Goal: Task Accomplishment & Management: Manage account settings

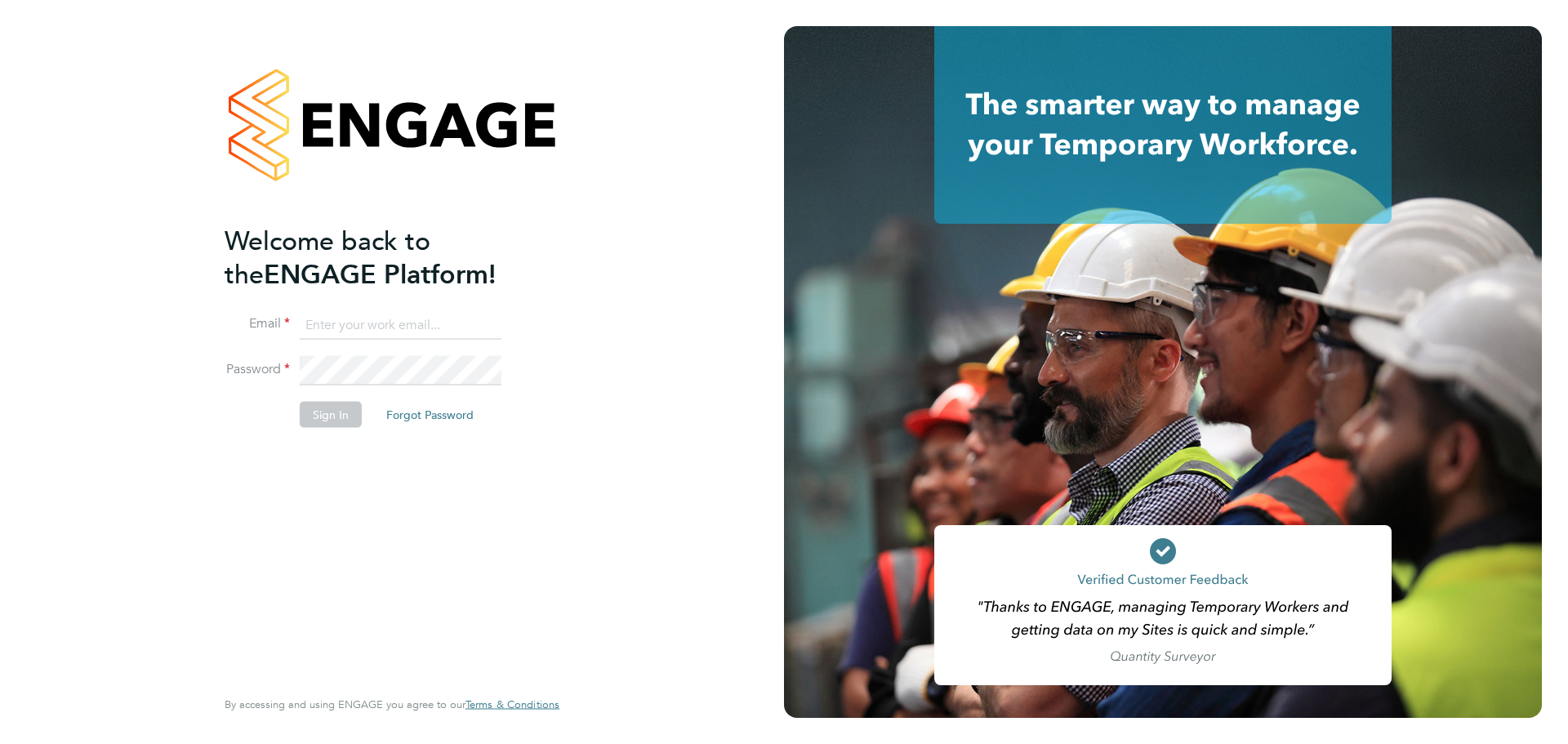
click at [373, 319] on input at bounding box center [401, 325] width 202 height 30
type input "chelsealawford@itsconstruction.co.uk"
click at [341, 408] on button "Sign In" at bounding box center [331, 413] width 62 height 26
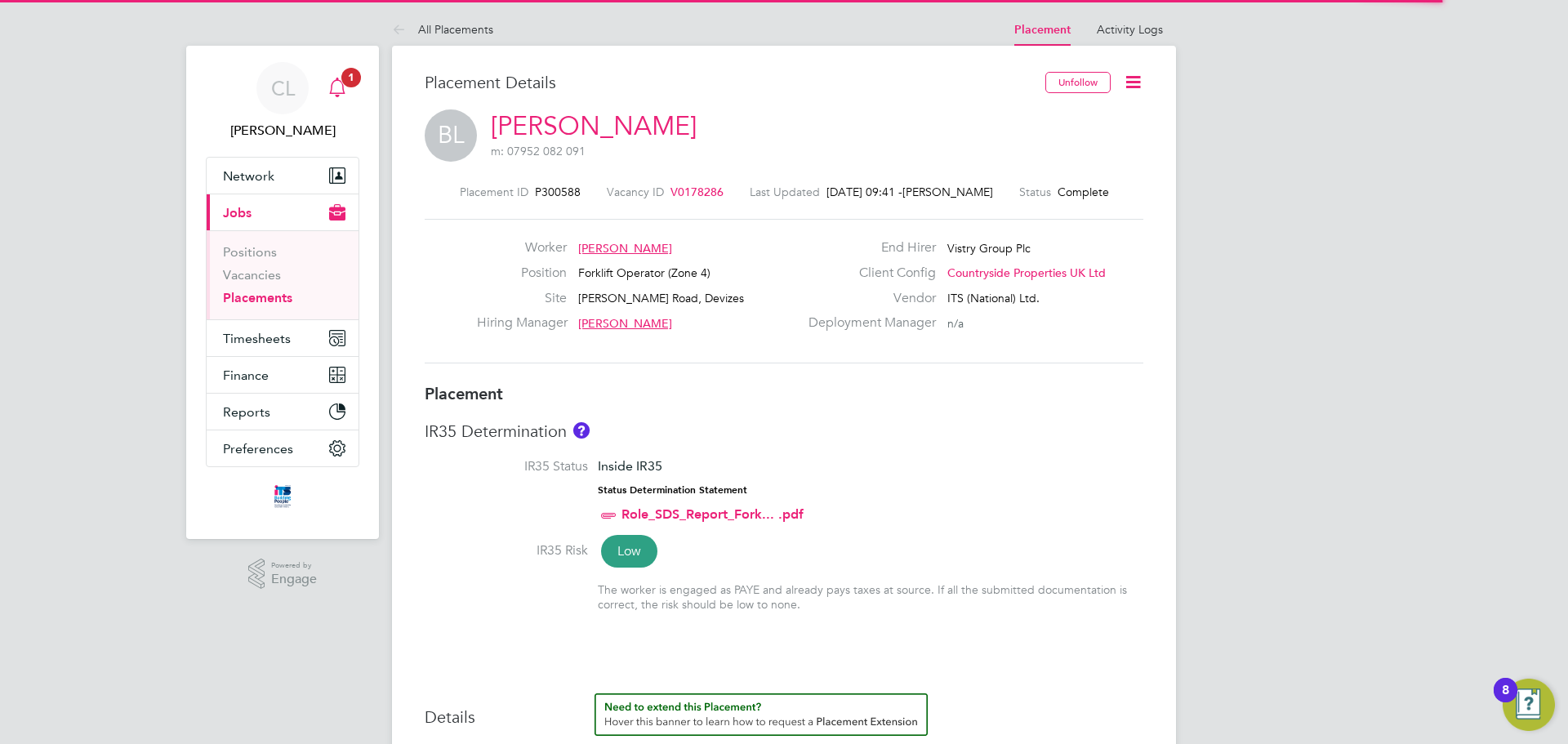
click at [358, 80] on span "1" at bounding box center [351, 77] width 19 height 19
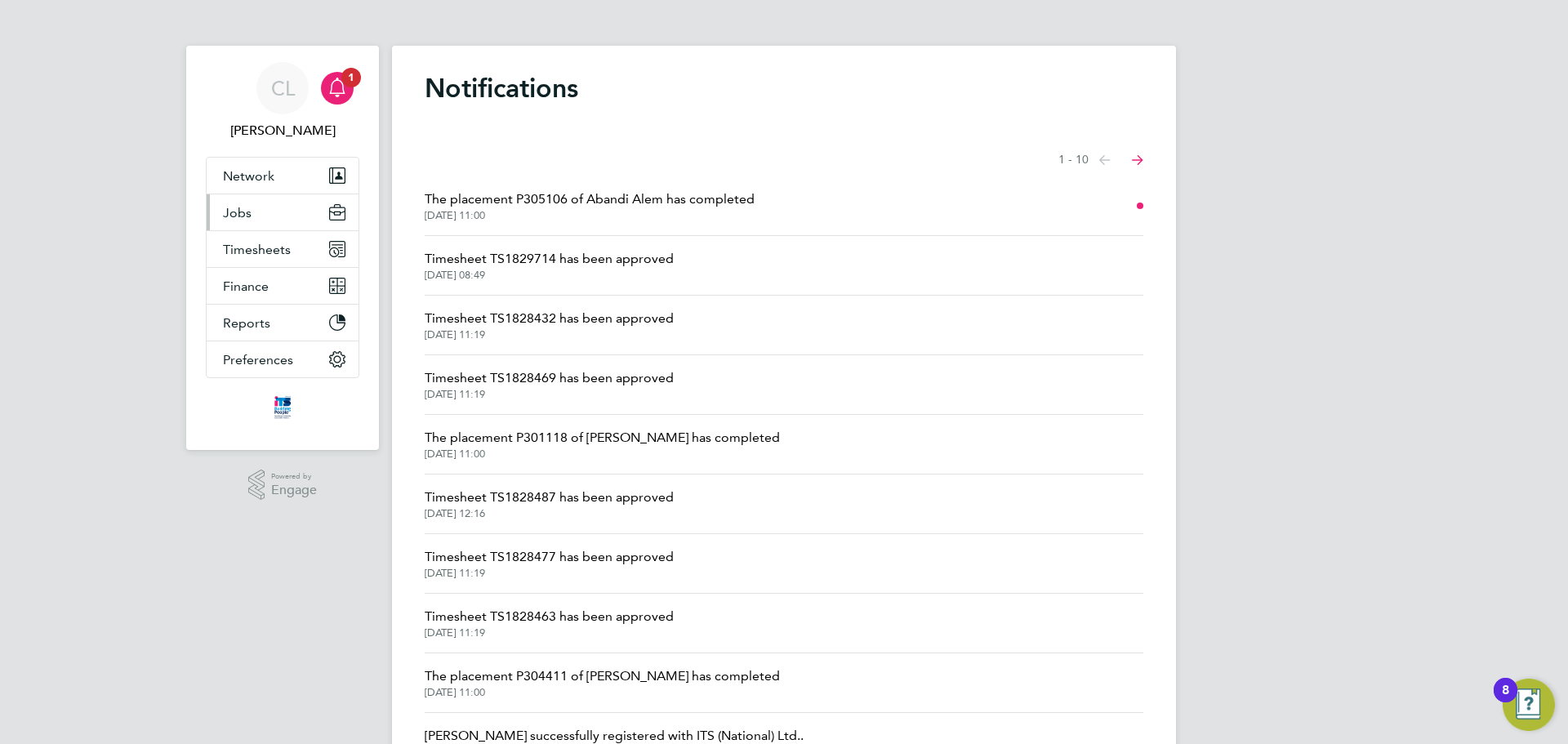
click at [266, 216] on button "Jobs" at bounding box center [282, 212] width 152 height 36
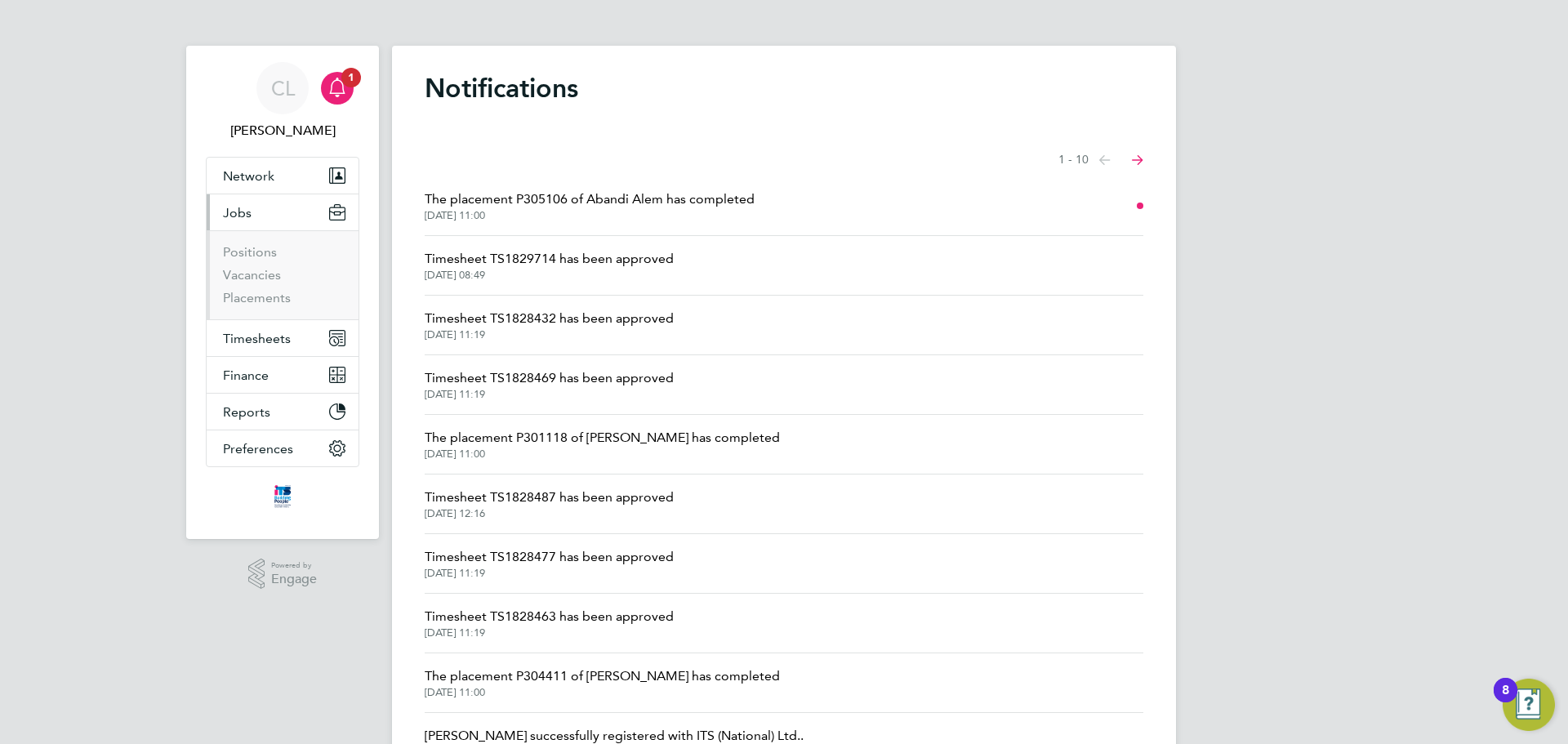
click at [265, 216] on button "Jobs" at bounding box center [282, 212] width 152 height 36
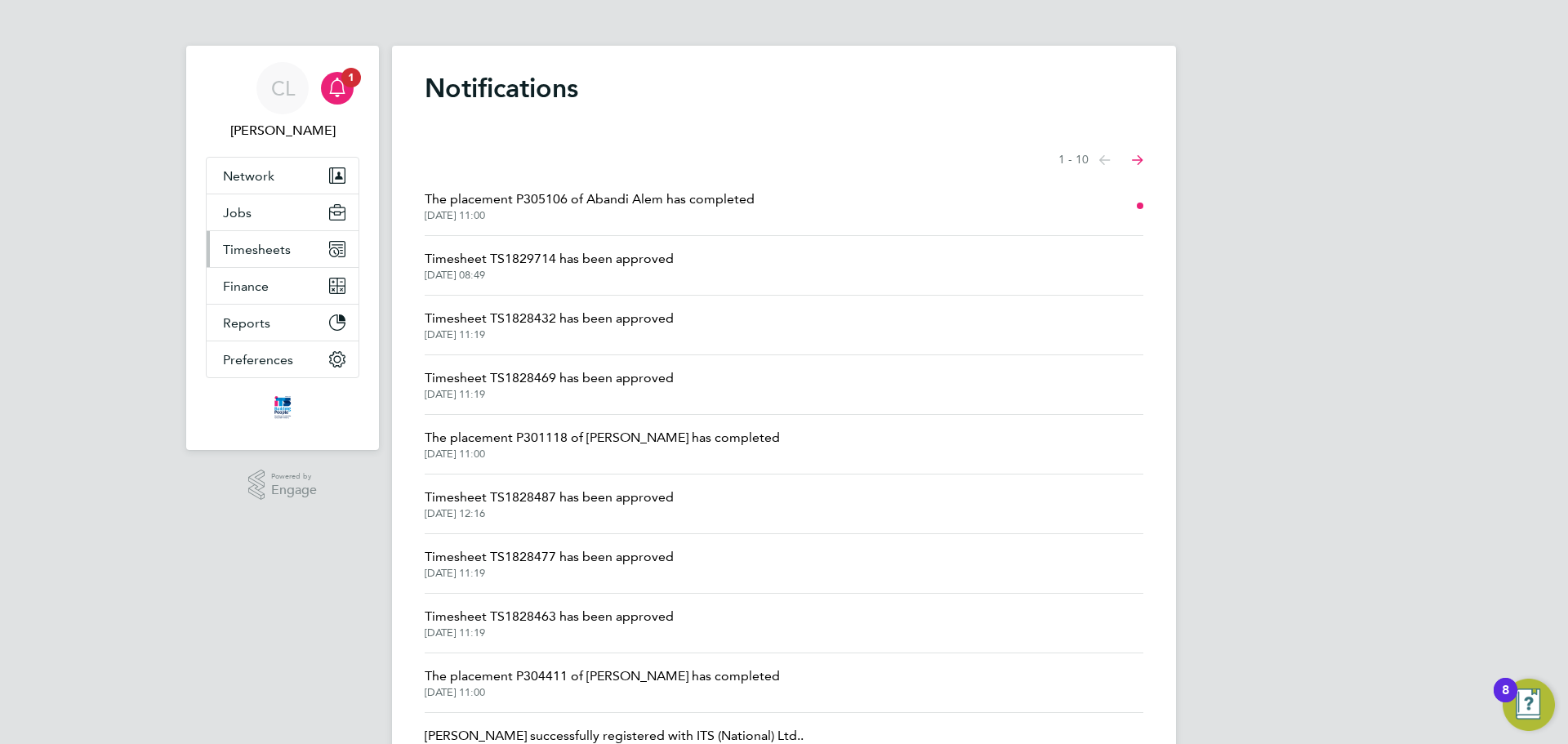
click at [252, 250] on span "Timesheets" at bounding box center [257, 249] width 68 height 15
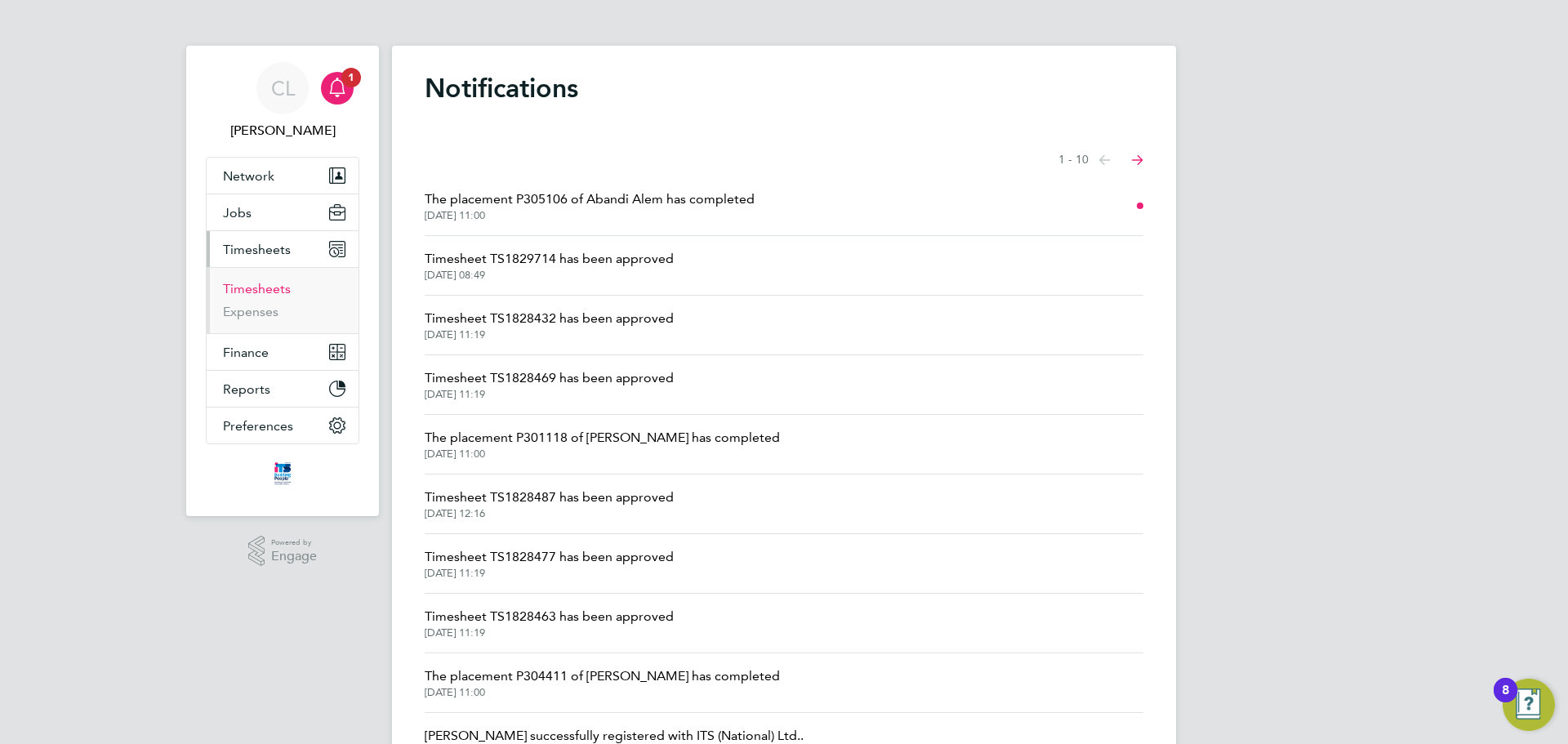
click at [267, 296] on link "Timesheets" at bounding box center [257, 288] width 68 height 15
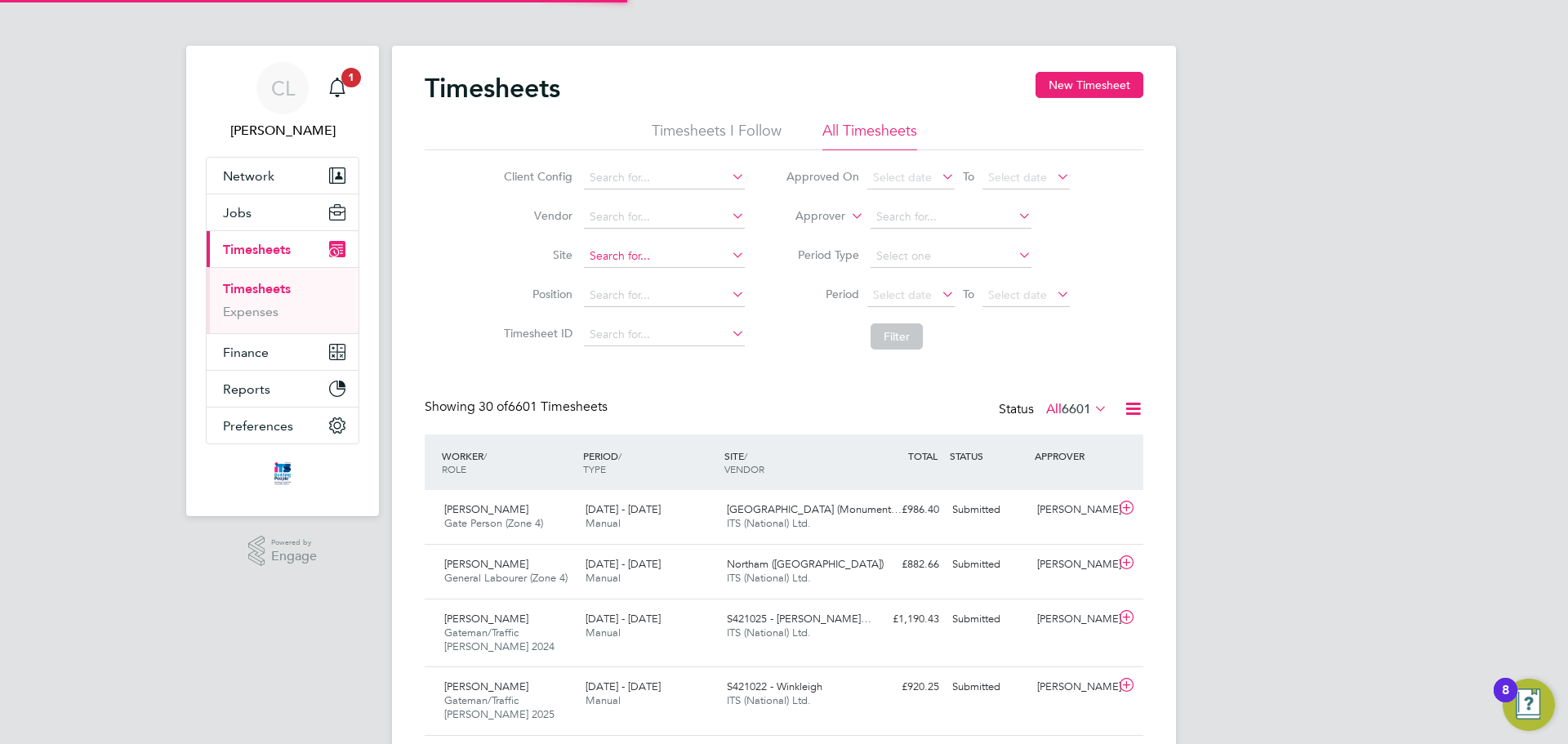
scroll to position [8, 8]
click at [1087, 86] on button "New Timesheet" at bounding box center [1090, 85] width 108 height 26
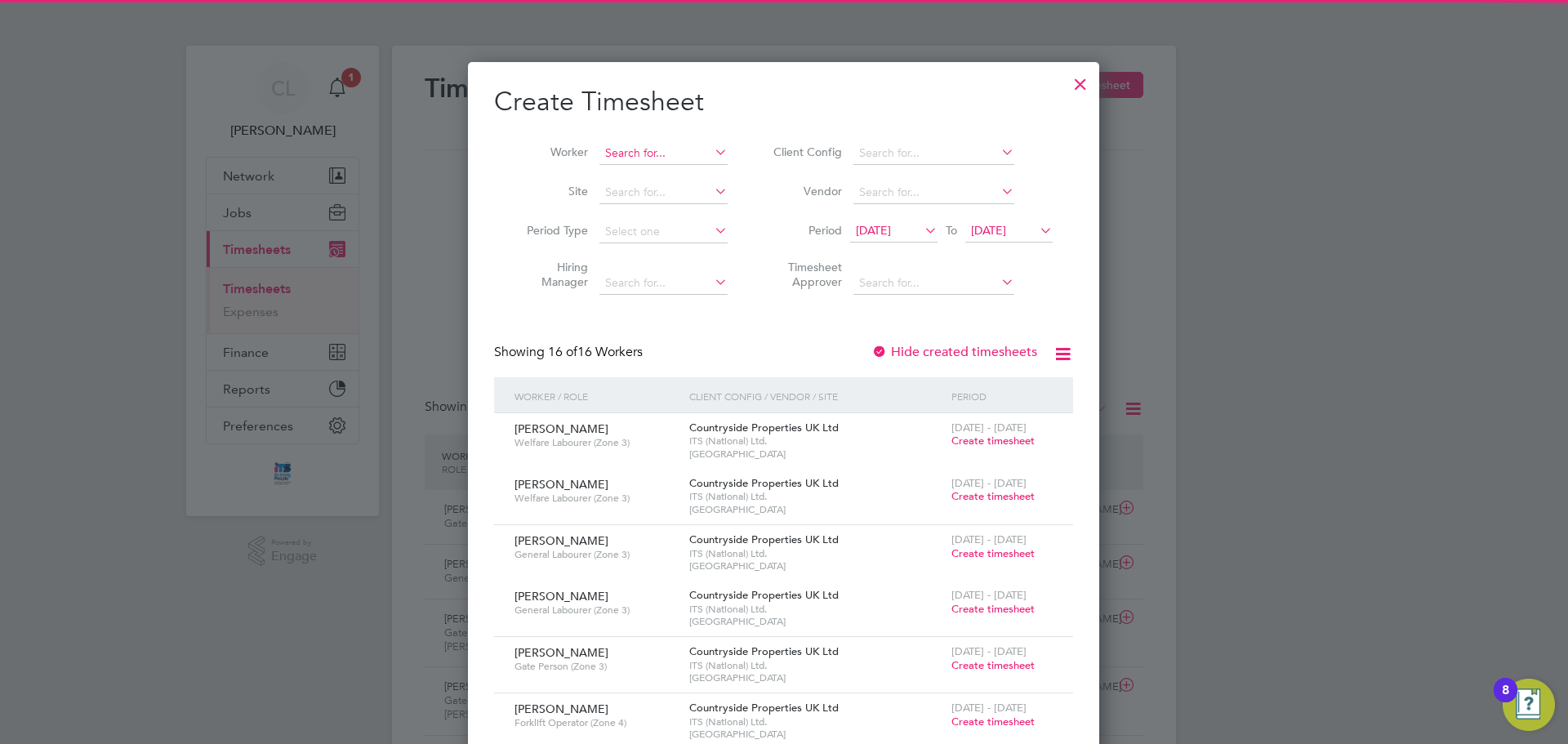
click at [699, 157] on input at bounding box center [664, 153] width 128 height 23
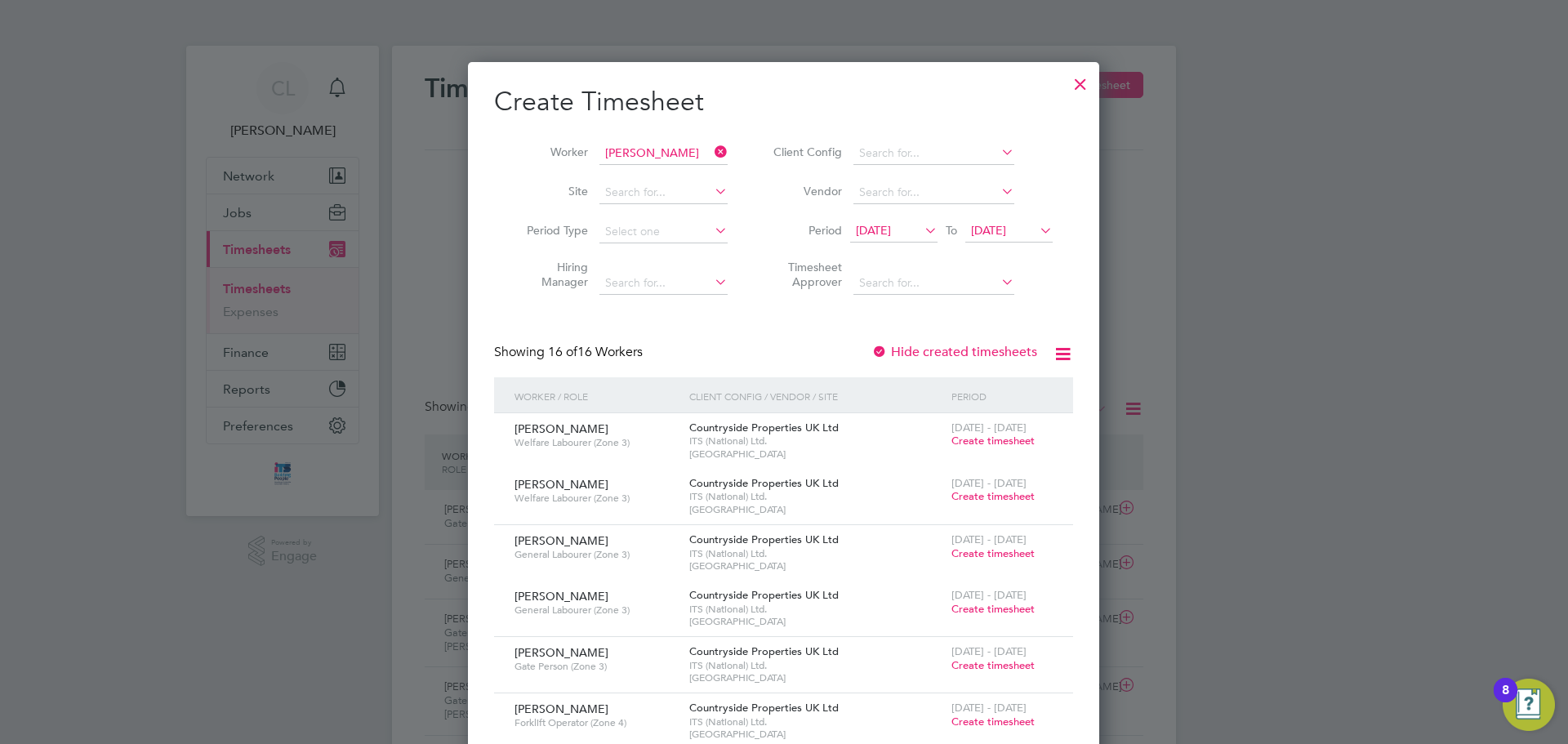
click at [636, 347] on li "Sean Barrett" at bounding box center [699, 353] width 202 height 22
type input "Sean Barrett"
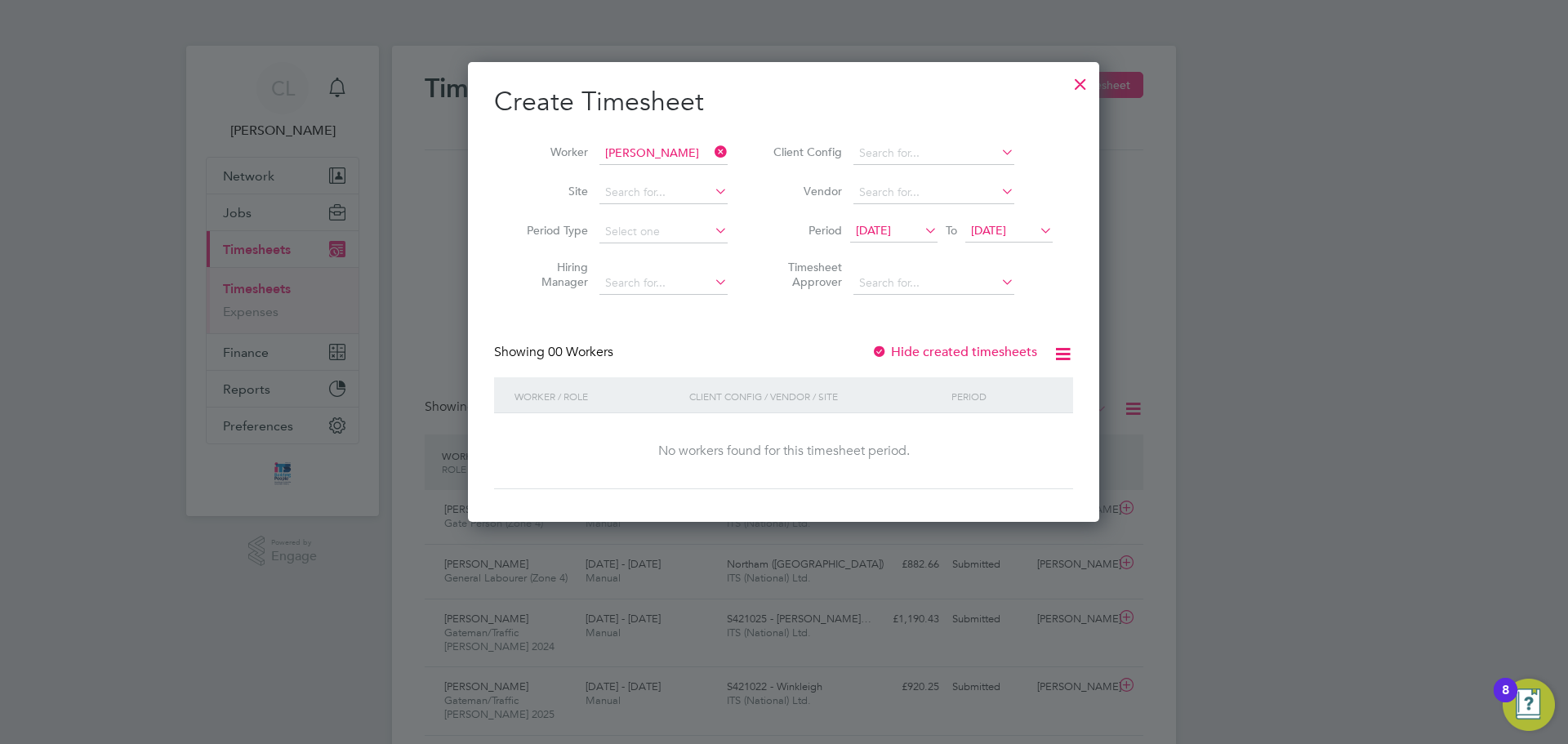
click at [876, 246] on li "Period 19 Sep 2025 To 26 Sep 2025" at bounding box center [910, 232] width 325 height 39
click at [877, 238] on span "19 Sep 2025" at bounding box center [893, 232] width 87 height 22
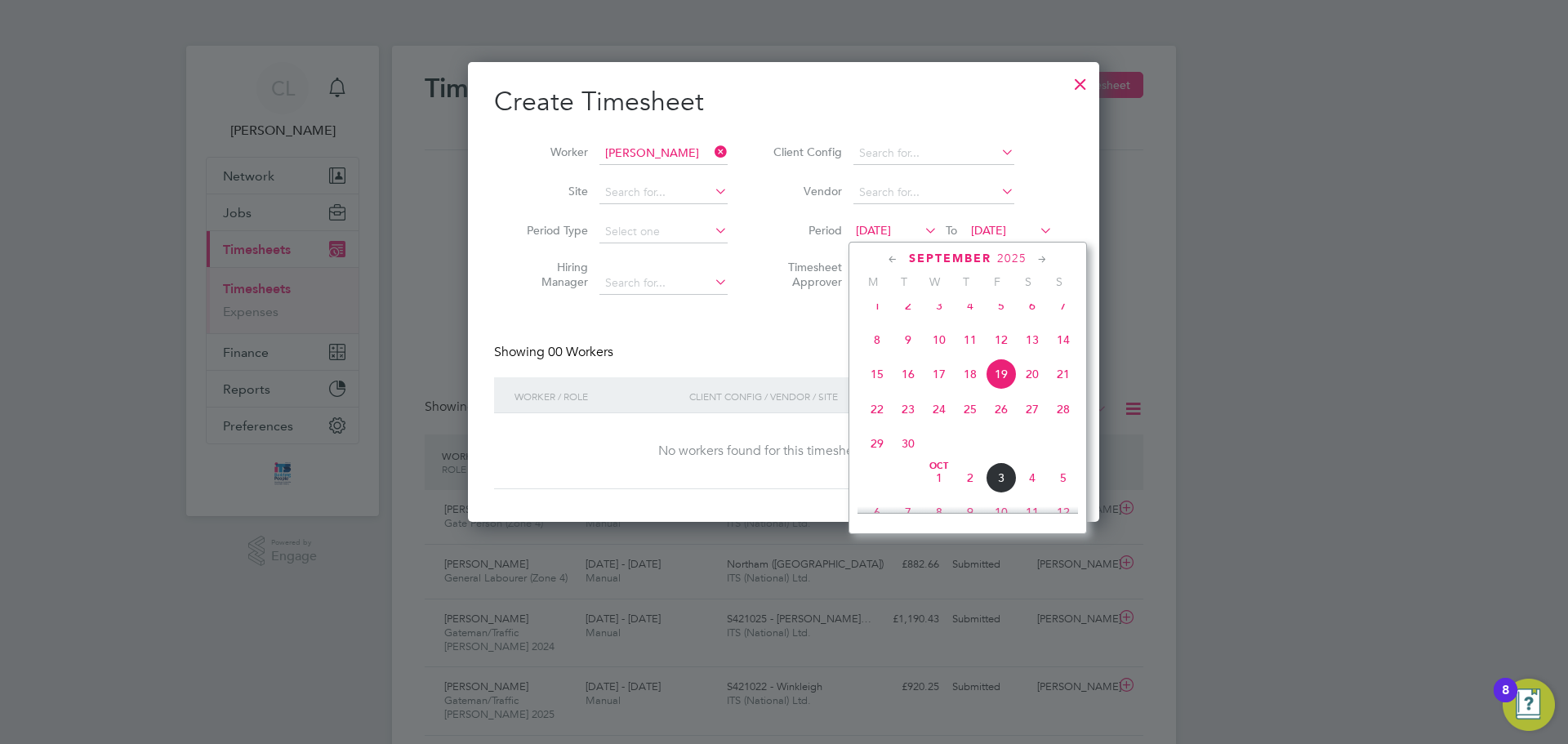
click at [874, 386] on span "15" at bounding box center [877, 374] width 31 height 31
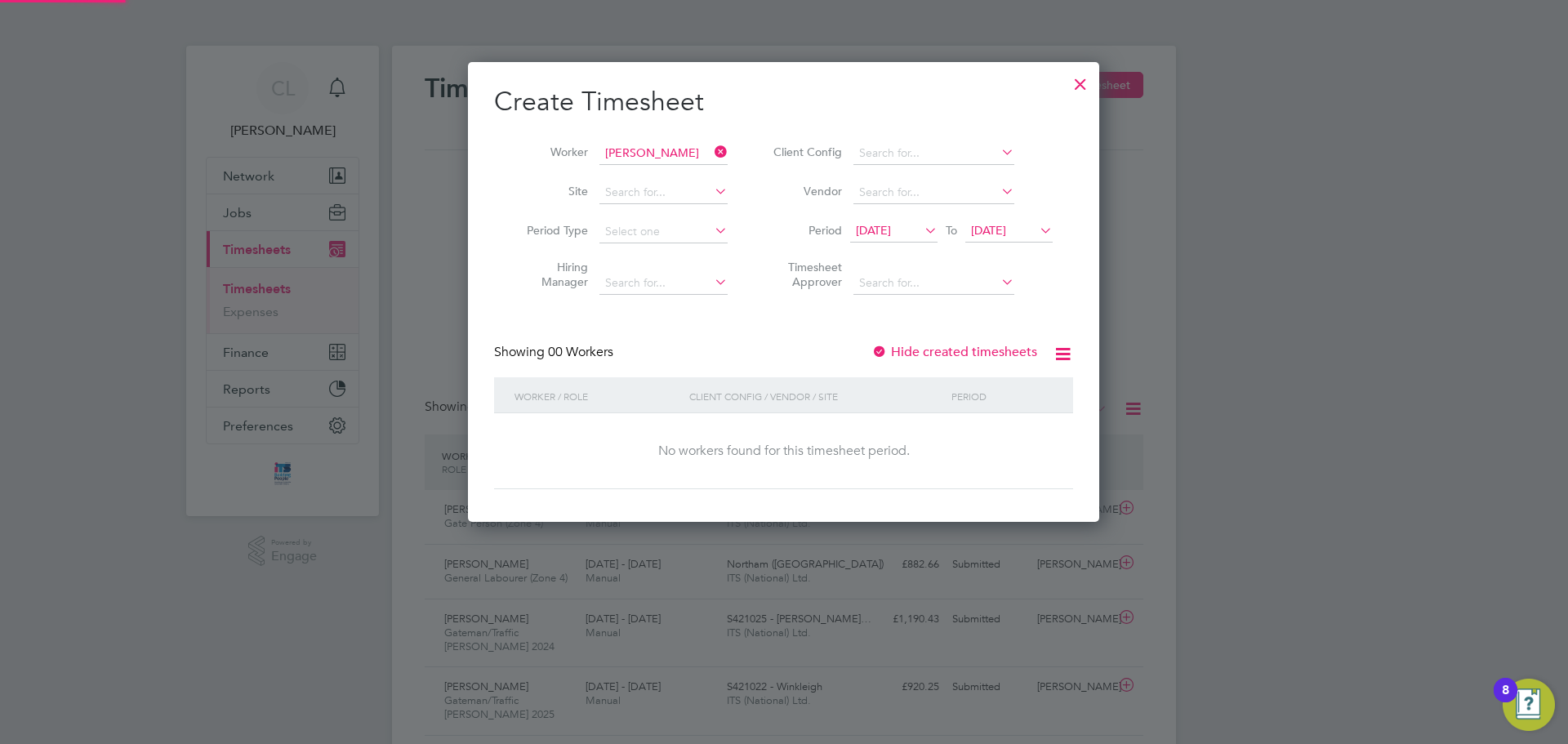
click at [1016, 243] on li "Period 15 Sep 2025 To 26 Sep 2025" at bounding box center [910, 232] width 325 height 39
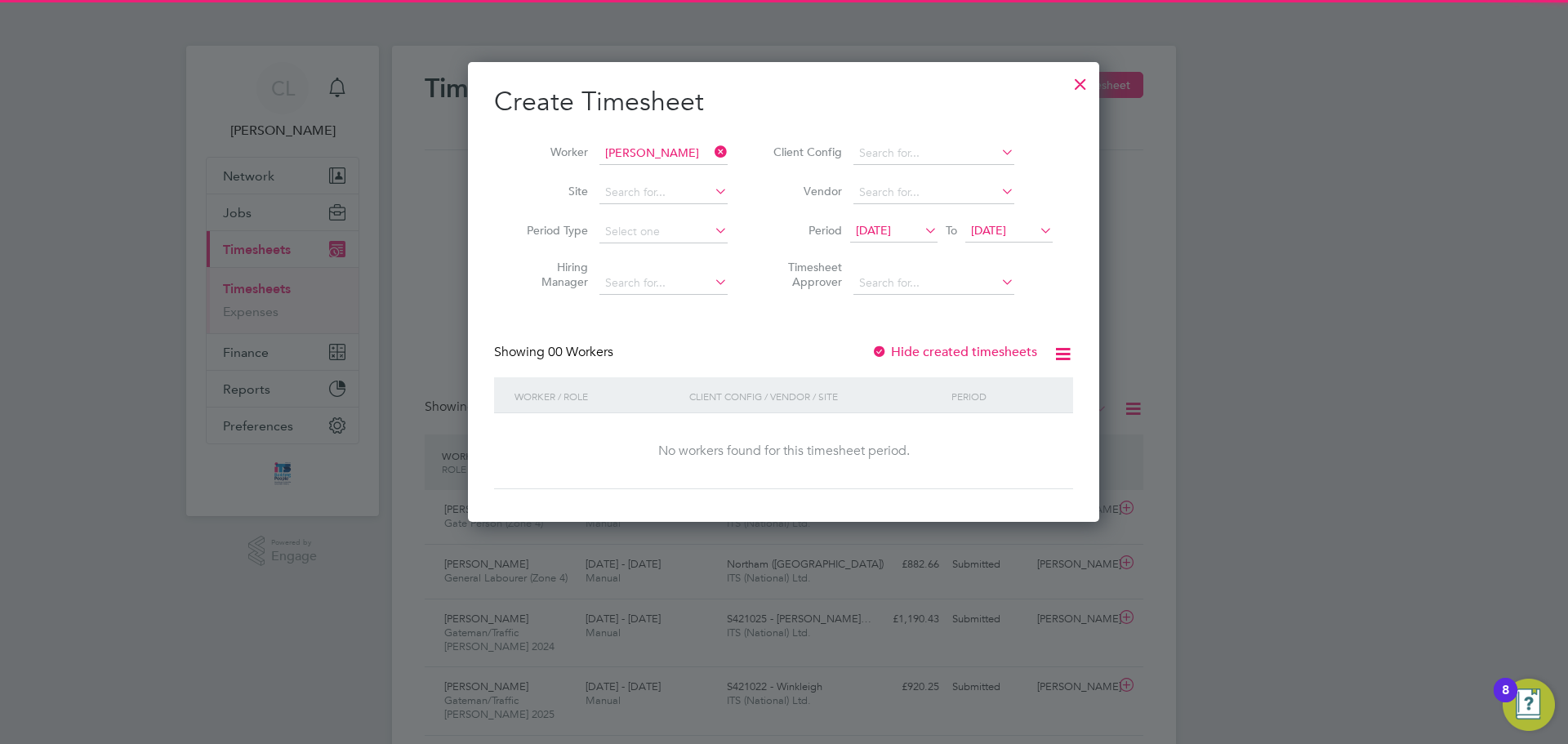
click at [1016, 240] on span "26 Sep 2025" at bounding box center [1008, 232] width 87 height 22
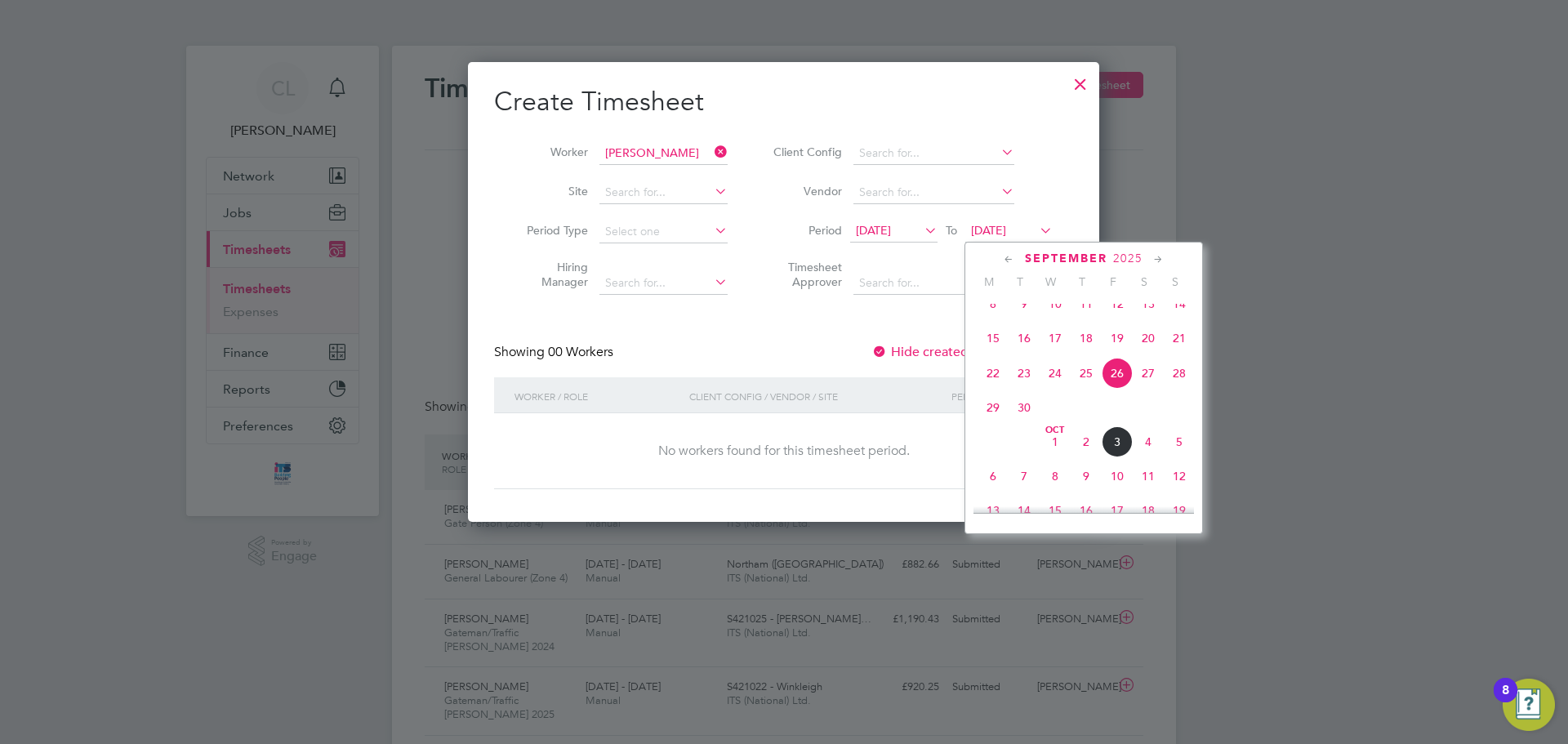
click at [1177, 345] on span "21" at bounding box center [1179, 338] width 31 height 31
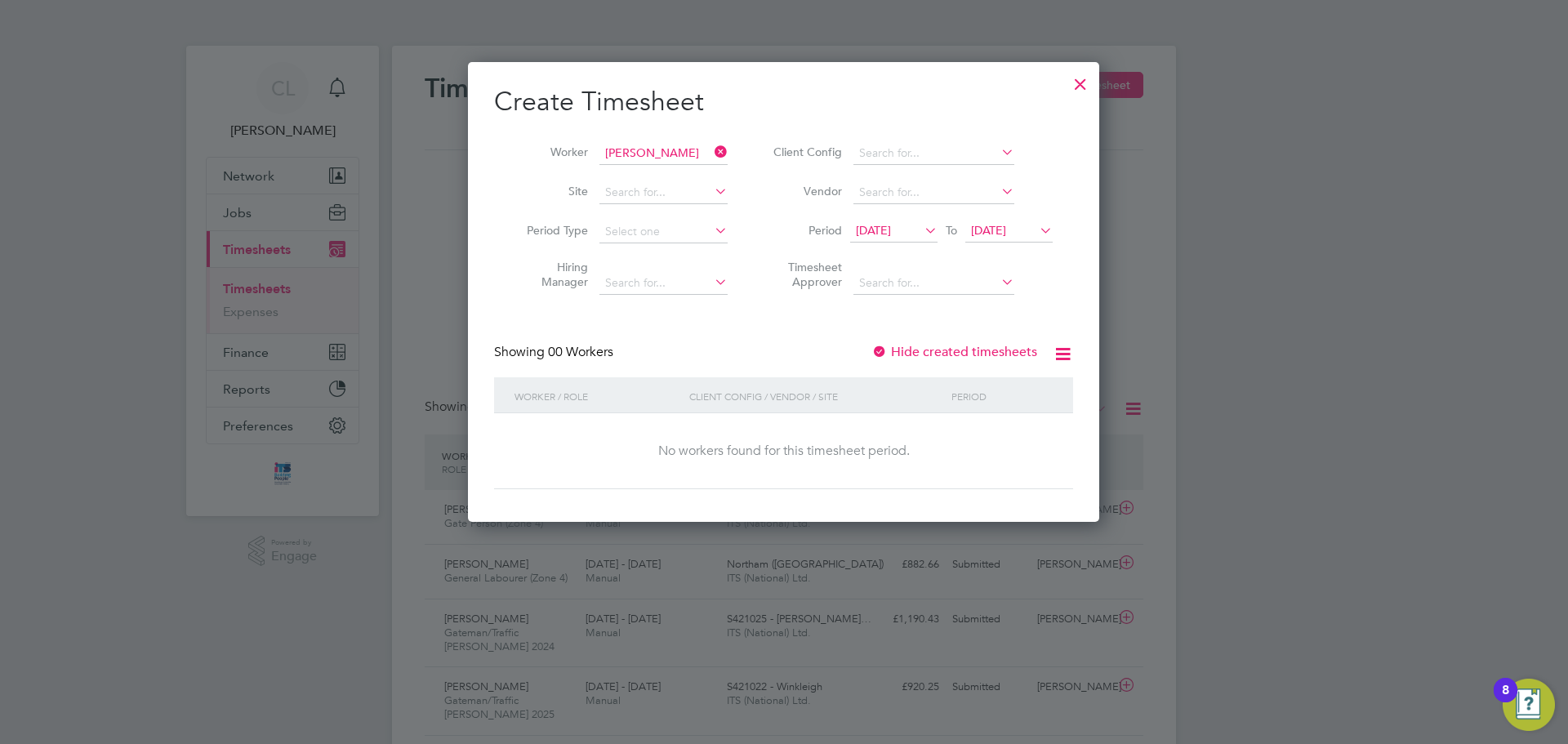
click at [891, 230] on span "15 Sep 2025" at bounding box center [874, 230] width 36 height 14
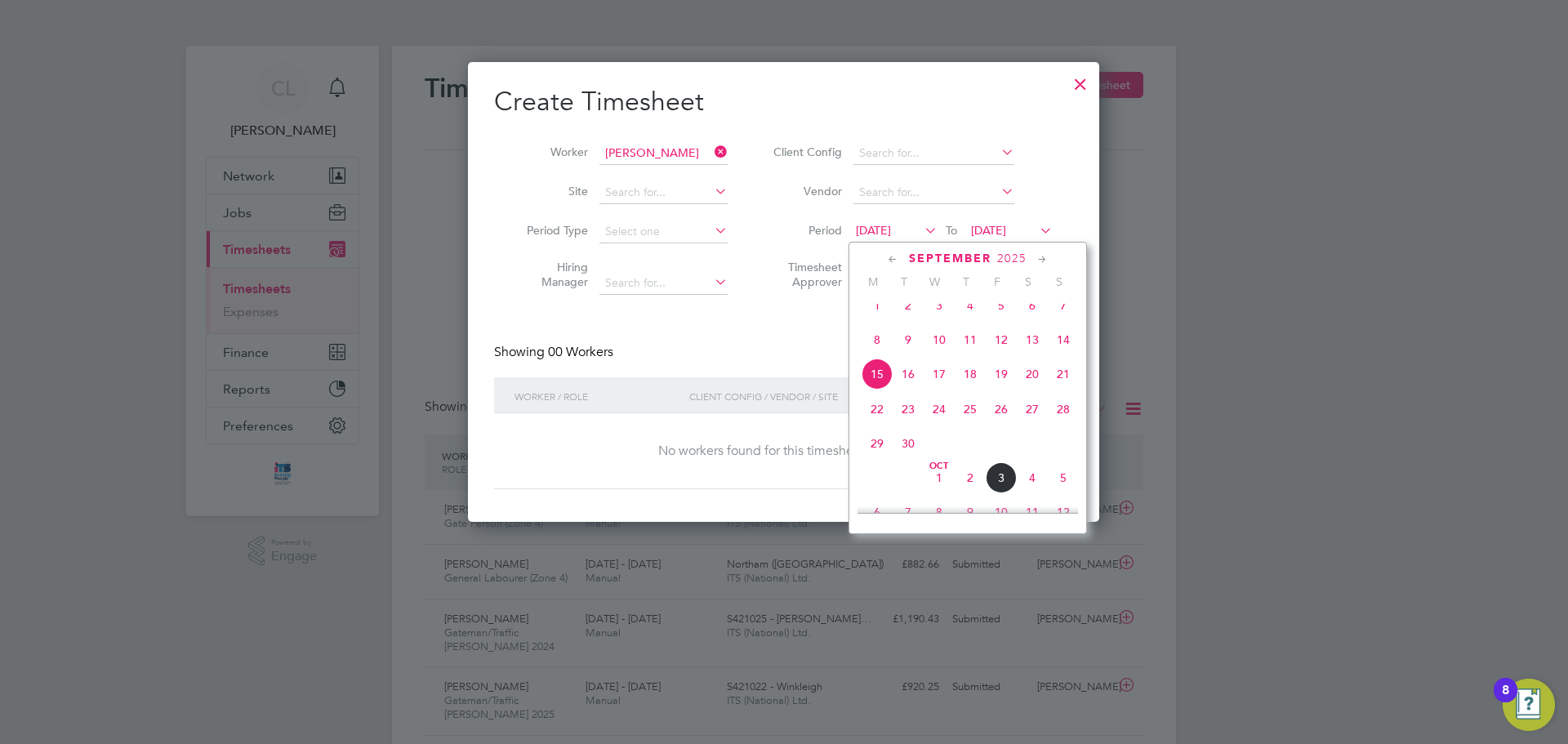
click at [880, 422] on span "22" at bounding box center [877, 409] width 31 height 31
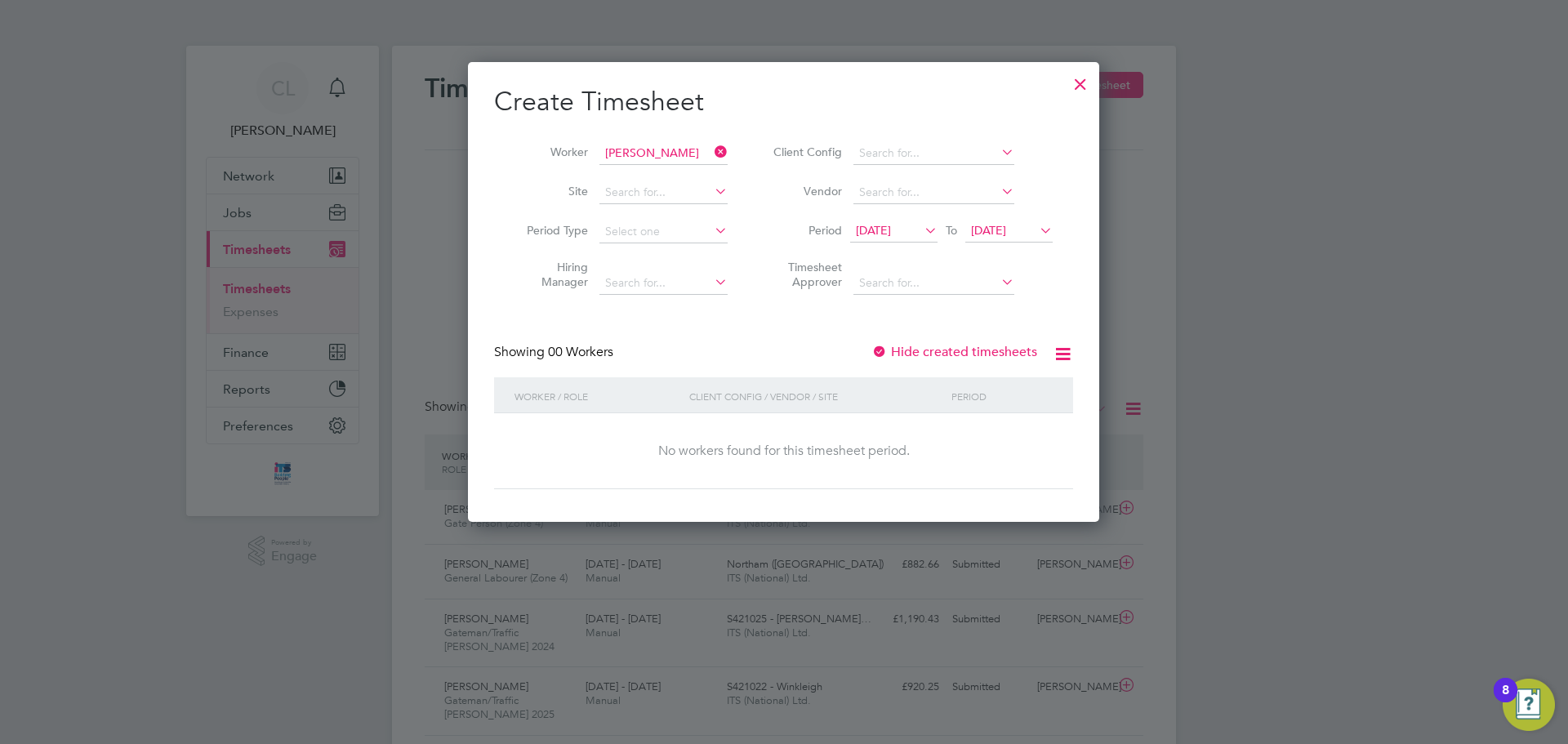
click at [921, 233] on icon at bounding box center [921, 230] width 0 height 23
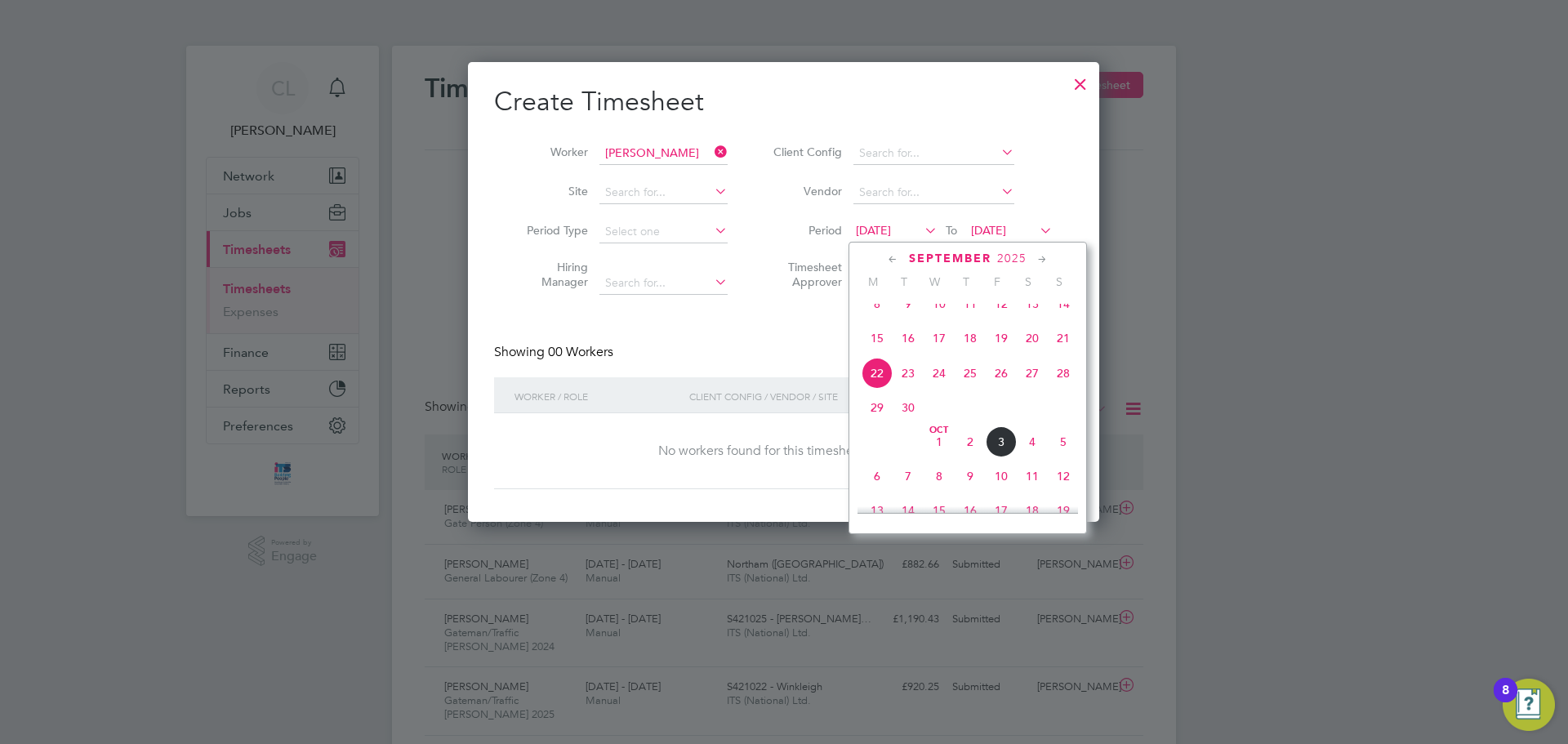
click at [875, 414] on span "29" at bounding box center [877, 408] width 31 height 31
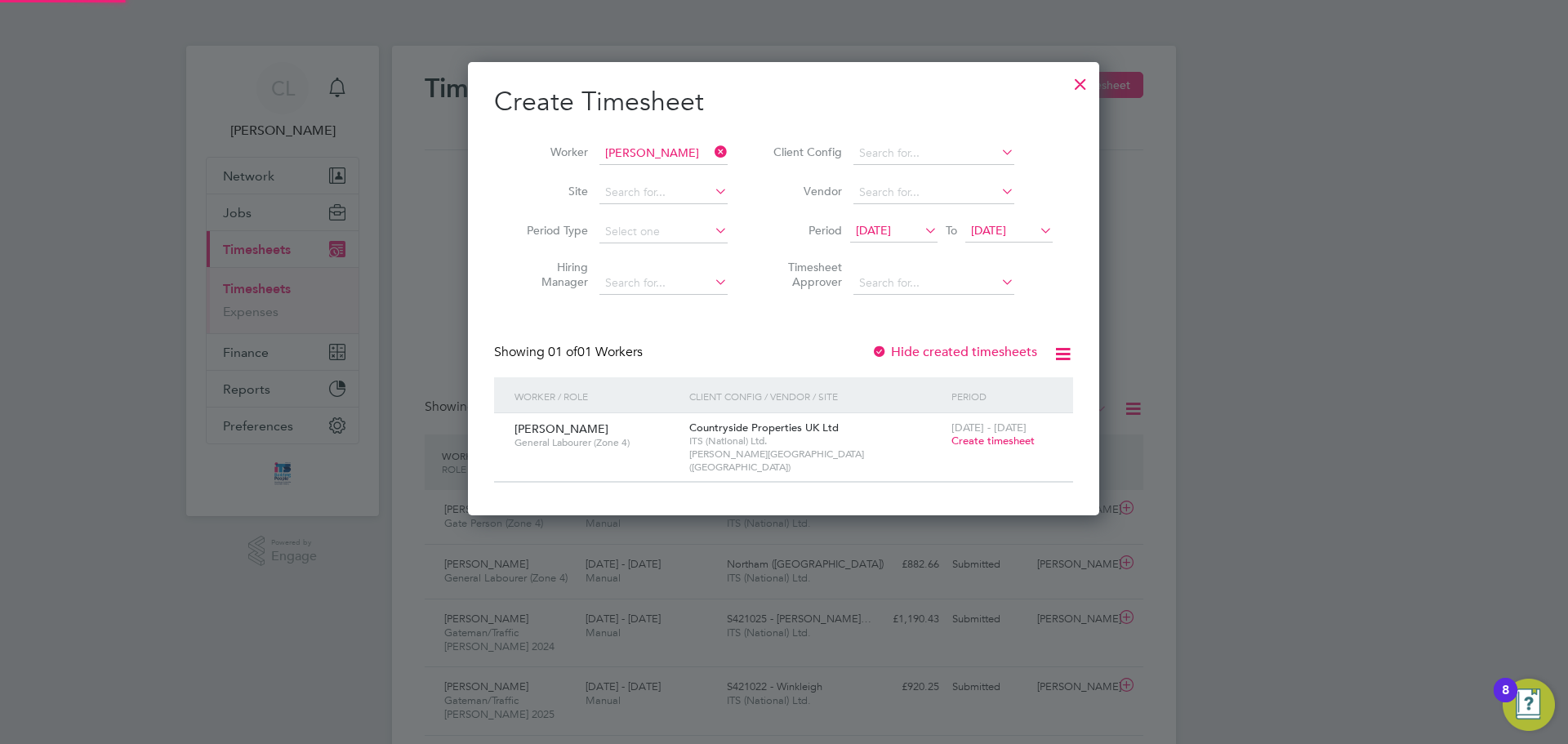
drag, startPoint x: 1019, startPoint y: 210, endPoint x: 1019, endPoint y: 221, distance: 11.0
click at [1019, 210] on li "Vendor" at bounding box center [910, 193] width 325 height 39
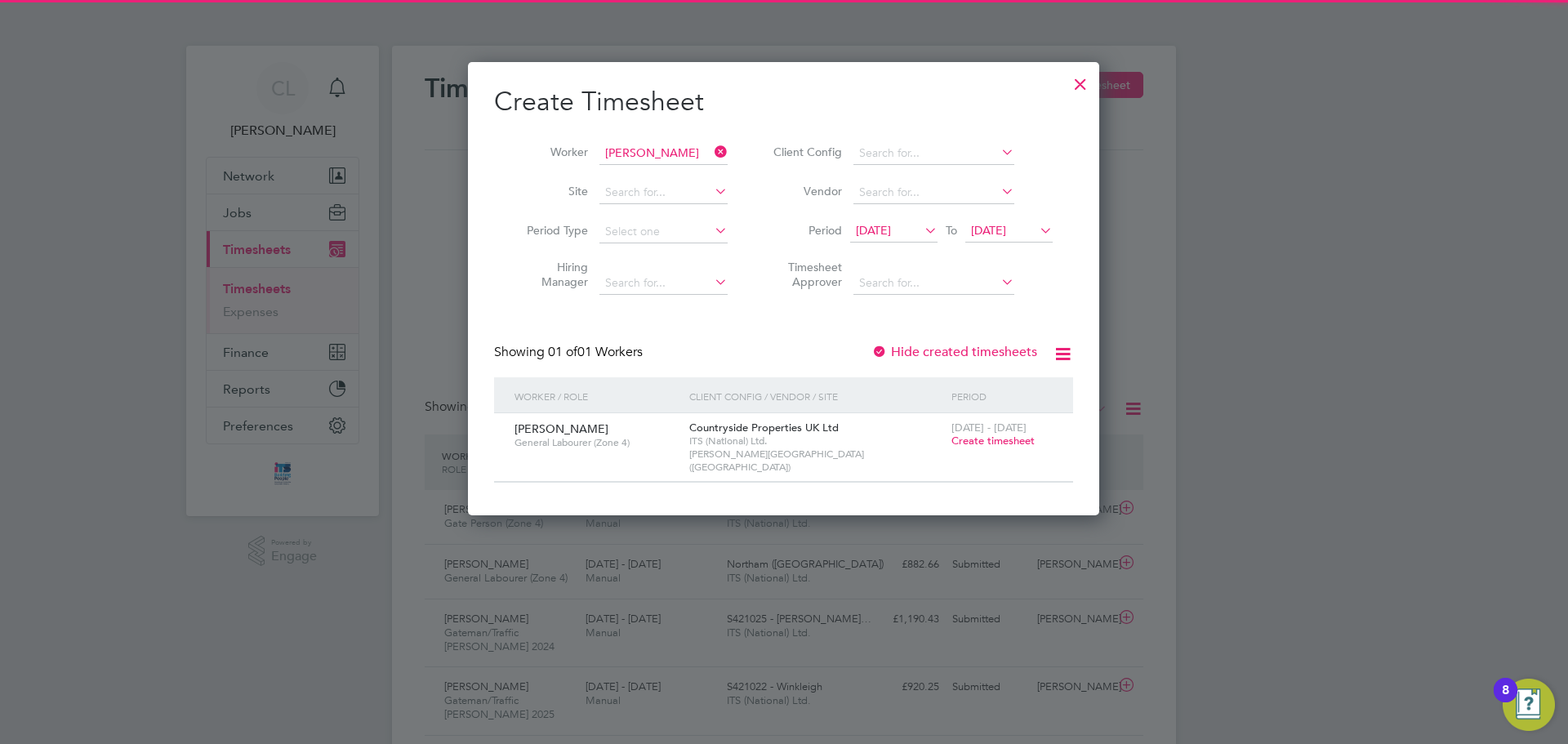
click at [1006, 229] on span "29 Sep 2025" at bounding box center [989, 230] width 36 height 14
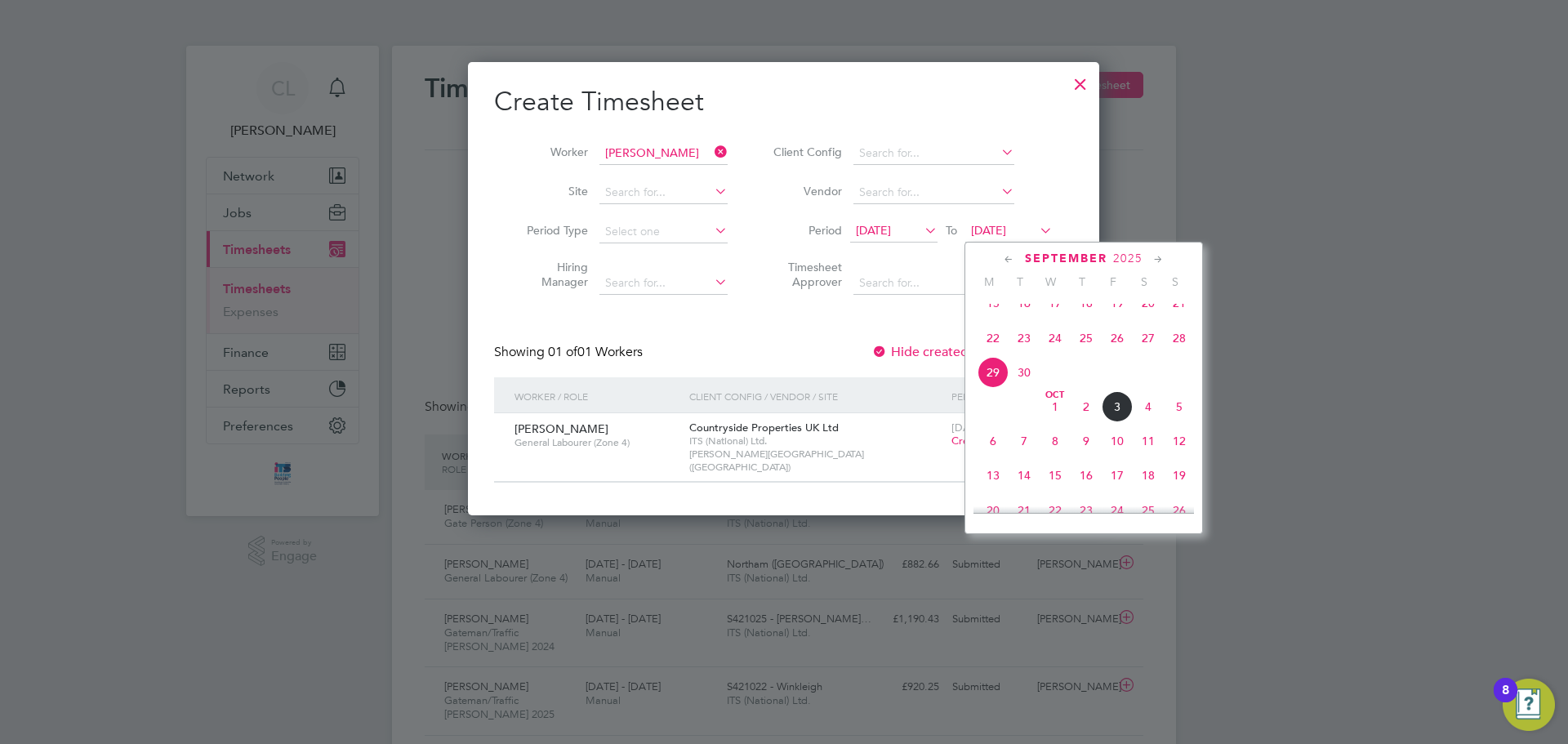
click at [1176, 423] on span "5" at bounding box center [1179, 407] width 31 height 31
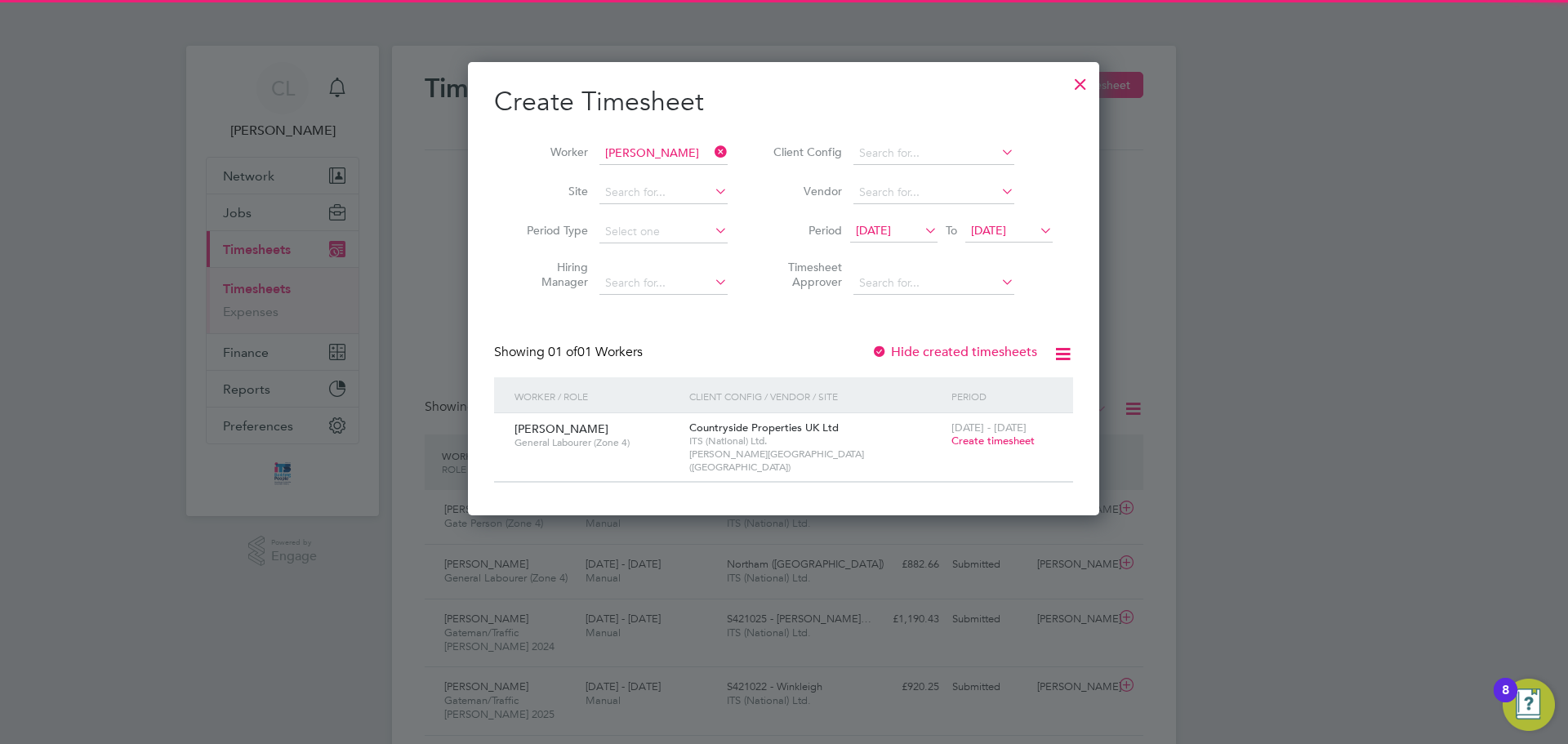
click at [1000, 438] on span "Create timesheet" at bounding box center [993, 440] width 84 height 14
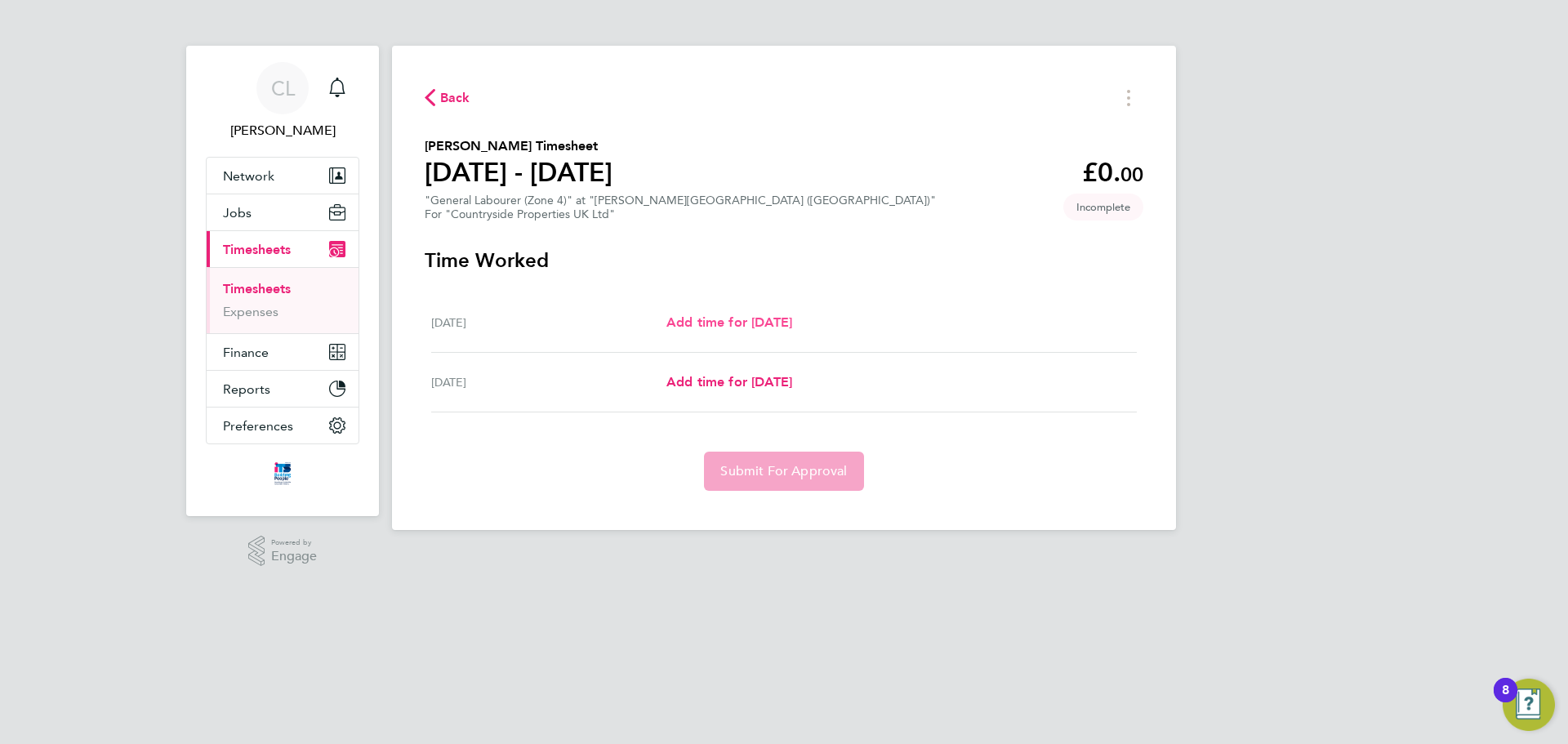
click at [777, 326] on span "Add time for Mon 29 Sep" at bounding box center [729, 322] width 126 height 15
select select "30"
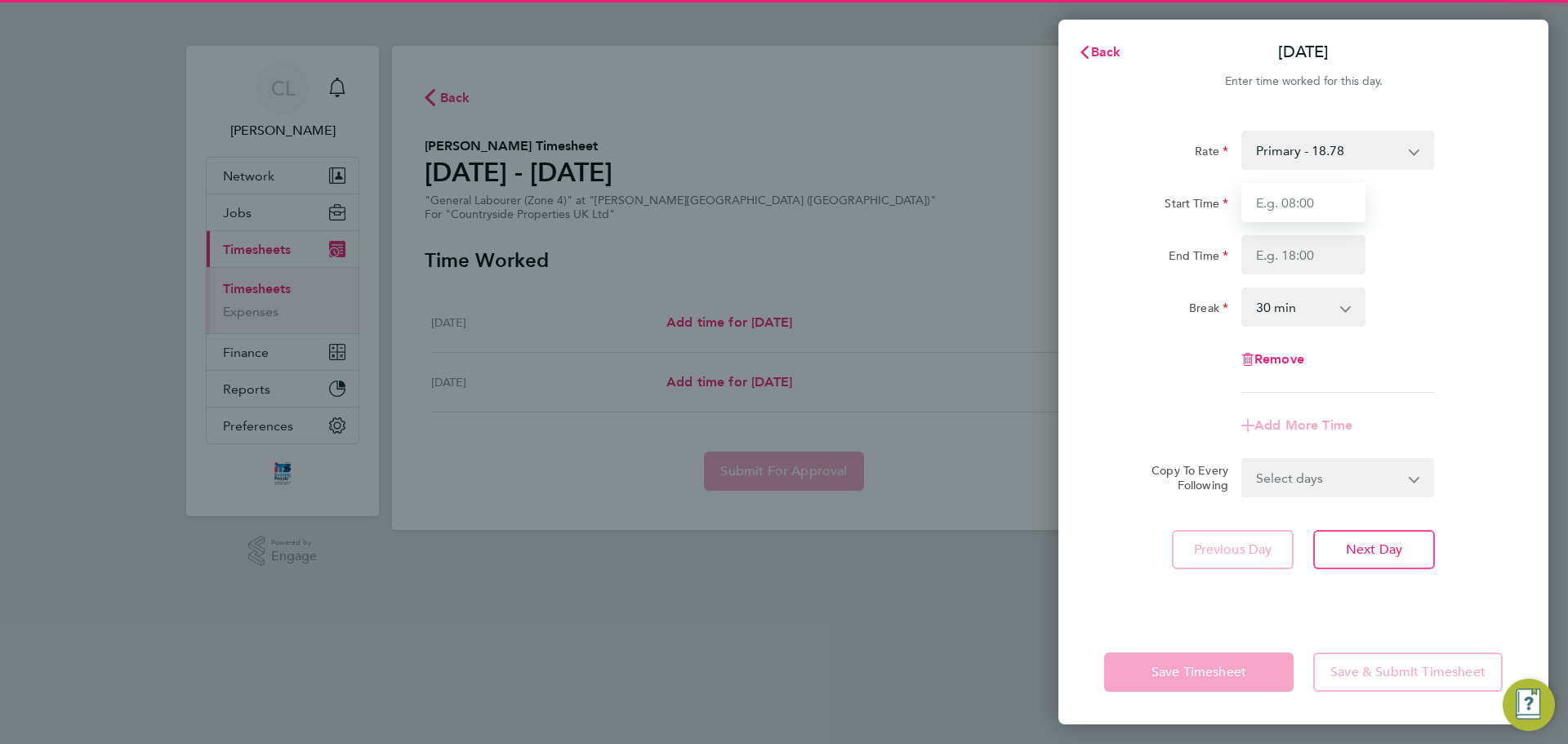
click at [1272, 217] on input "Start Time" at bounding box center [1303, 202] width 124 height 39
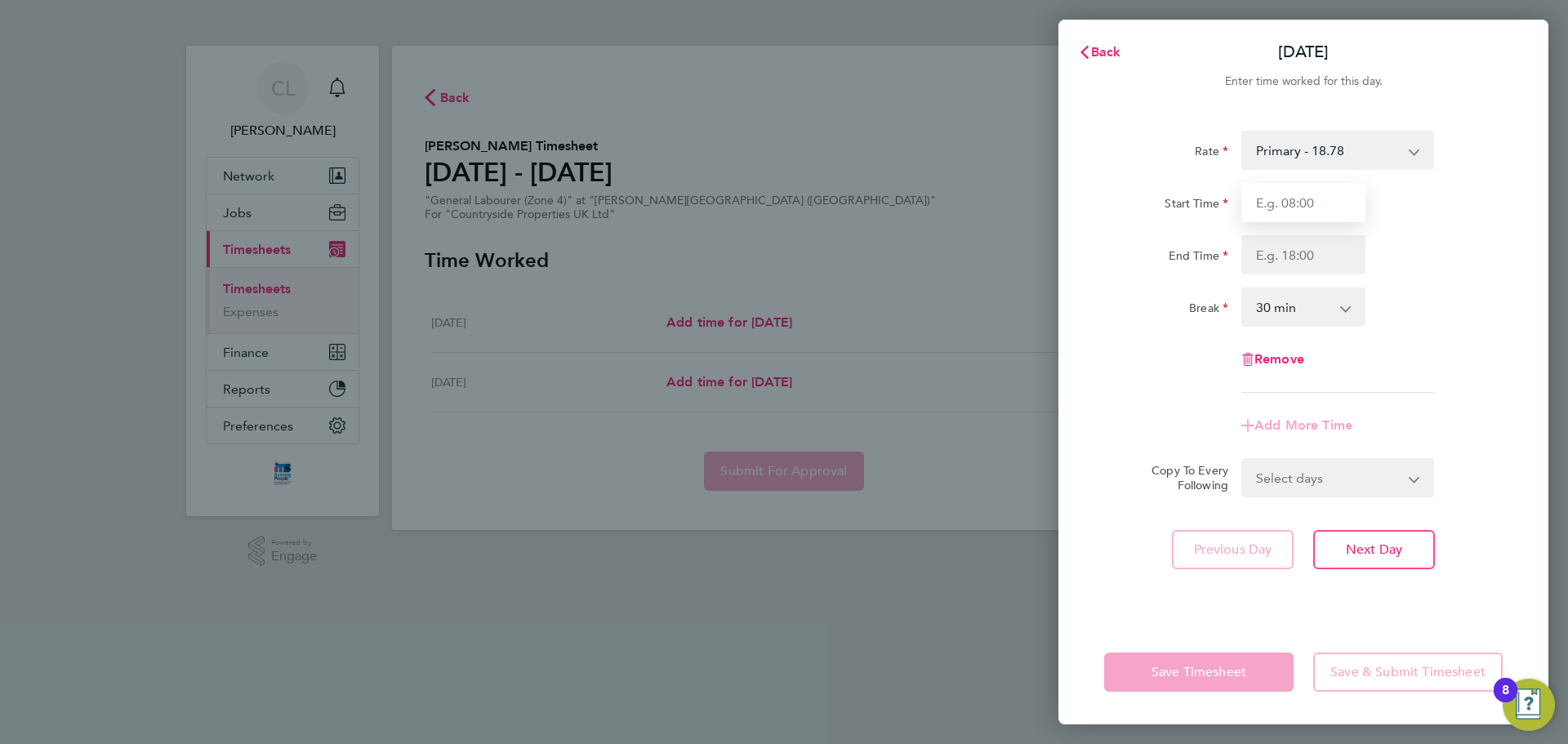
type input "07:30"
click at [1283, 266] on input "End Time" at bounding box center [1303, 254] width 124 height 39
type input "17:00"
click at [1404, 269] on div "End Time 17:00" at bounding box center [1303, 254] width 412 height 39
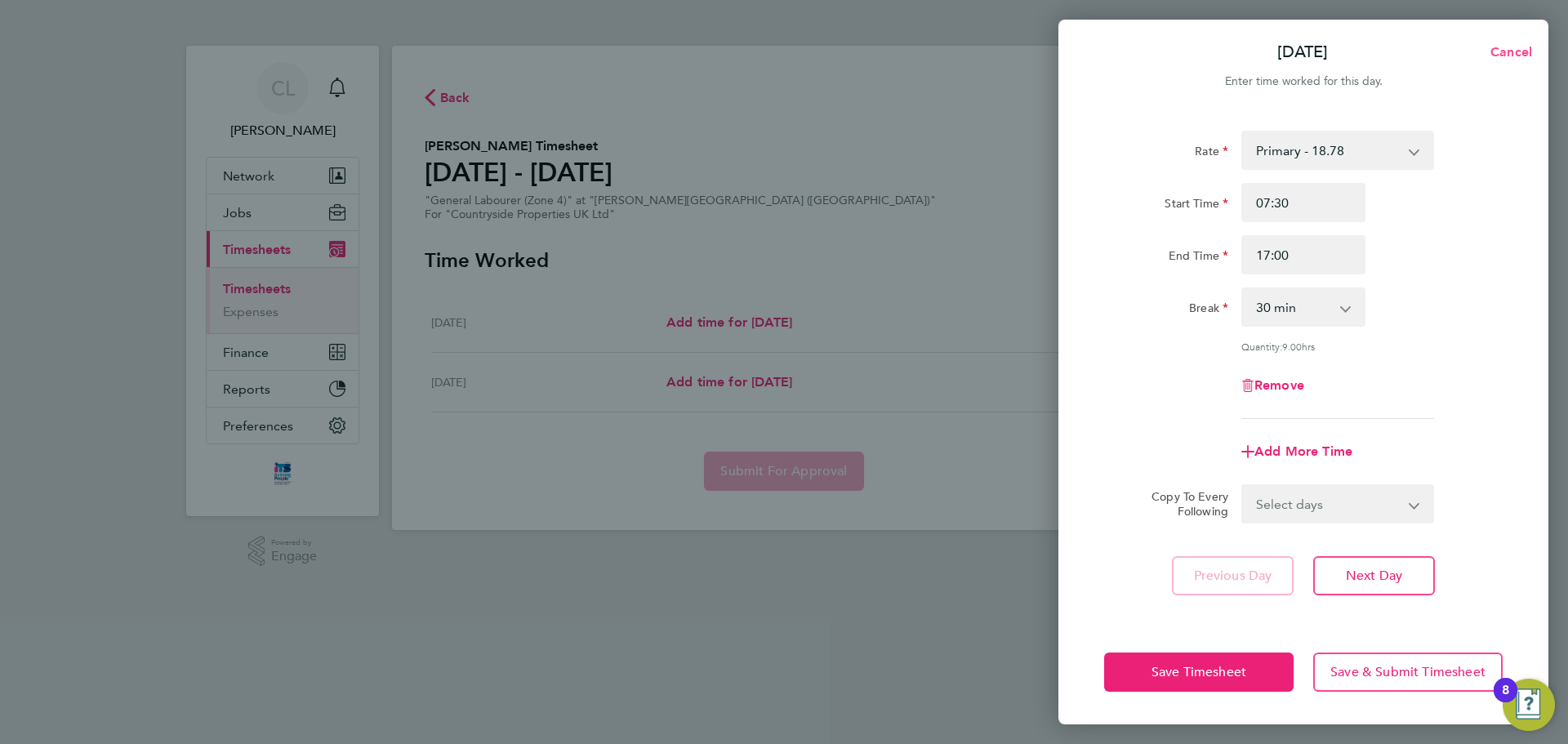
click at [1511, 52] on span "Cancel" at bounding box center [1509, 52] width 46 height 15
select select "30"
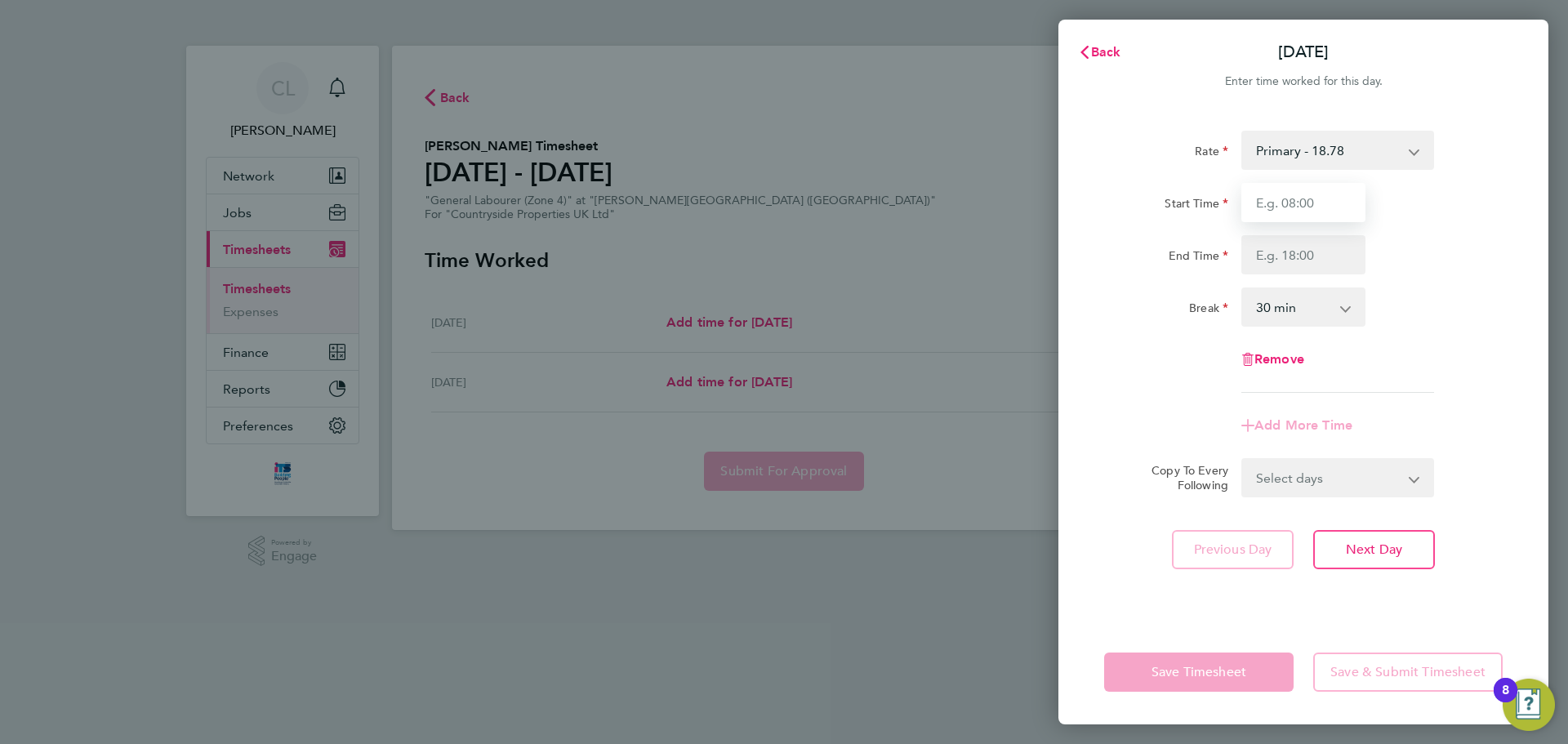
click at [1263, 199] on input "Start Time" at bounding box center [1303, 202] width 124 height 39
click at [1099, 41] on button "Back" at bounding box center [1100, 52] width 76 height 33
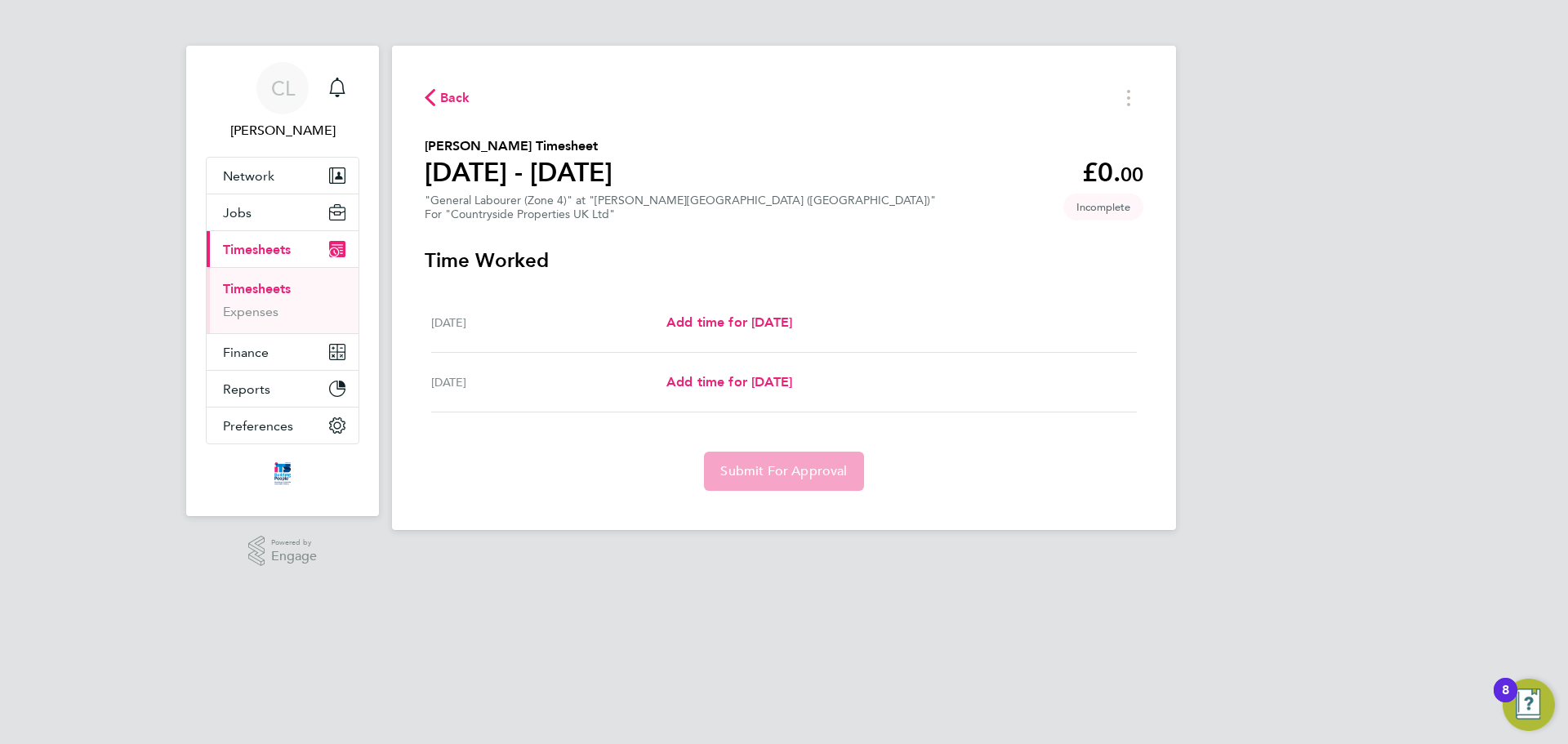
click at [424, 84] on div "Back Sean Barrett's Timesheet 29 Sept - 05 Oct 2025 £0. 00 "General Labourer (Z…" at bounding box center [784, 287] width 784 height 484
drag, startPoint x: 445, startPoint y: 91, endPoint x: 439, endPoint y: 98, distance: 9.2
click at [439, 98] on span "Back" at bounding box center [447, 96] width 46 height 15
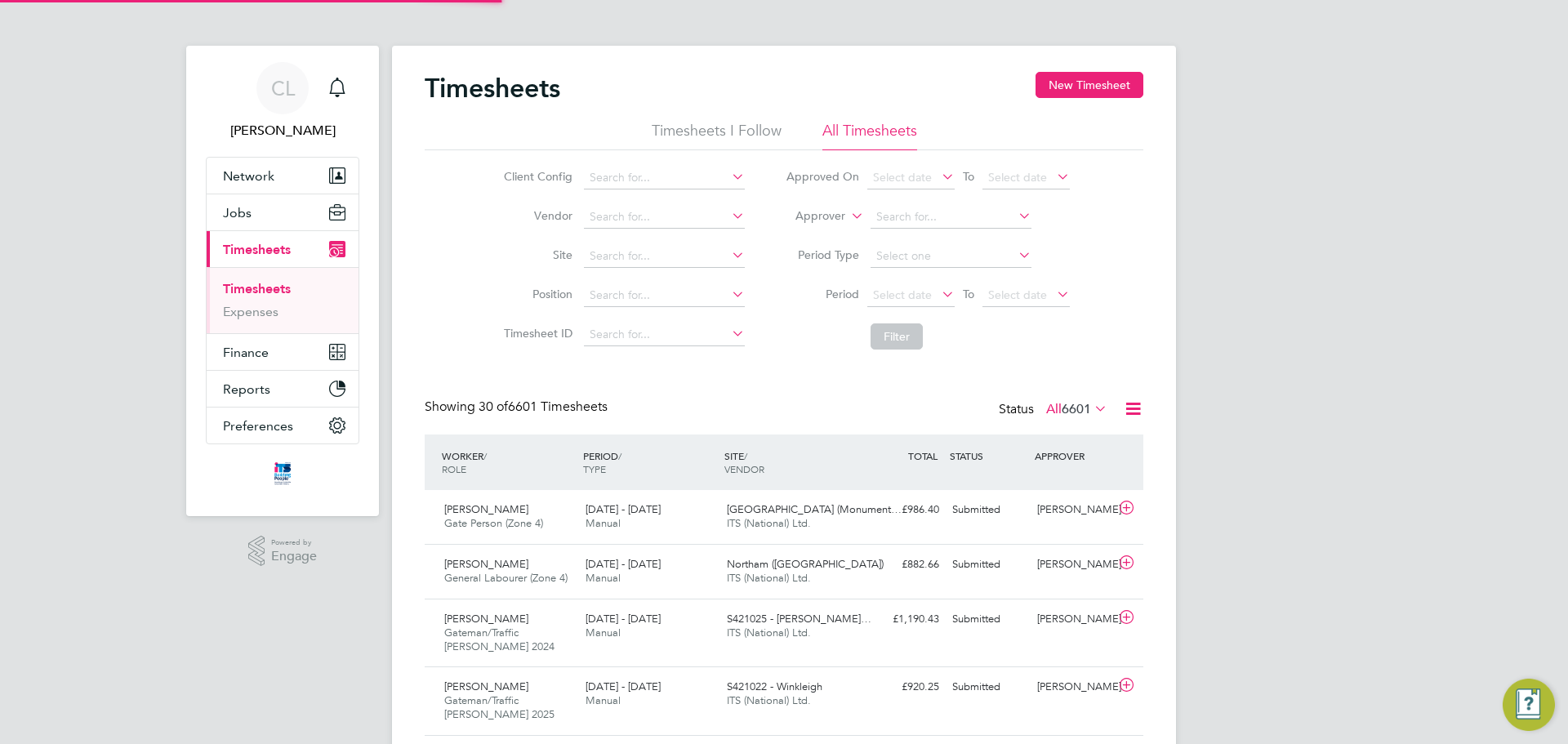
scroll to position [55, 142]
click at [644, 254] on input at bounding box center [664, 256] width 161 height 23
click at [1042, 98] on button "New Timesheet" at bounding box center [1090, 85] width 108 height 26
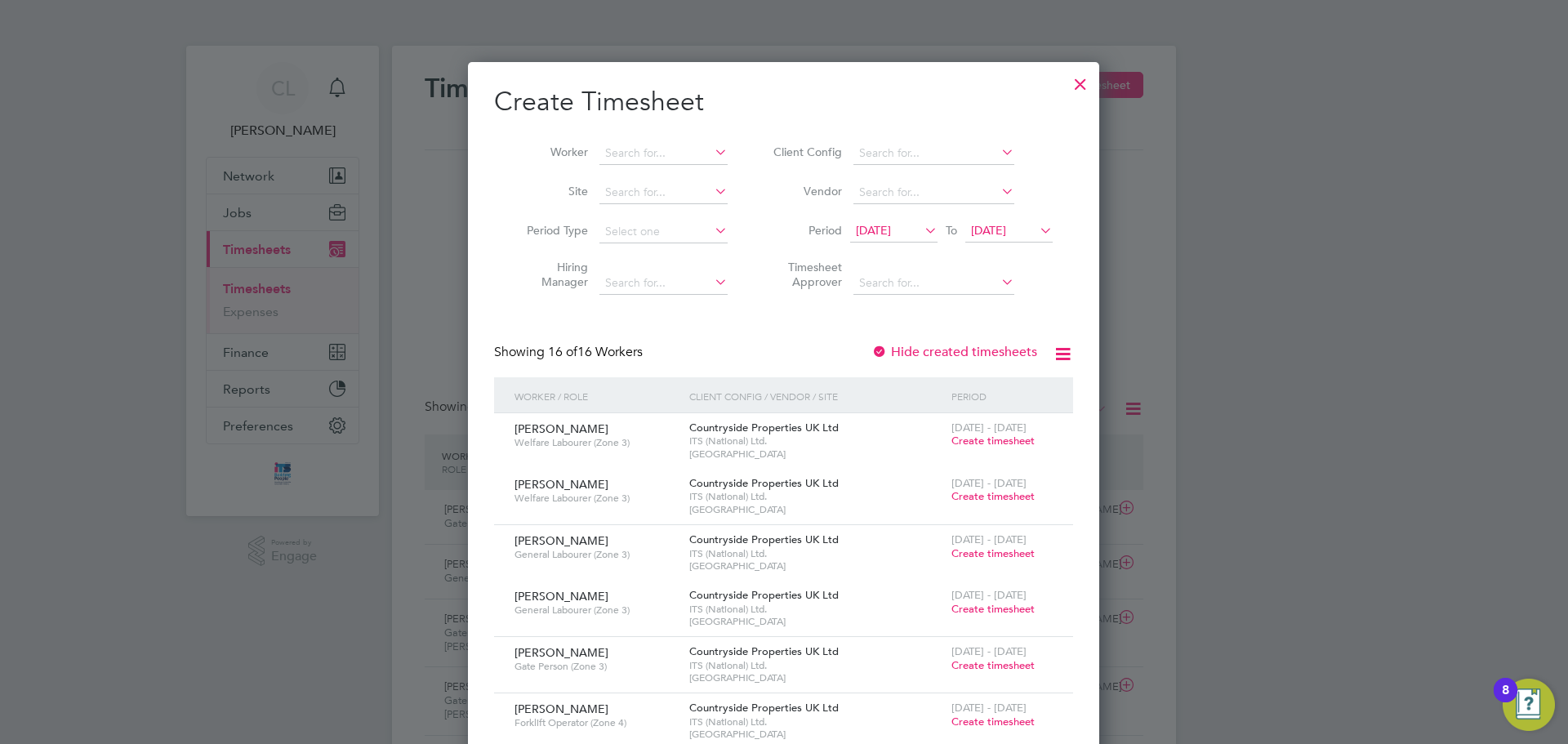
click at [1074, 79] on div at bounding box center [1080, 79] width 30 height 30
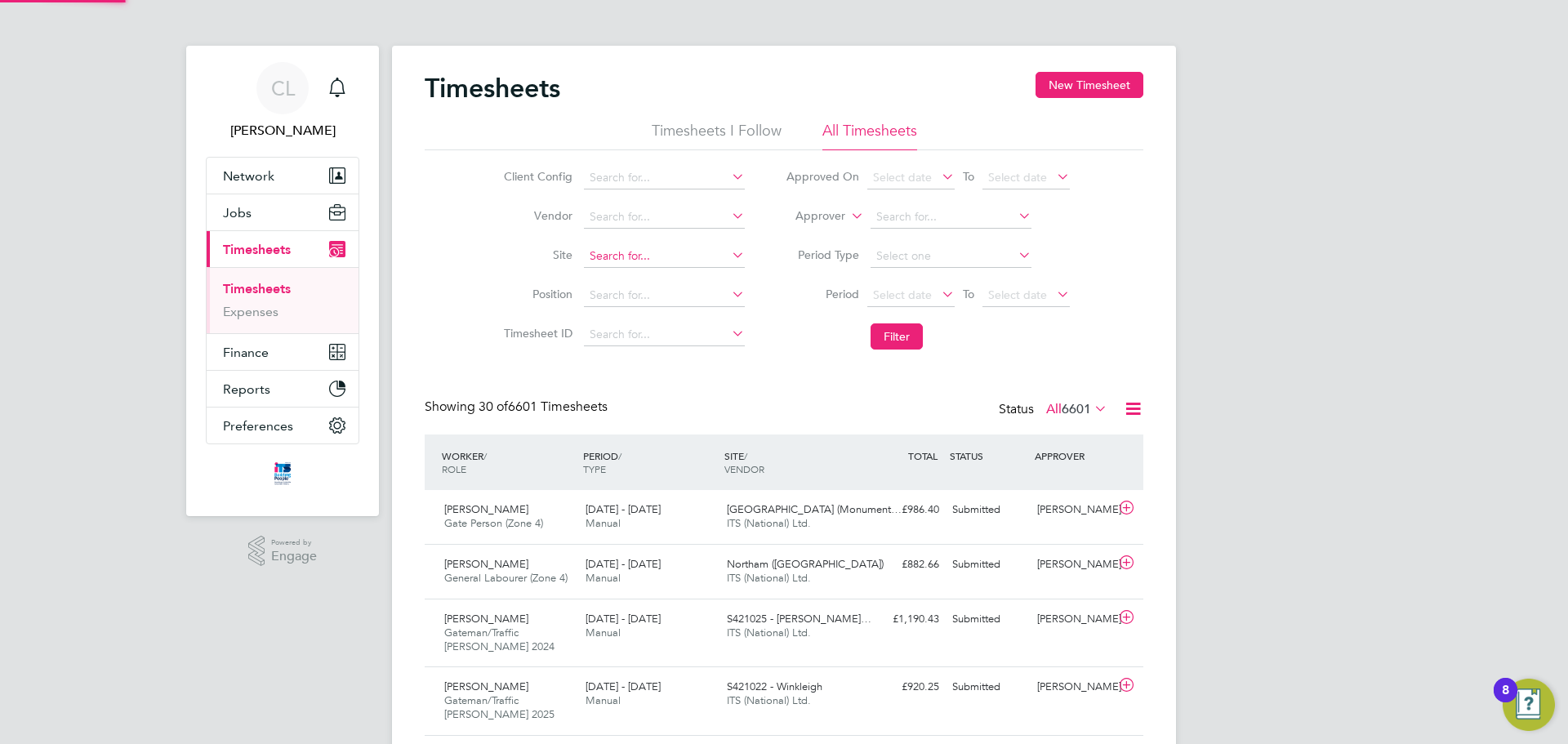
click at [620, 250] on input at bounding box center [664, 256] width 161 height 23
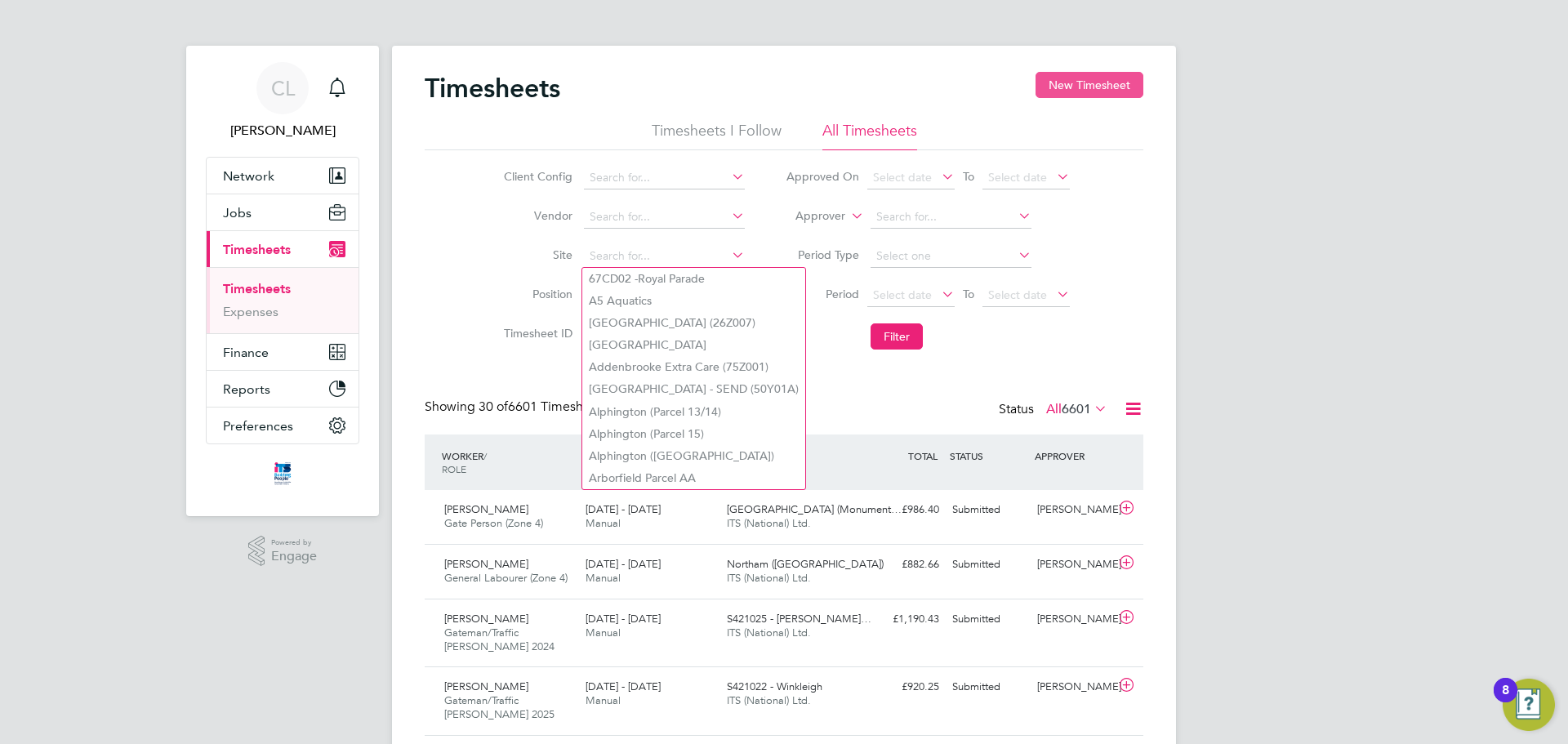
click at [1079, 85] on button "New Timesheet" at bounding box center [1090, 85] width 108 height 26
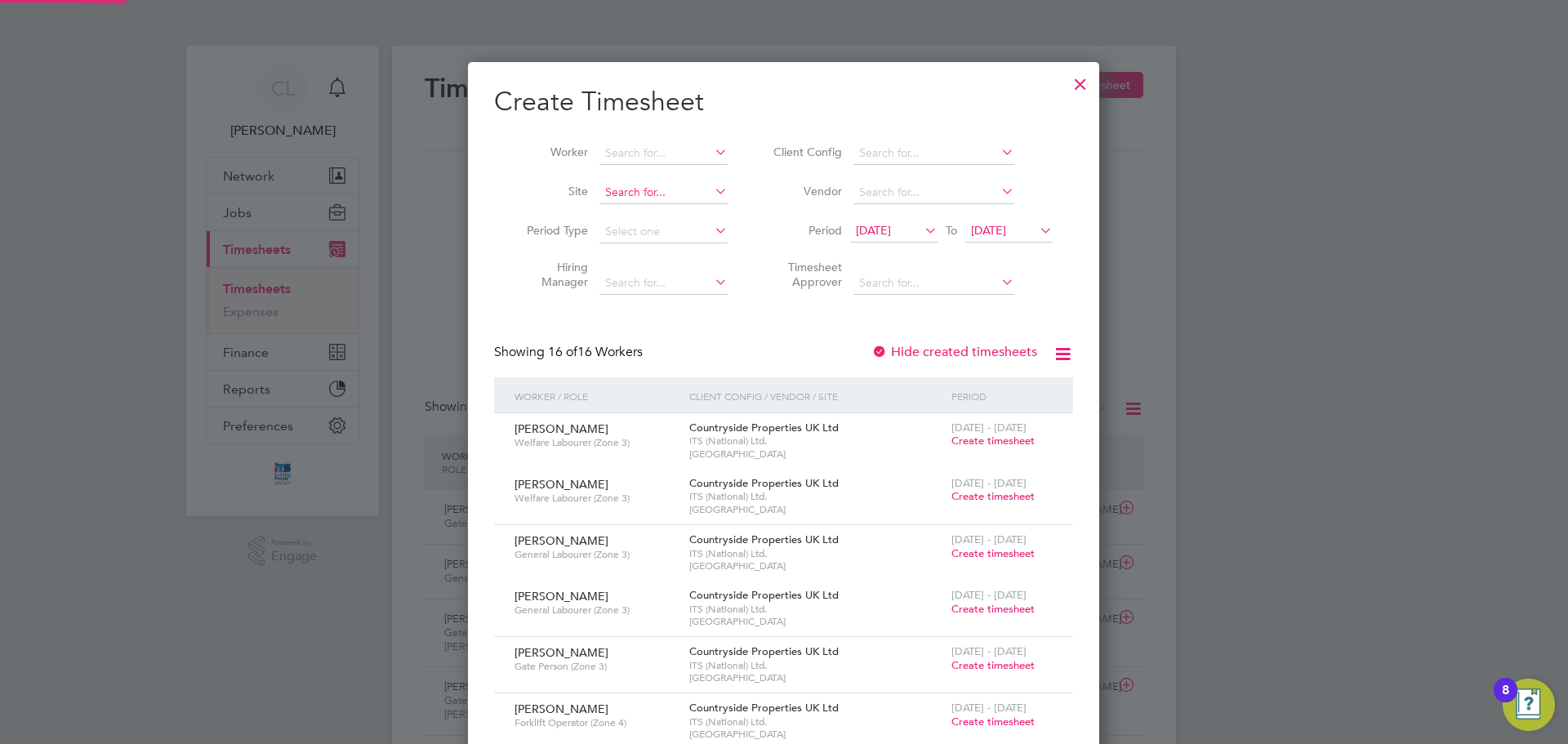
click at [629, 200] on input at bounding box center [664, 193] width 128 height 23
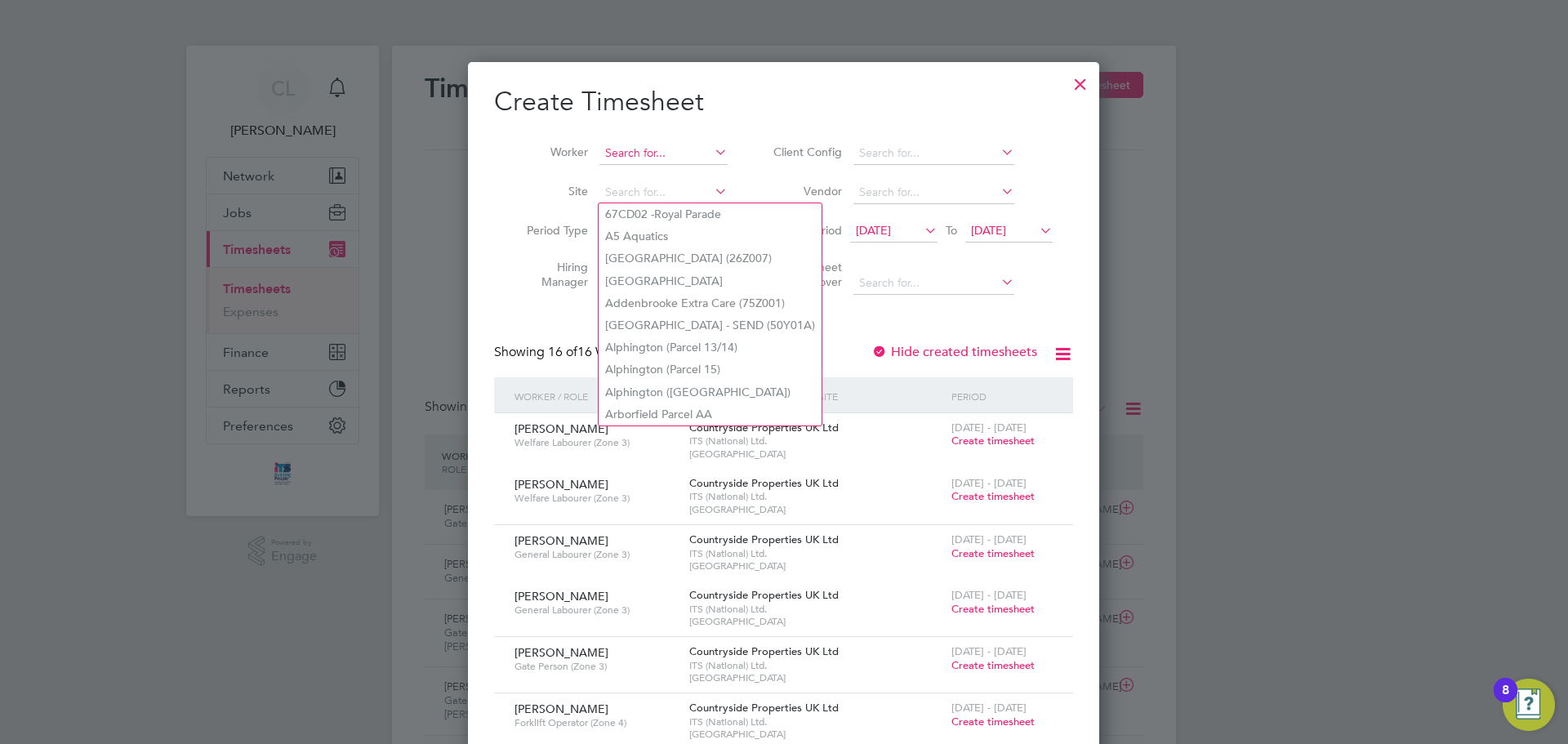
click at [629, 161] on input at bounding box center [664, 153] width 128 height 23
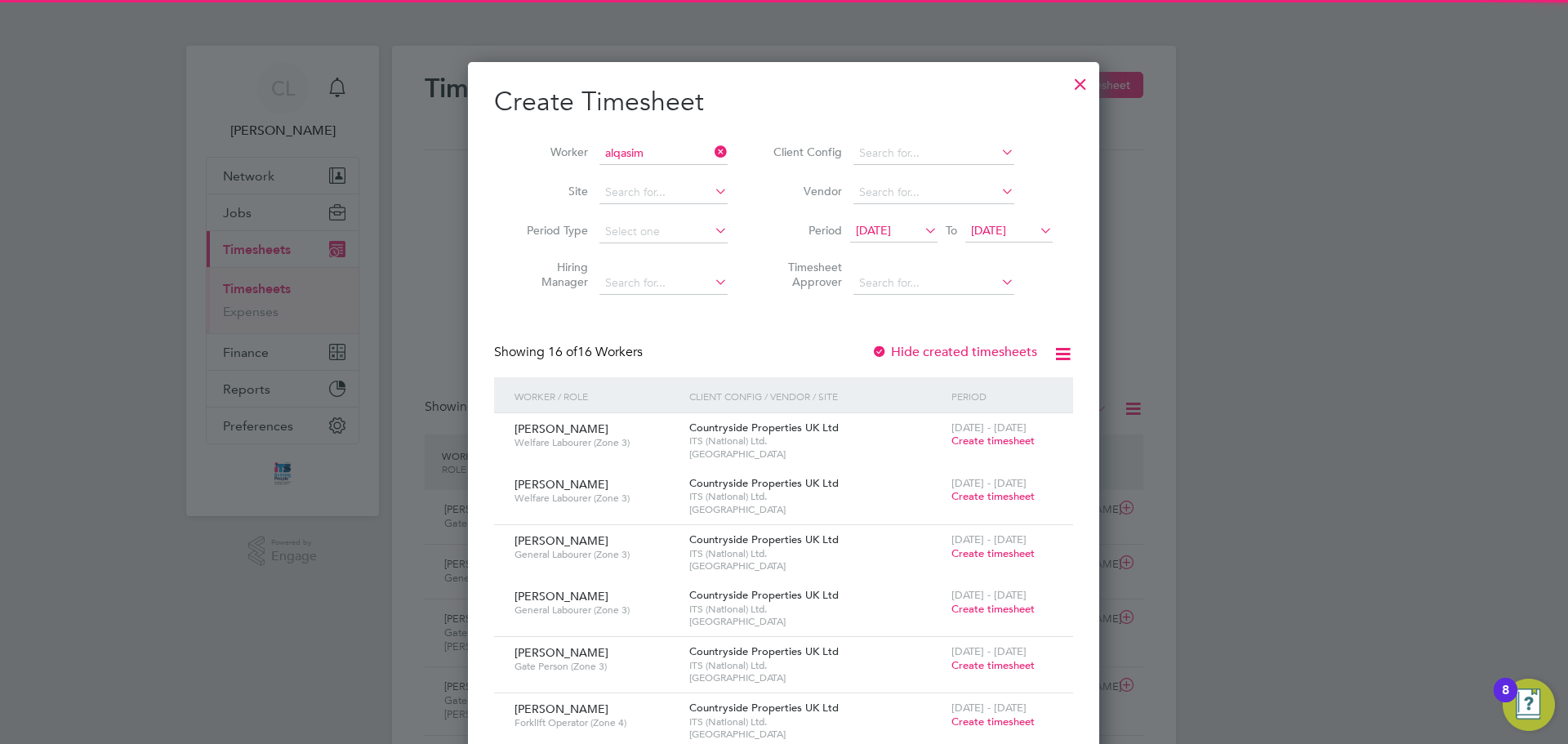
click at [678, 182] on li "Alqasim Hassan" at bounding box center [674, 175] width 150 height 22
type input "[PERSON_NAME]"
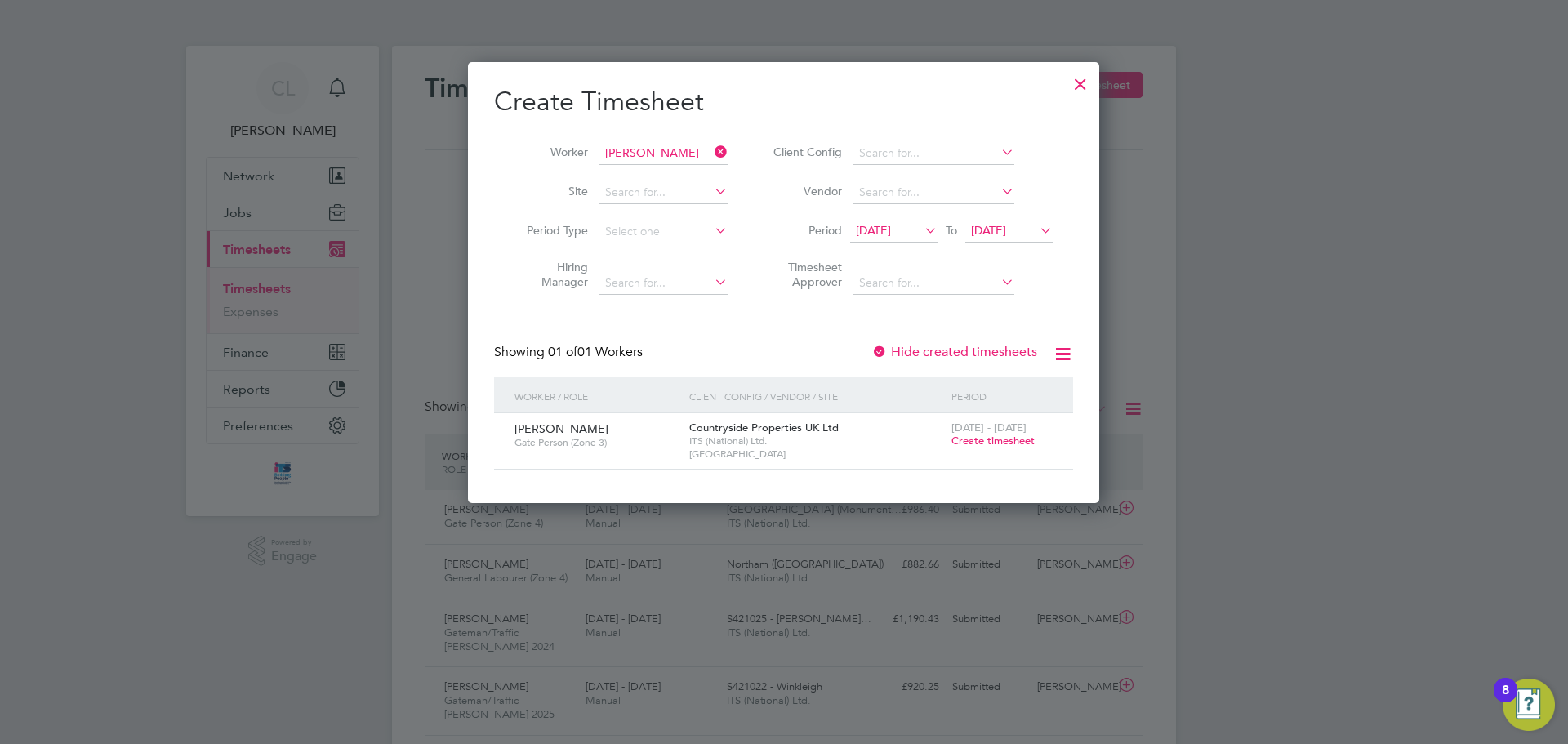
click at [961, 433] on span "[DATE] - [DATE]" at bounding box center [989, 428] width 75 height 14
click at [959, 437] on span "Create timesheet" at bounding box center [993, 440] width 84 height 14
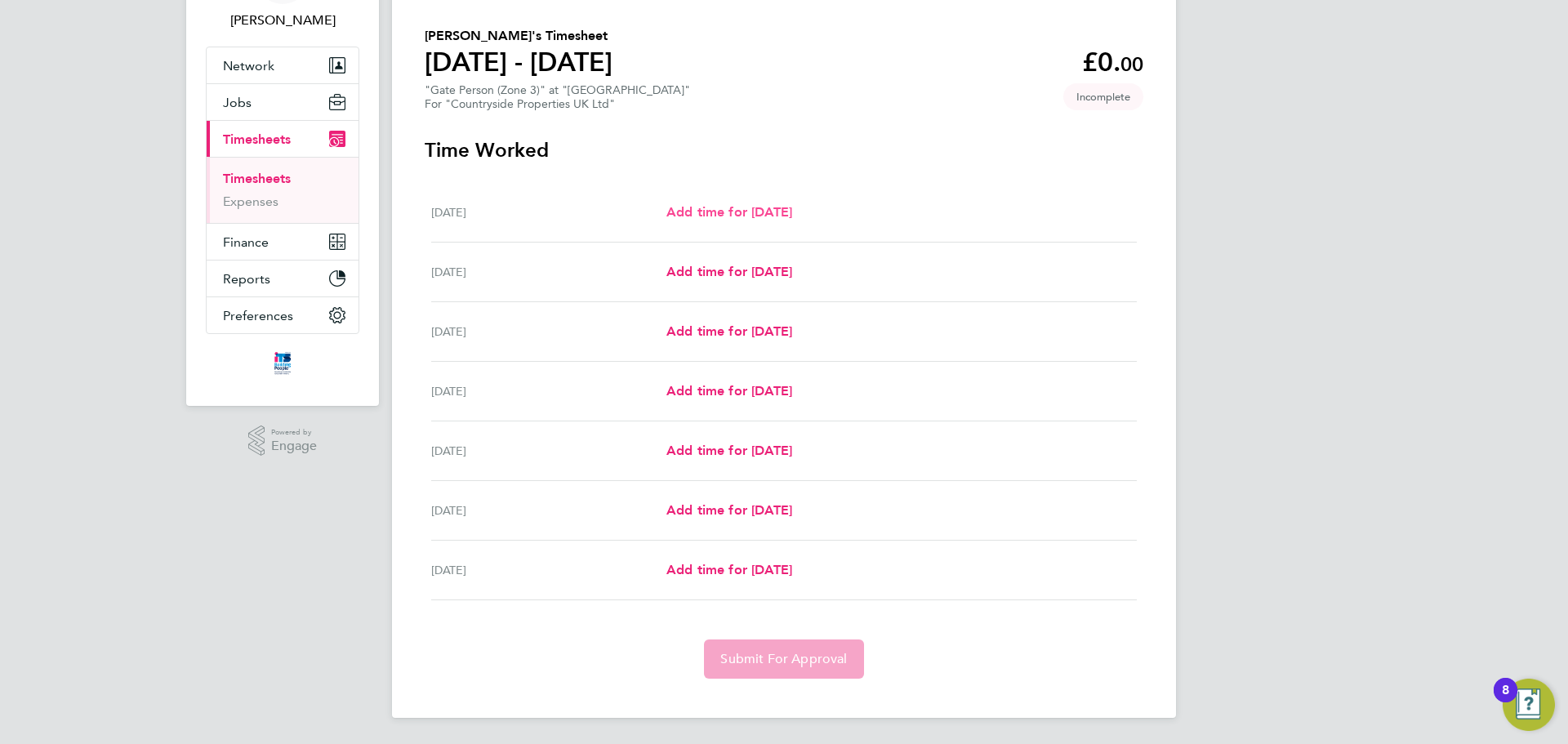
click at [774, 216] on span "Add time for Mon 15 Sep" at bounding box center [729, 212] width 126 height 15
select select "30"
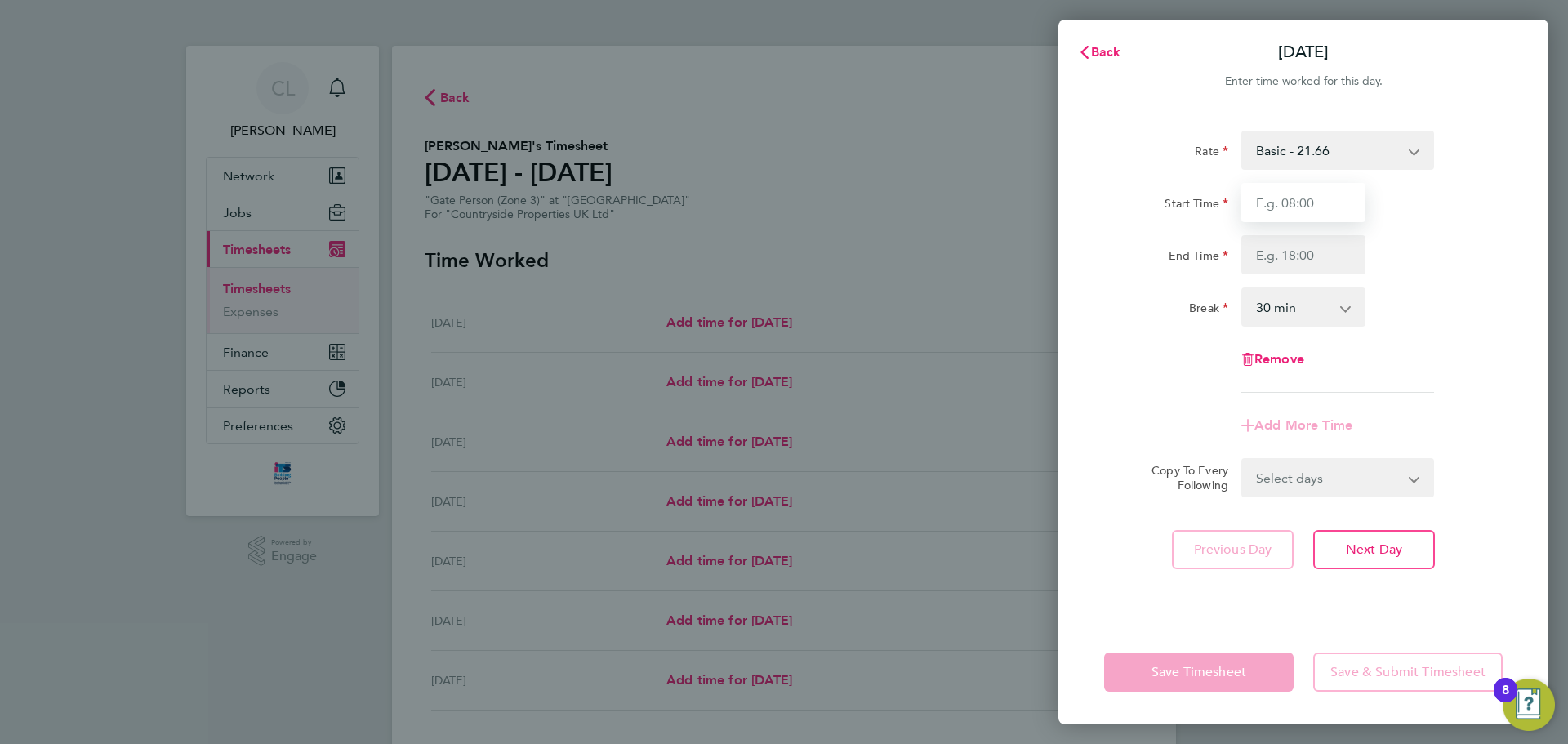
click at [1245, 216] on input "Start Time" at bounding box center [1303, 202] width 124 height 39
type input "07:30"
click at [1308, 260] on input "End Time" at bounding box center [1303, 254] width 124 height 39
type input "17:30"
click at [1455, 327] on div "Rate Basic - 21.66 Start Time 07:30 End Time 17:30 Break 0 min 15 min 30 min 45…" at bounding box center [1303, 262] width 399 height 262
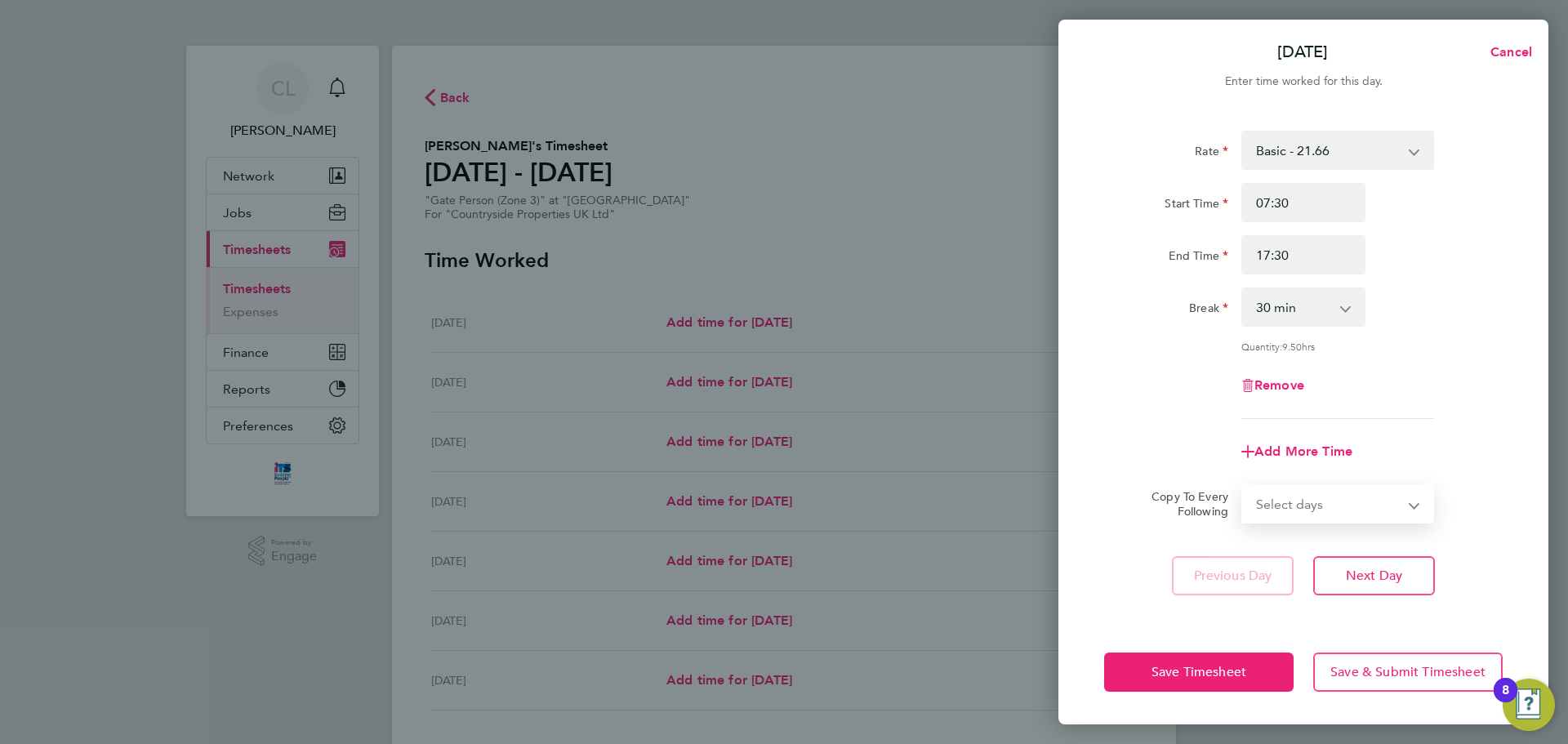
click at [1338, 501] on select "Select days Day Weekday (Mon-Fri) Weekend (Sat-Sun) Tuesday Wednesday Thursday …" at bounding box center [1329, 504] width 172 height 36
select select "WEEKDAY"
click at [1243, 486] on select "Select days Day Weekday (Mon-Fri) Weekend (Sat-Sun) Tuesday Wednesday Thursday …" at bounding box center [1329, 504] width 172 height 36
select select "2025-09-21"
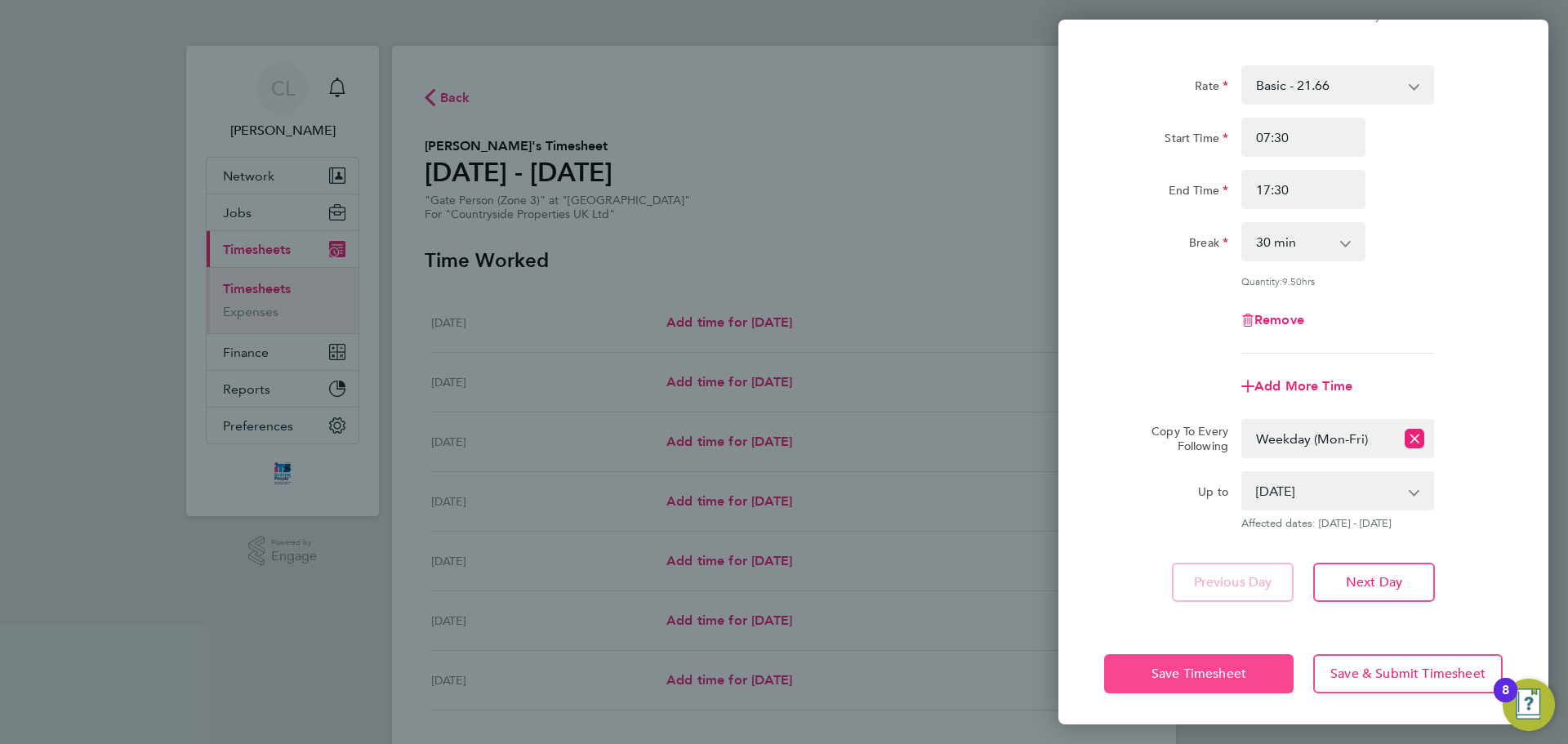
click at [1255, 662] on button "Save Timesheet" at bounding box center [1199, 674] width 189 height 39
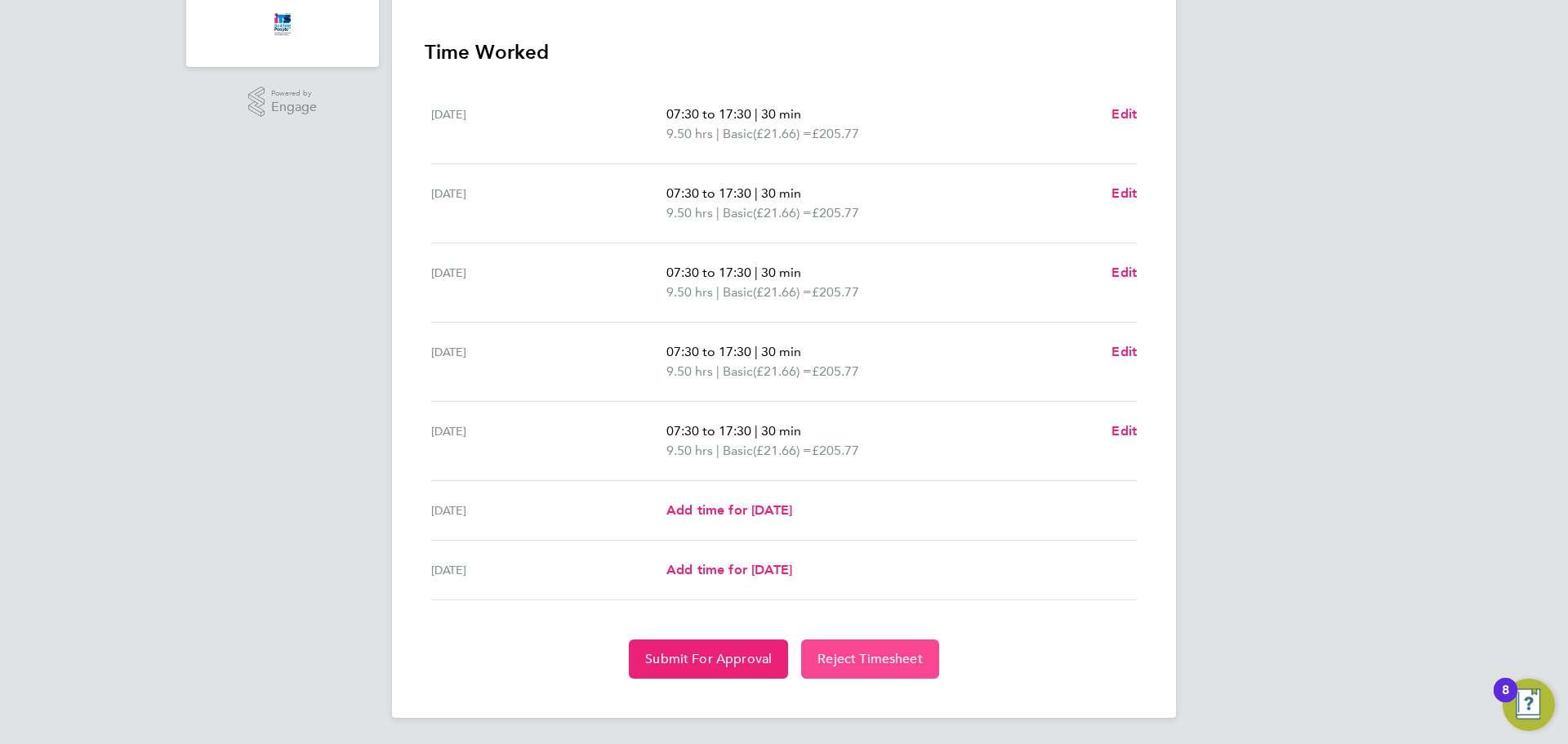
click at [874, 666] on span "Reject Timesheet" at bounding box center [870, 659] width 106 height 16
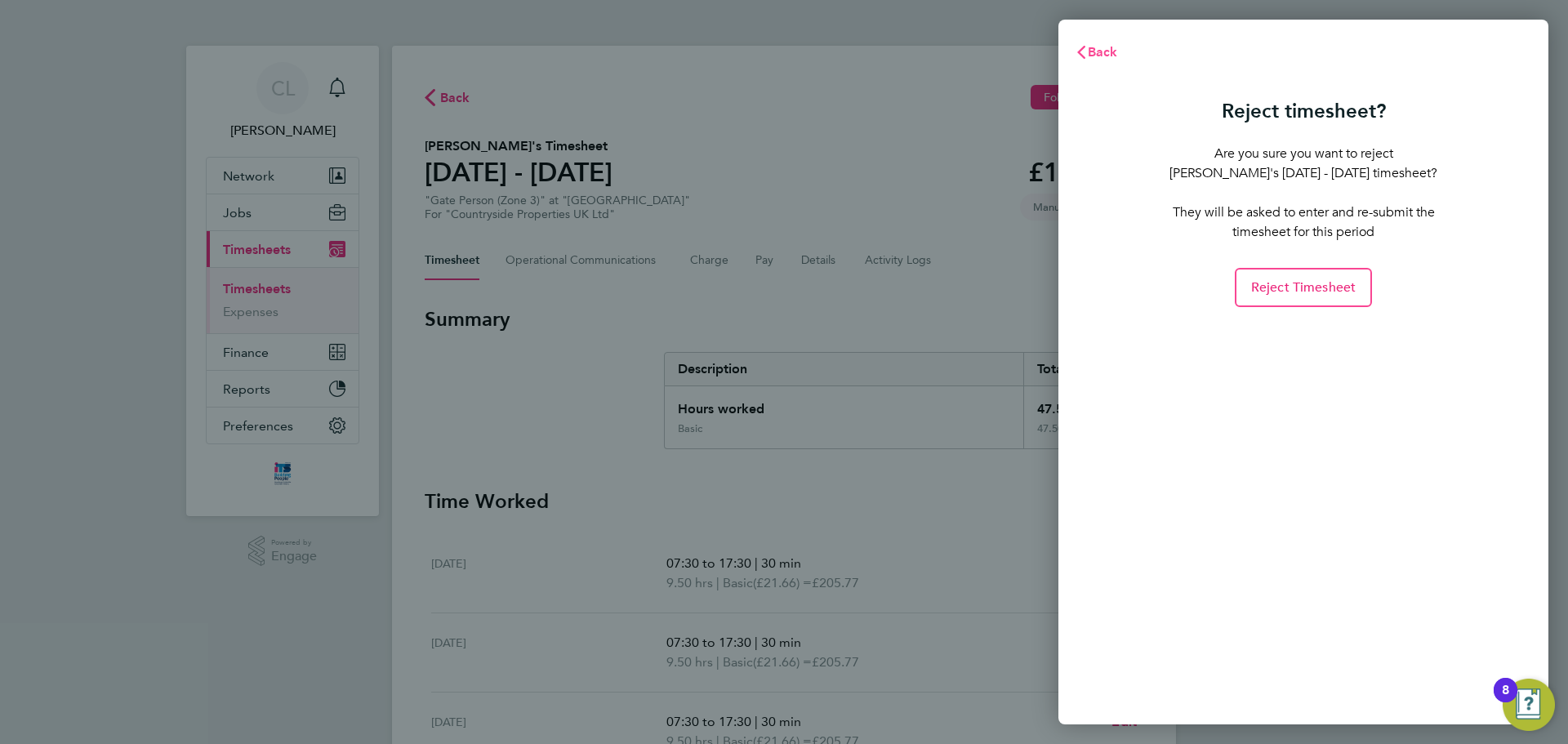
click at [1107, 41] on button "Back" at bounding box center [1096, 52] width 76 height 33
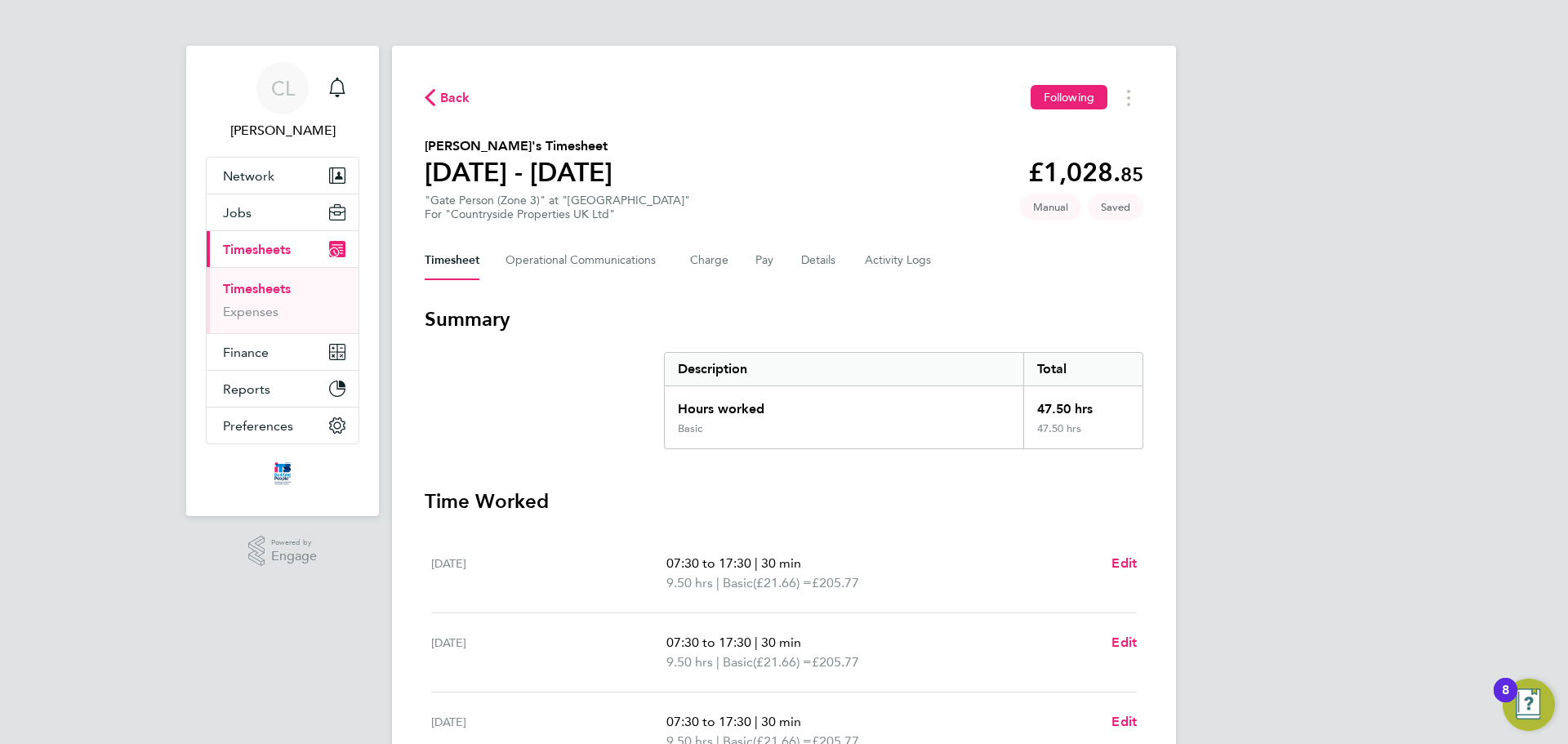
click at [448, 80] on div "Back Following Alqasim Hassan's Timesheet 15 - 21 Sept 2025 £1,028. 85 "Gate Pe…" at bounding box center [784, 606] width 784 height 1122
click at [445, 84] on div "Back Following Alqasim Hassan's Timesheet 15 - 21 Sept 2025 £1,028. 85 "Gate Pe…" at bounding box center [784, 606] width 784 height 1122
click at [443, 86] on div "Back Following" at bounding box center [784, 97] width 718 height 25
click at [445, 96] on span "Back" at bounding box center [456, 97] width 30 height 19
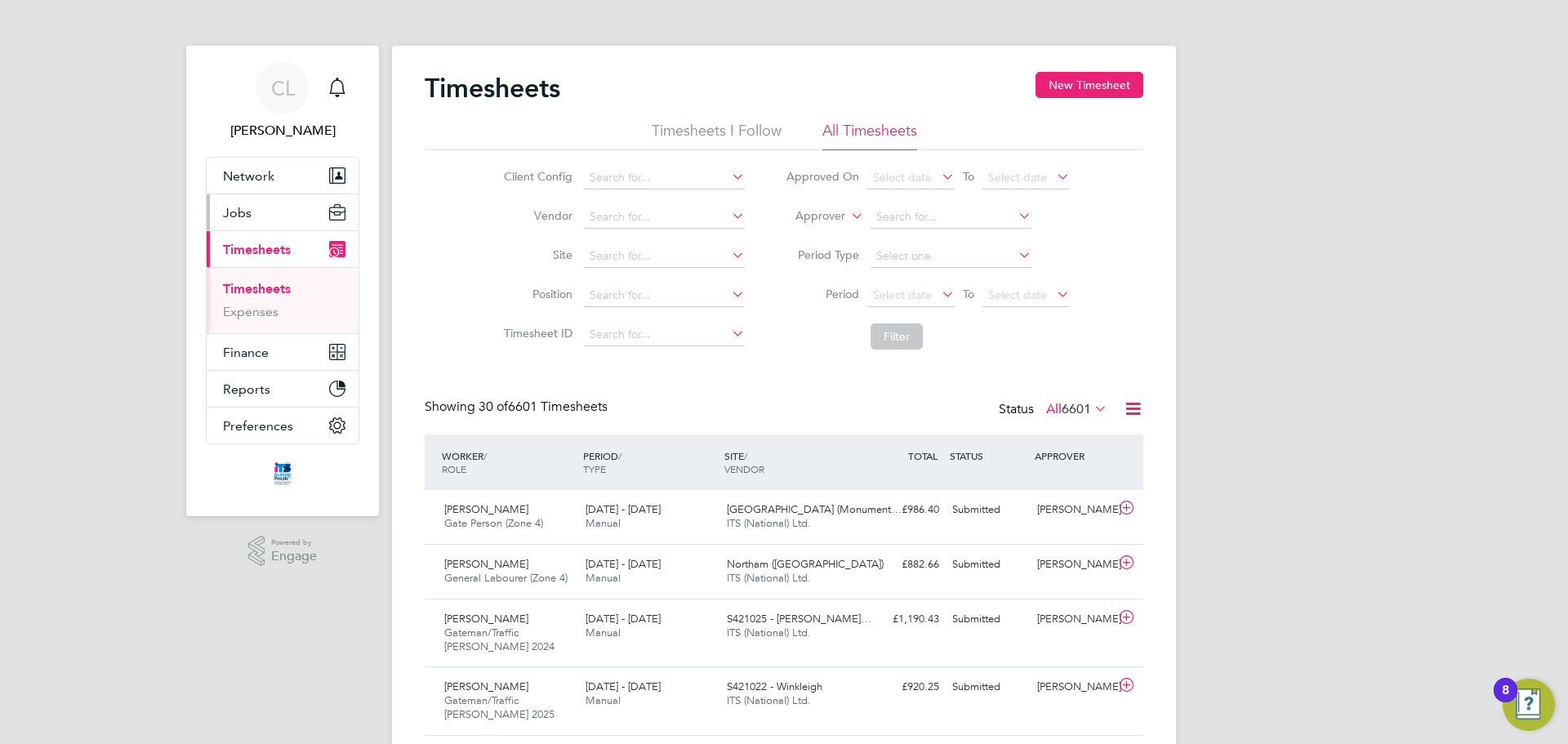
click at [279, 221] on button "Jobs" at bounding box center [282, 212] width 152 height 36
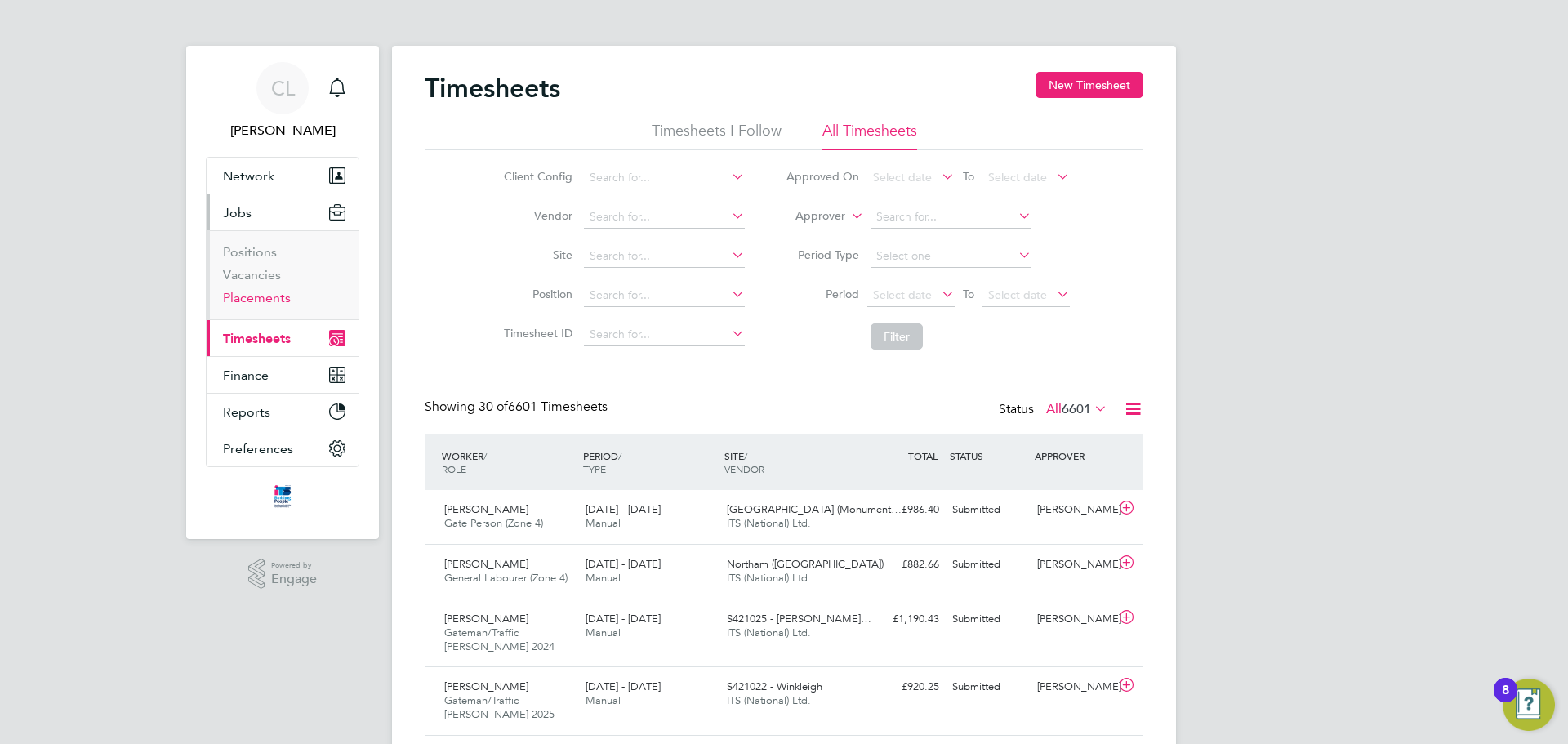
click at [276, 302] on link "Placements" at bounding box center [257, 298] width 68 height 15
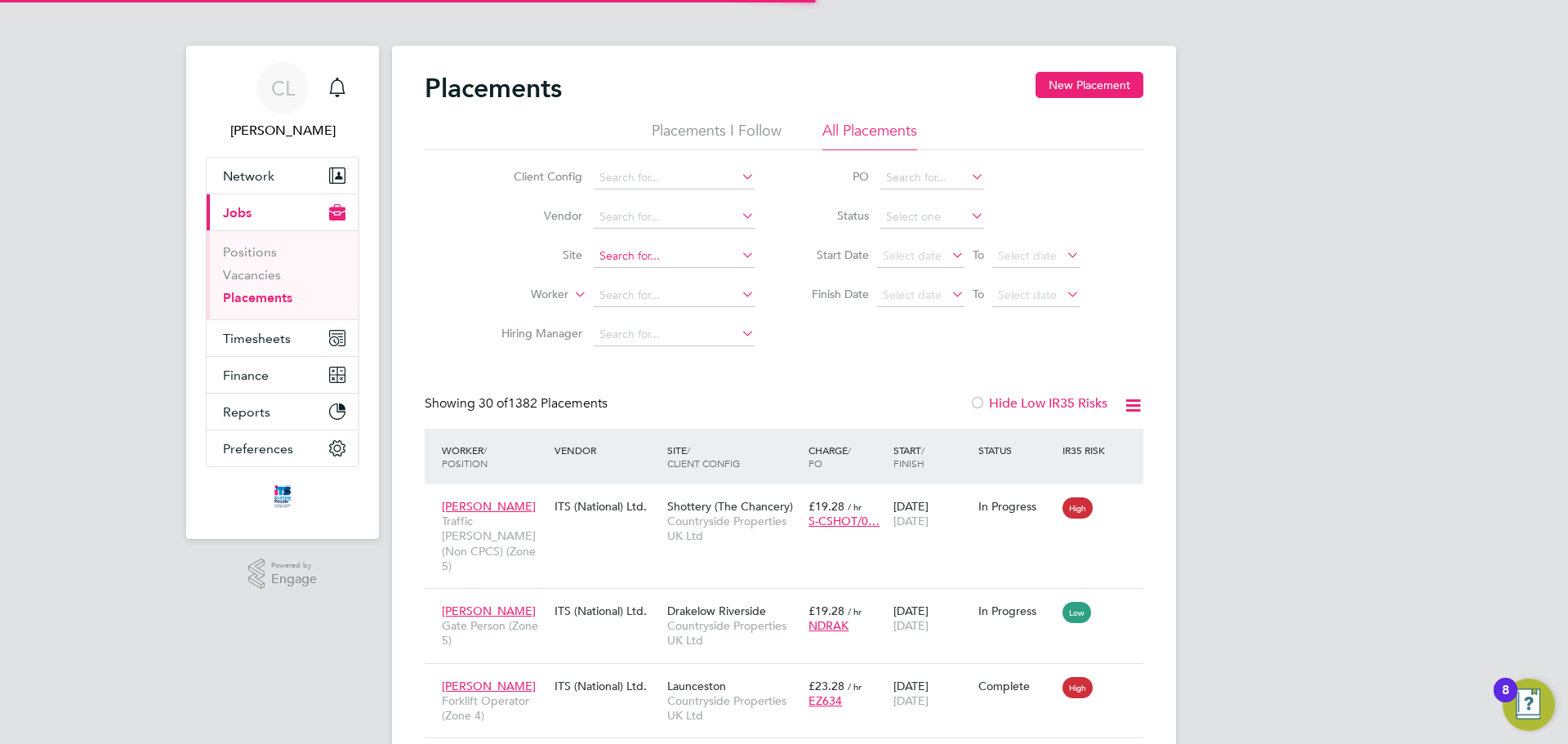
click at [608, 249] on input at bounding box center [674, 256] width 161 height 23
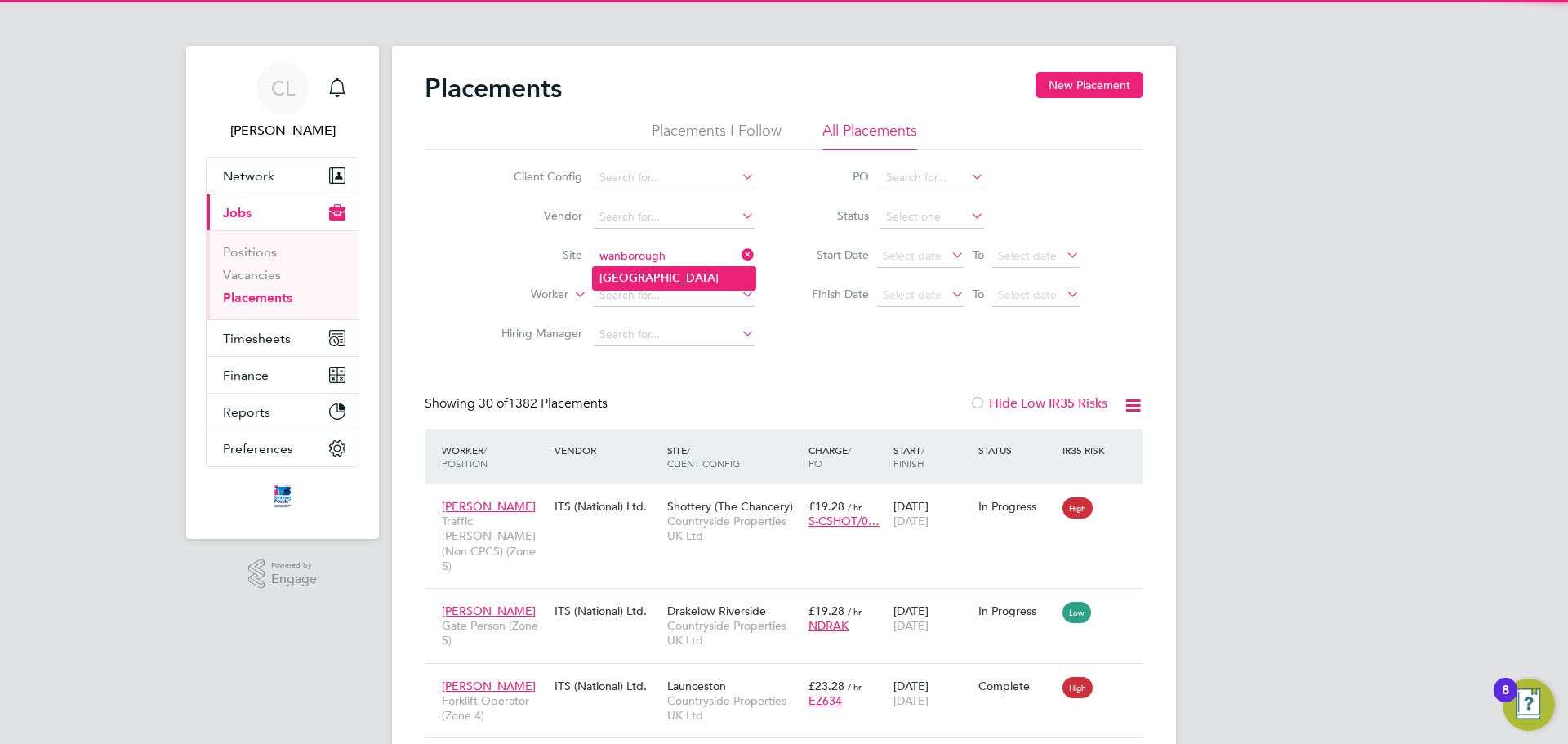
click at [653, 279] on b "[GEOGRAPHIC_DATA]" at bounding box center [658, 278] width 119 height 14
type input "[GEOGRAPHIC_DATA]"
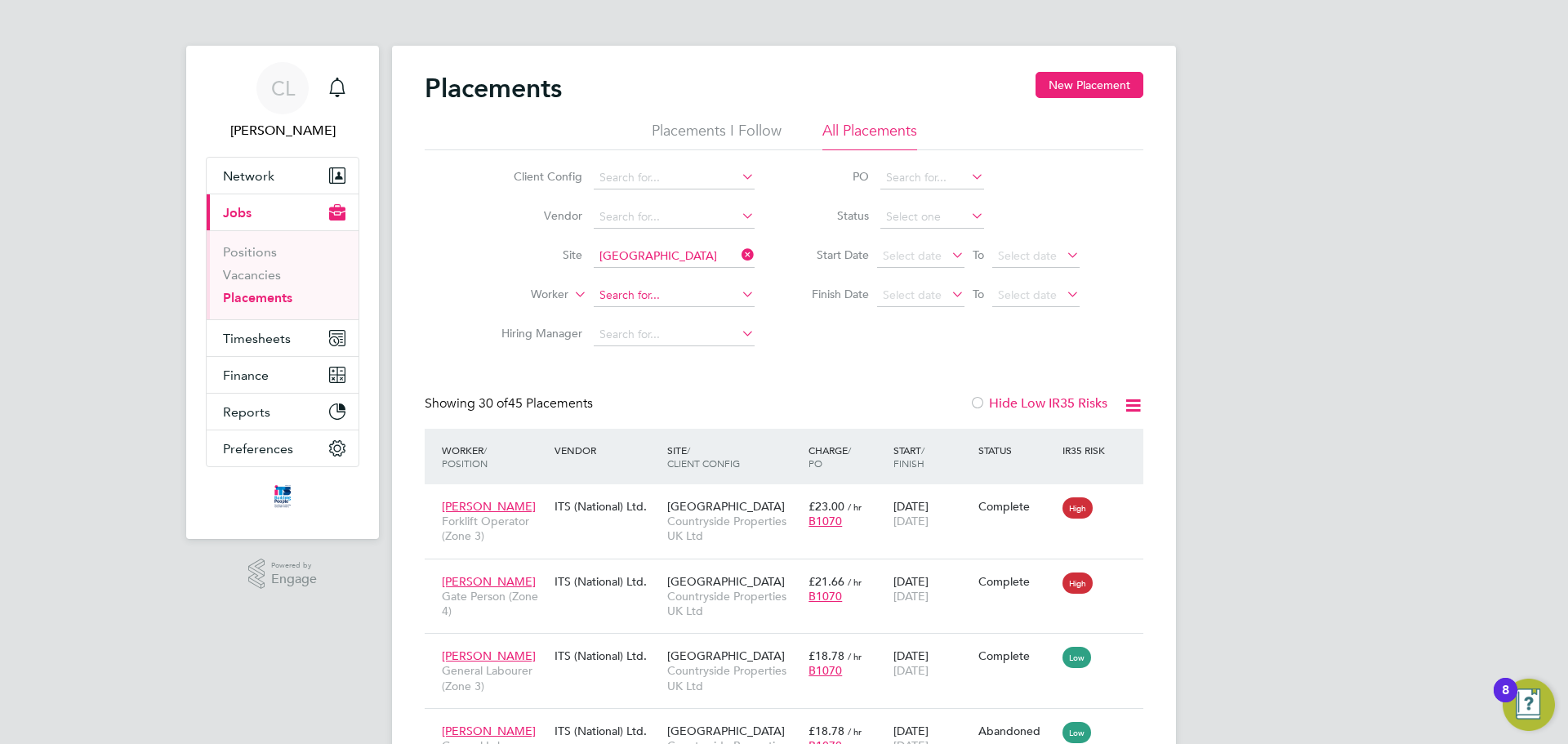
click at [644, 298] on input at bounding box center [674, 295] width 161 height 23
type input "alqa"
click at [664, 318] on li "Loading data" at bounding box center [675, 317] width 162 height 21
click at [661, 299] on input at bounding box center [674, 295] width 161 height 23
click at [714, 313] on li "Alq asim Hassan" at bounding box center [675, 318] width 162 height 22
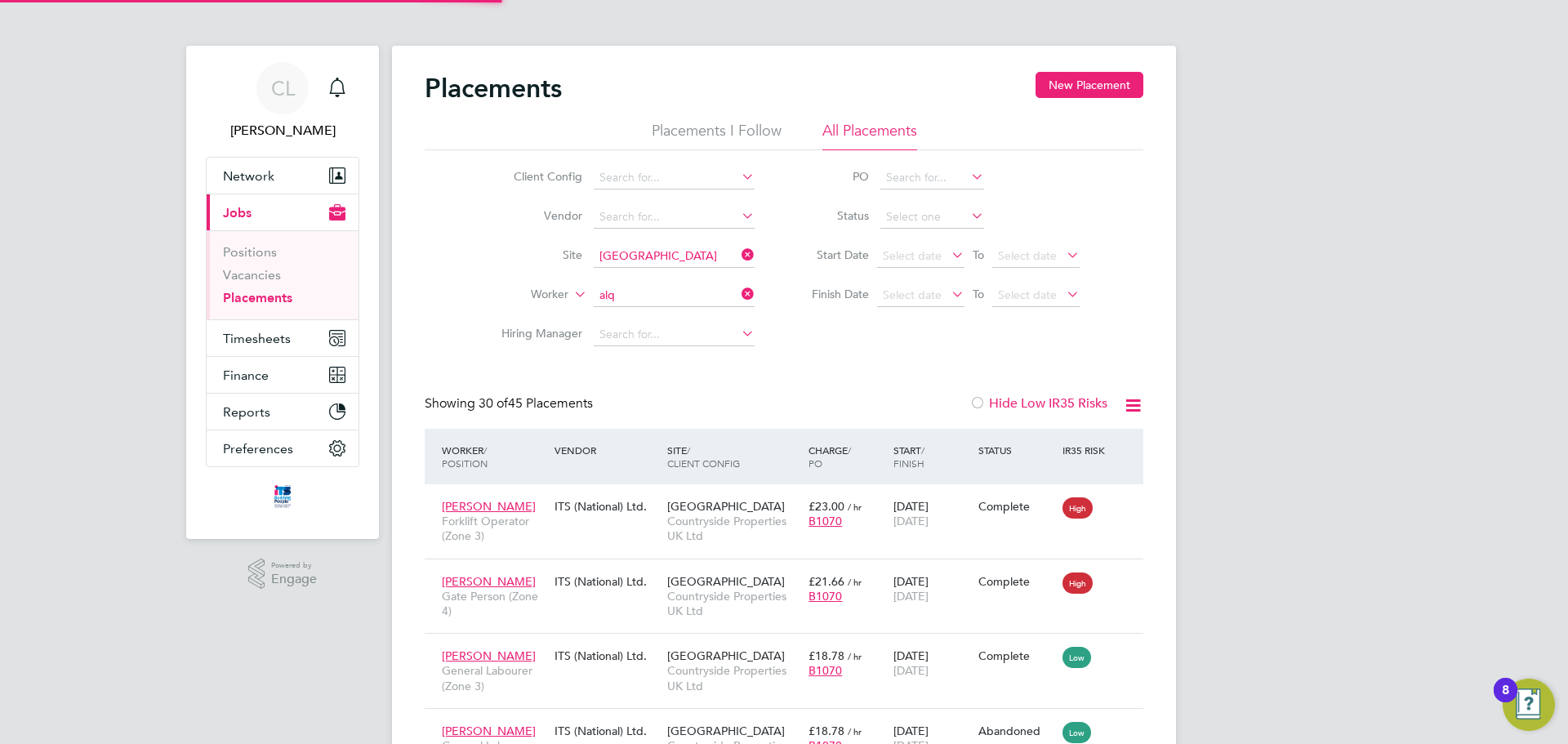
type input "[PERSON_NAME]"
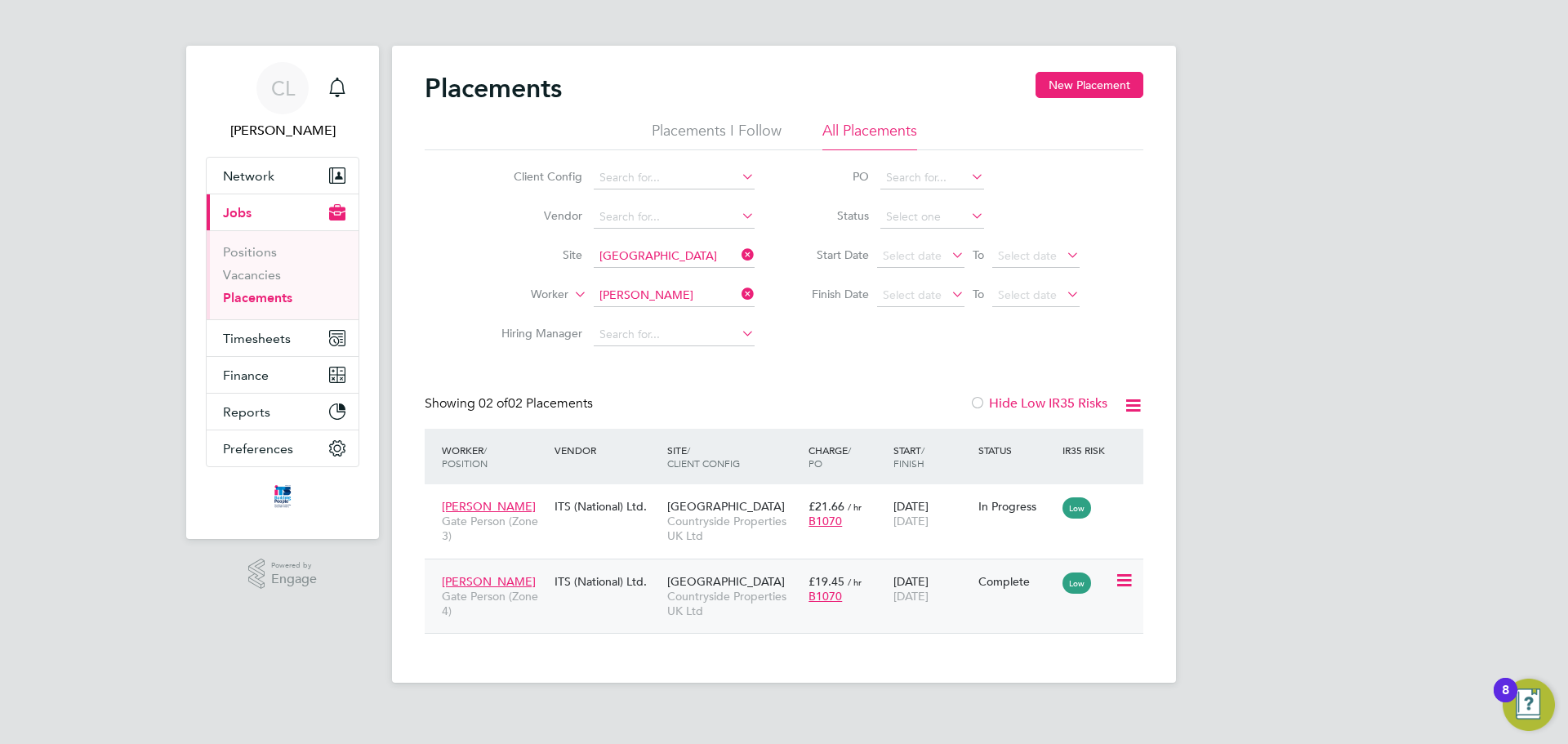
click at [937, 626] on div "Alqasim Hassan Gate Person (Zone 4) ITS (National) Ltd. Wanborough Countryside …" at bounding box center [784, 596] width 718 height 75
click at [938, 616] on div "Alqasim Hassan Gate Person (Zone 4) ITS (National) Ltd. Wanborough Countryside …" at bounding box center [784, 596] width 718 height 75
click at [1118, 578] on icon at bounding box center [1123, 580] width 16 height 19
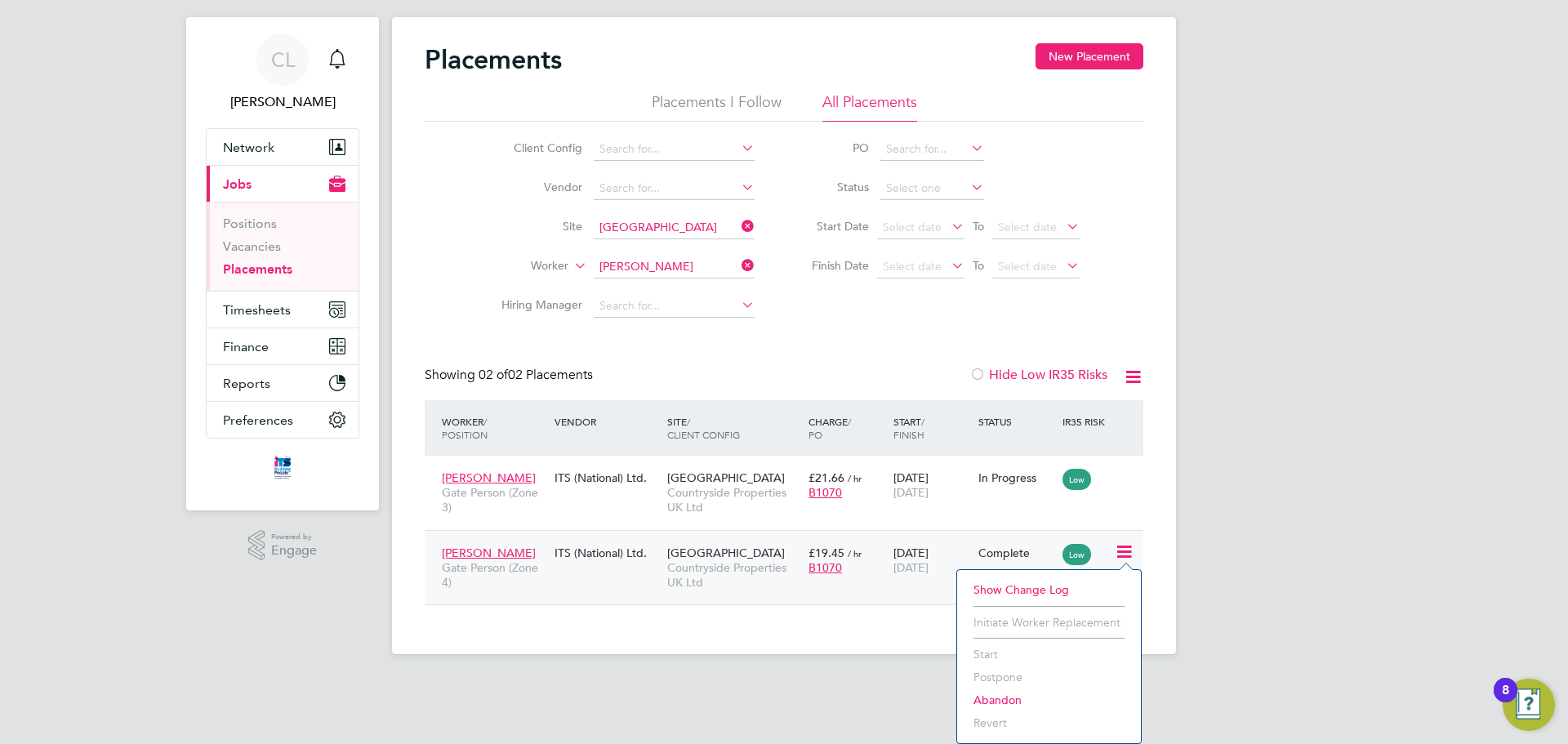
click at [919, 657] on app-footer at bounding box center [784, 667] width 784 height 26
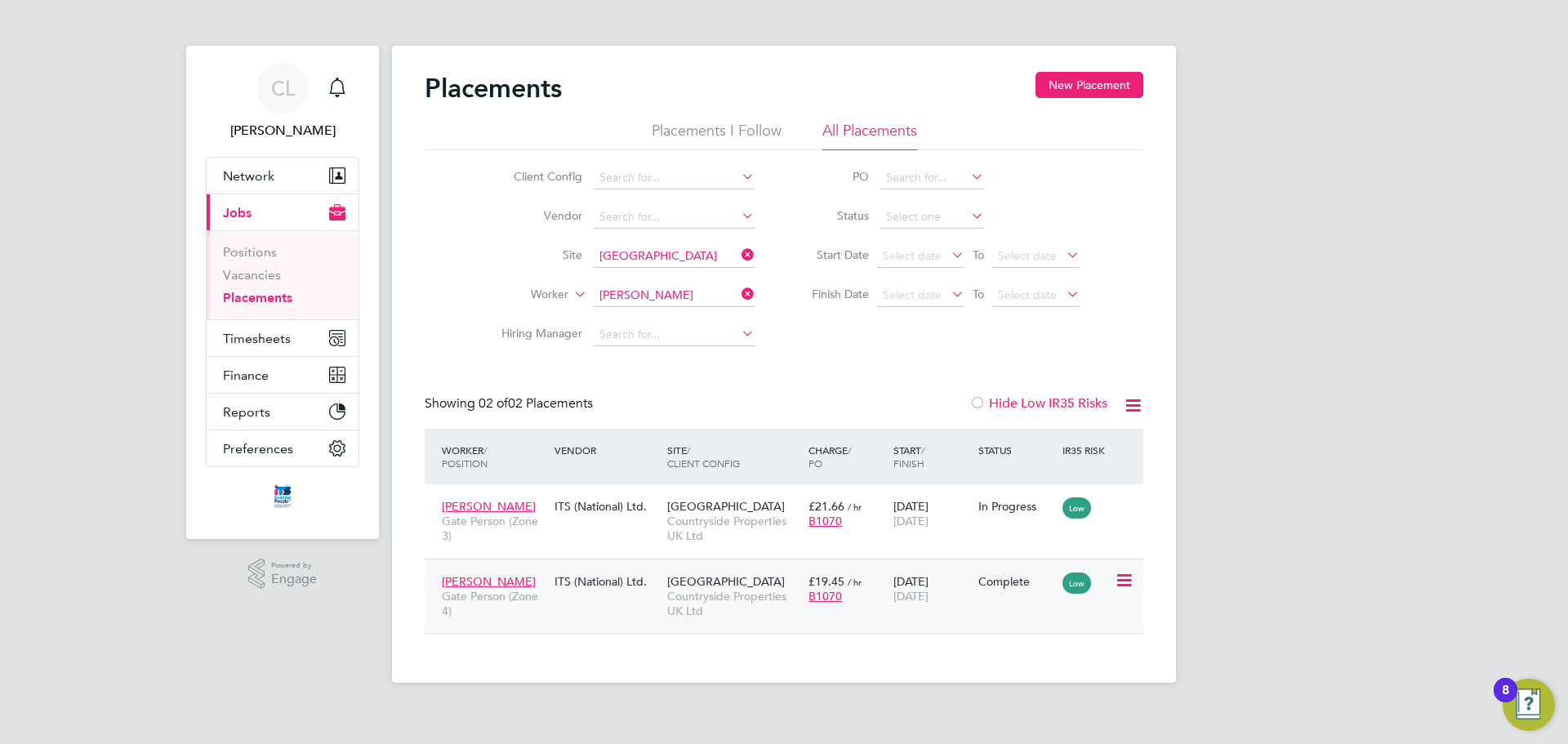
click at [889, 578] on div "06 Jan 2025 21 Sep 2025" at bounding box center [932, 589] width 85 height 46
click at [265, 271] on link "Vacancies" at bounding box center [252, 275] width 58 height 15
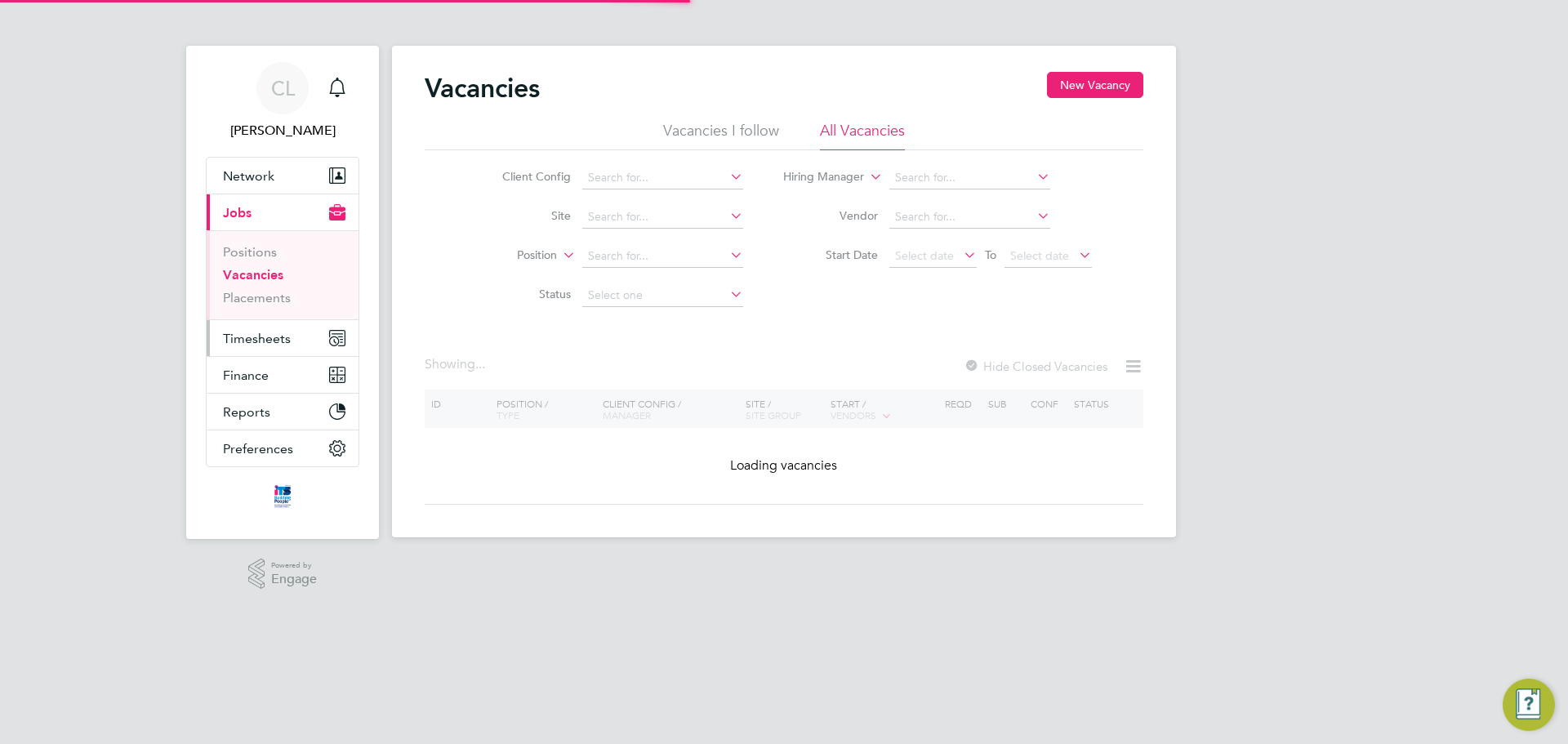
click at [274, 342] on span "Timesheets" at bounding box center [257, 338] width 68 height 15
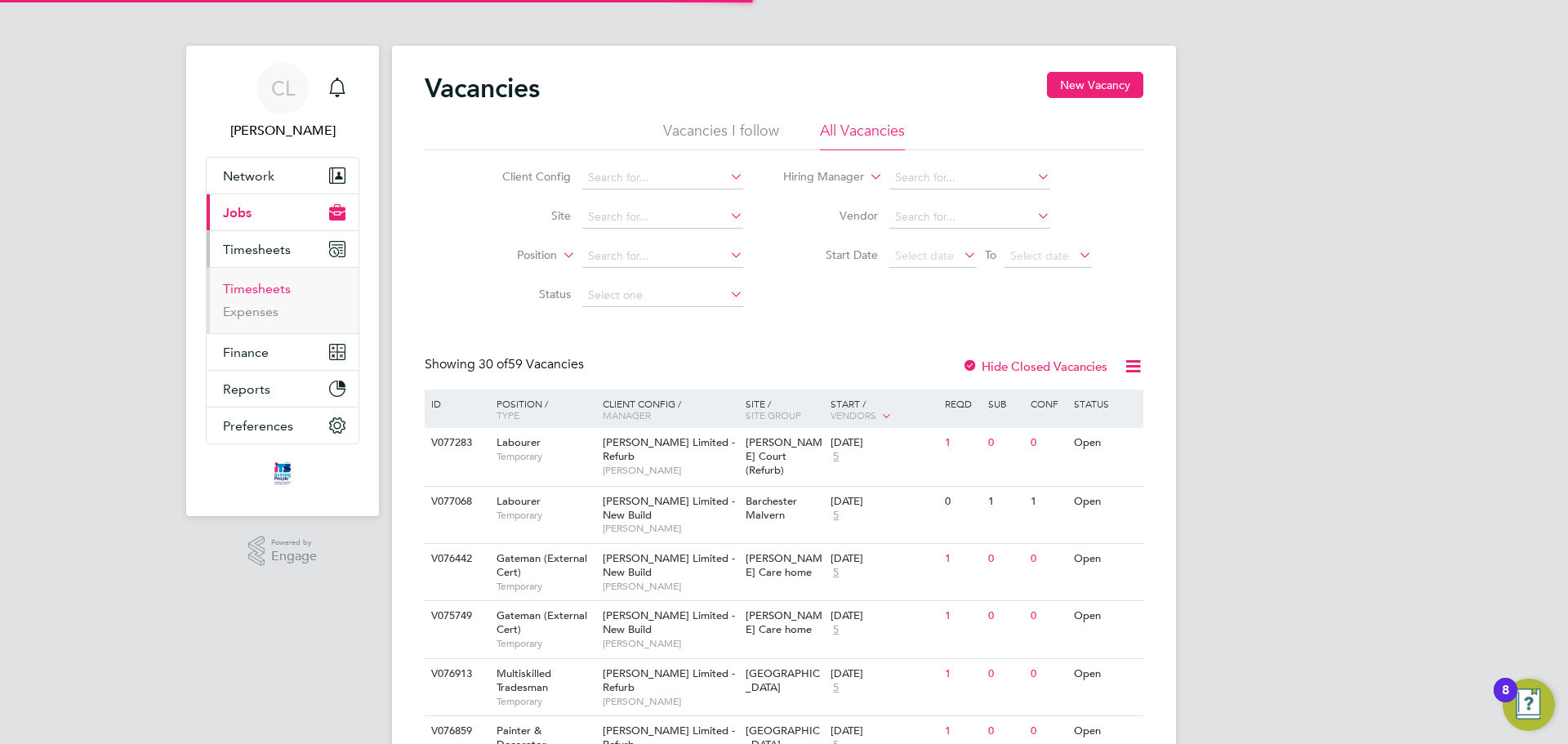
click at [275, 287] on link "Timesheets" at bounding box center [257, 288] width 68 height 15
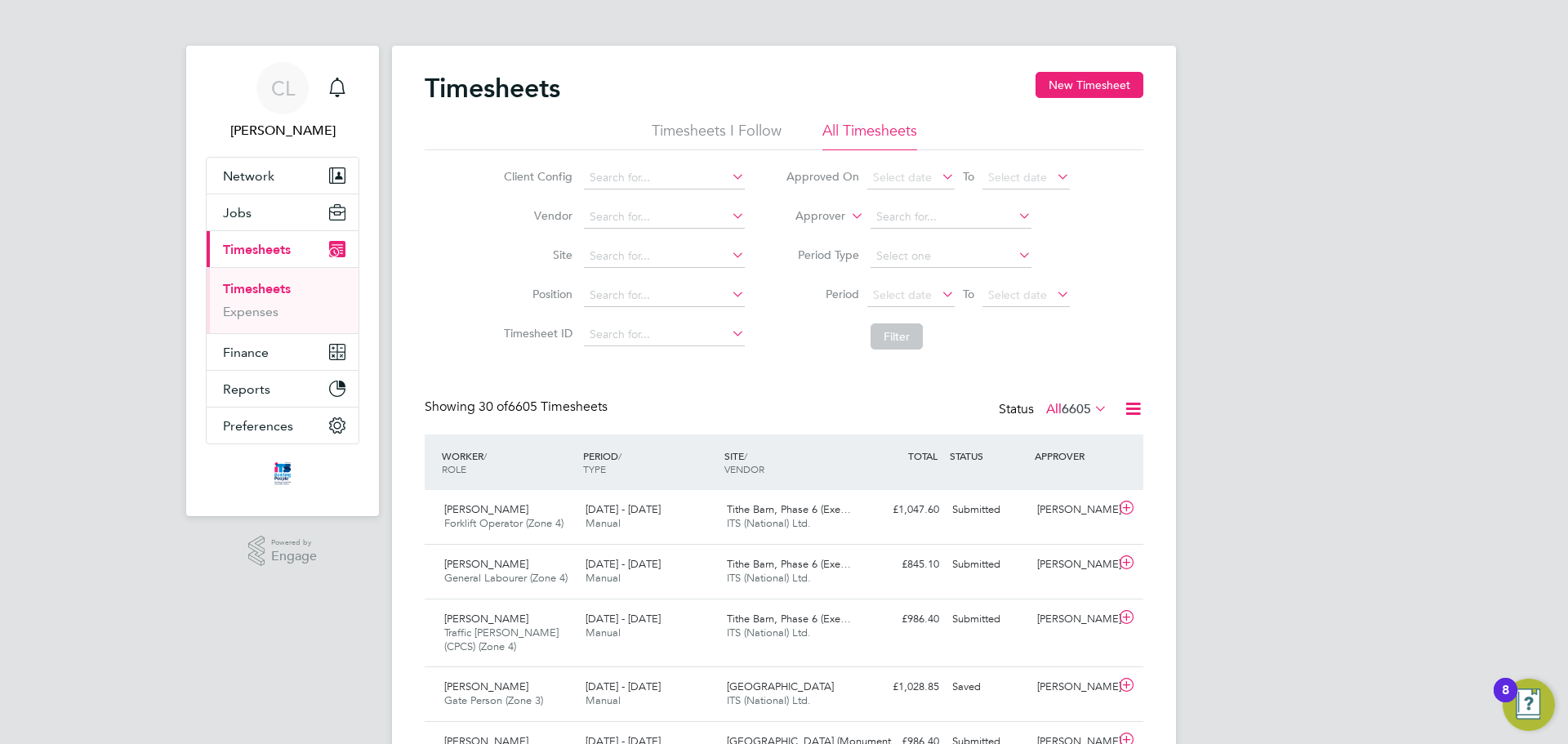
scroll to position [55, 142]
click at [1109, 89] on button "New Timesheet" at bounding box center [1090, 85] width 108 height 26
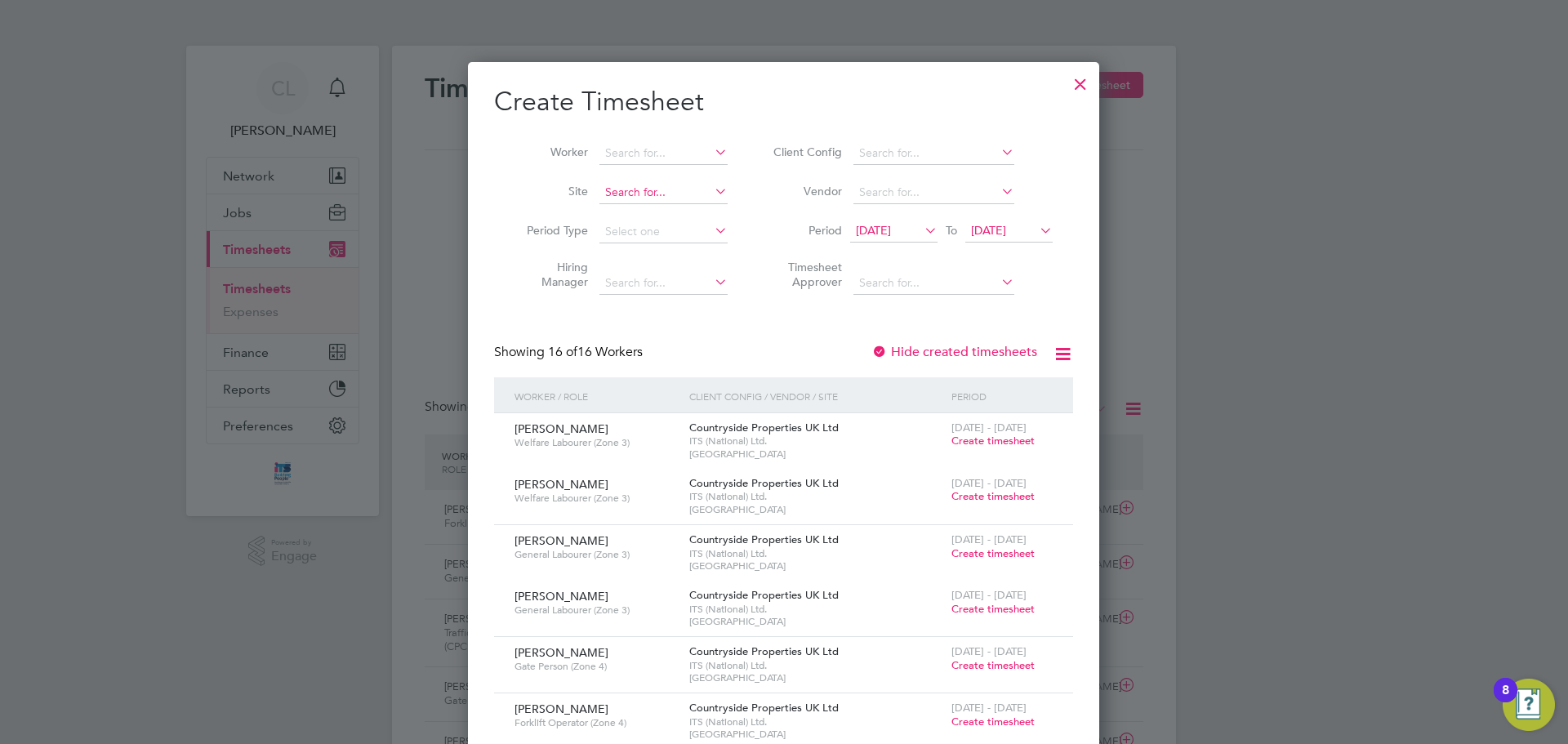
click at [628, 194] on input at bounding box center [664, 193] width 128 height 23
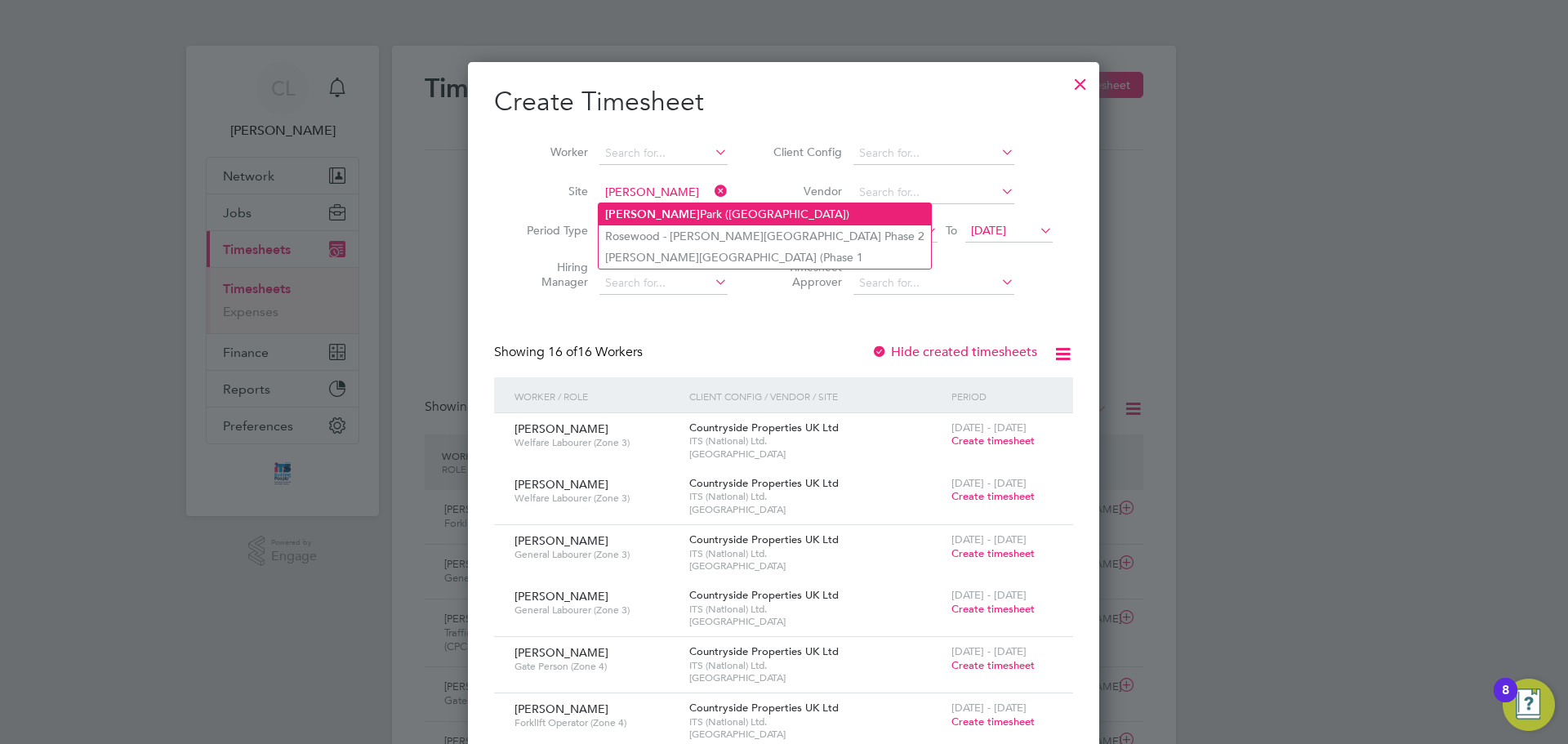
click at [671, 211] on li "Langley Park (Chippenham)" at bounding box center [764, 215] width 332 height 22
type input "Langley Park (Chippenham)"
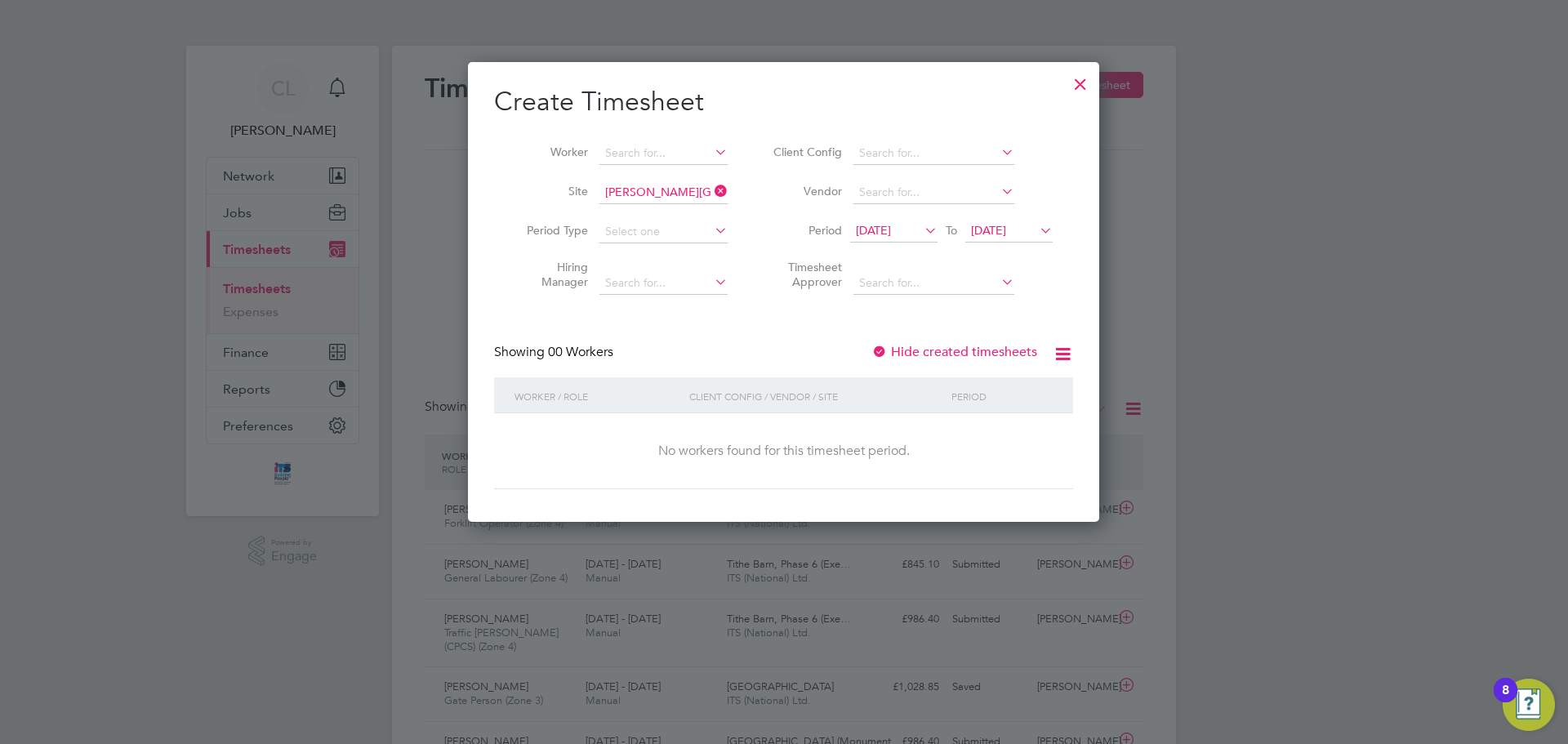
click at [921, 235] on icon at bounding box center [921, 230] width 0 height 23
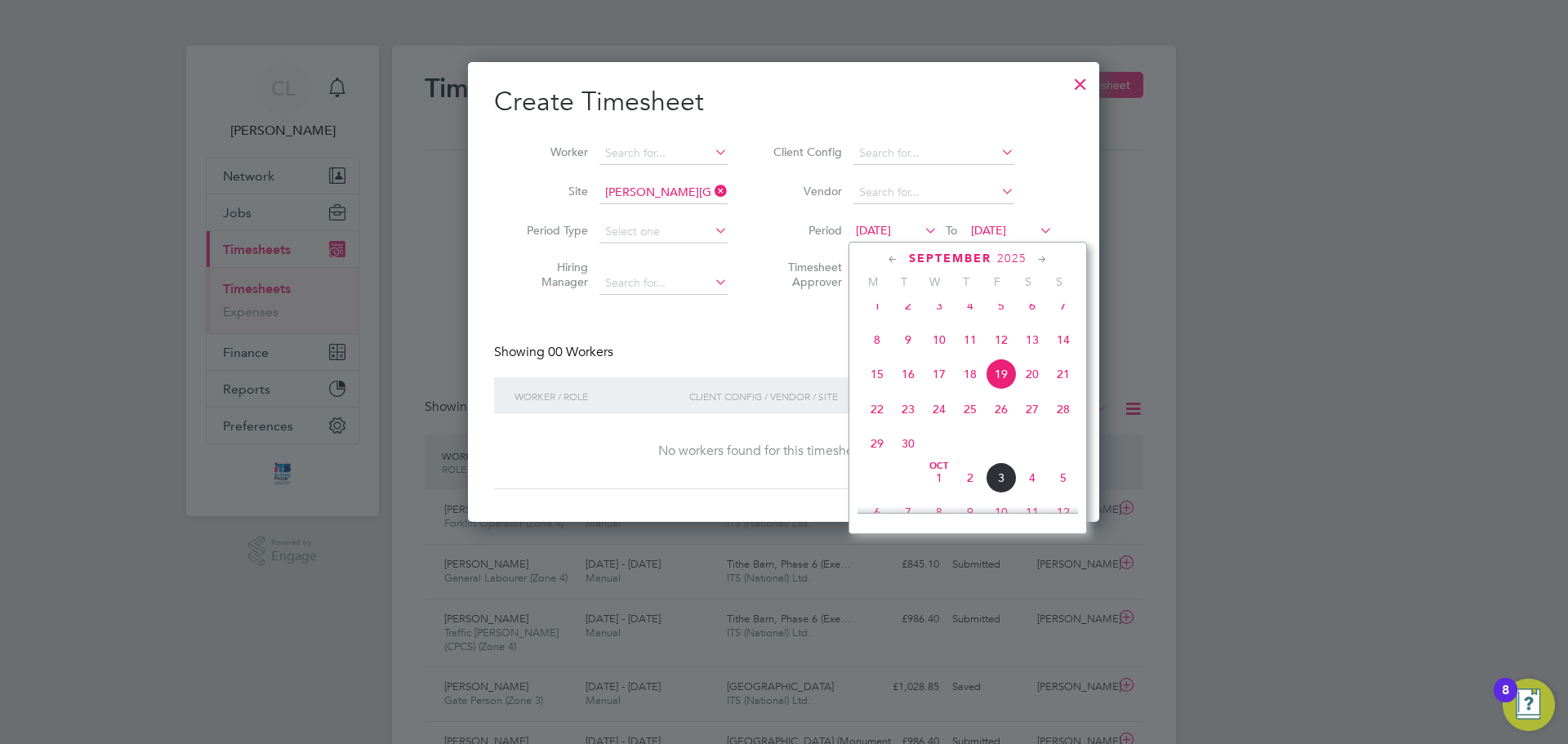
click at [865, 458] on span "29" at bounding box center [877, 443] width 31 height 31
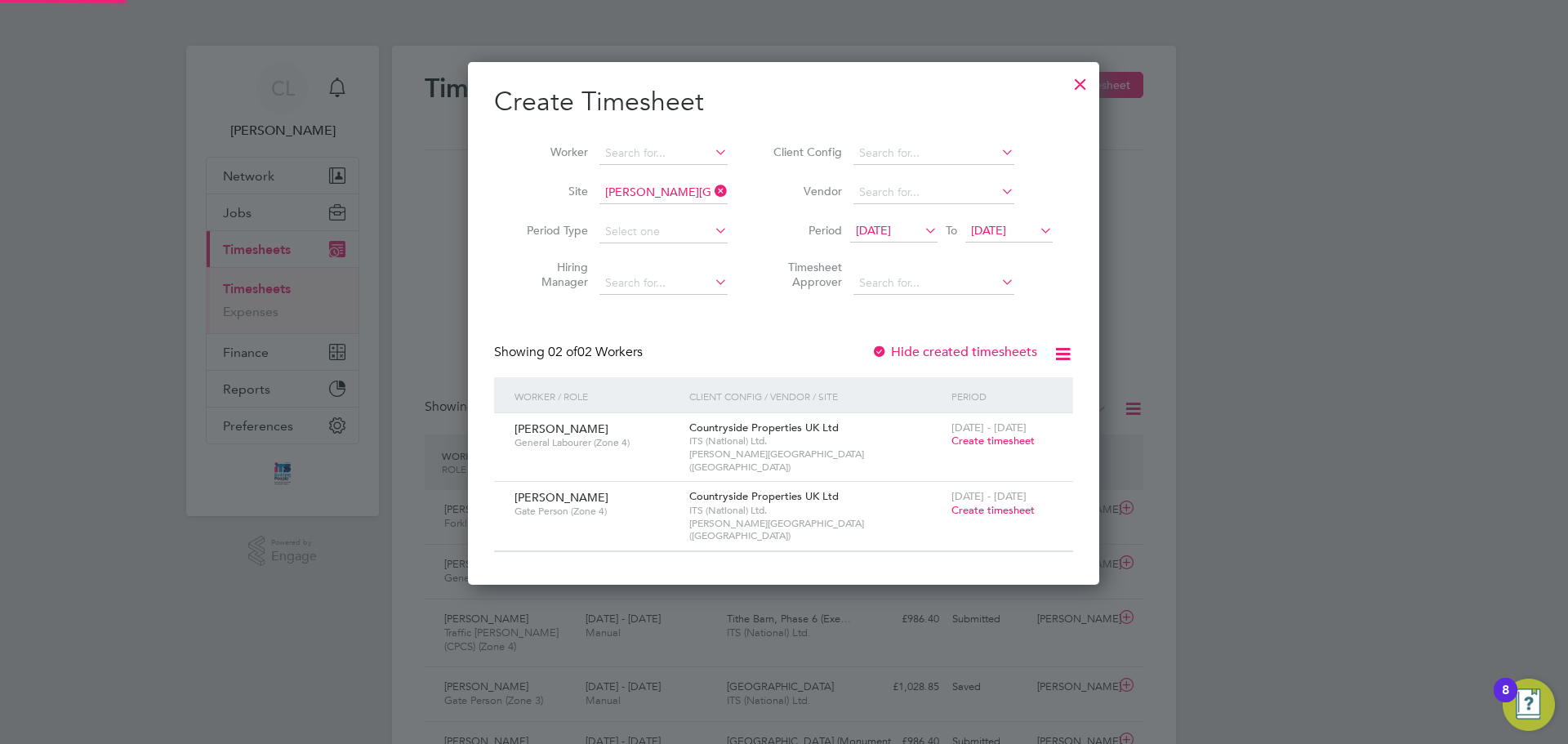
click at [1024, 243] on li "Period 29 Sep 2025 To 29 Sep 2025" at bounding box center [910, 232] width 325 height 39
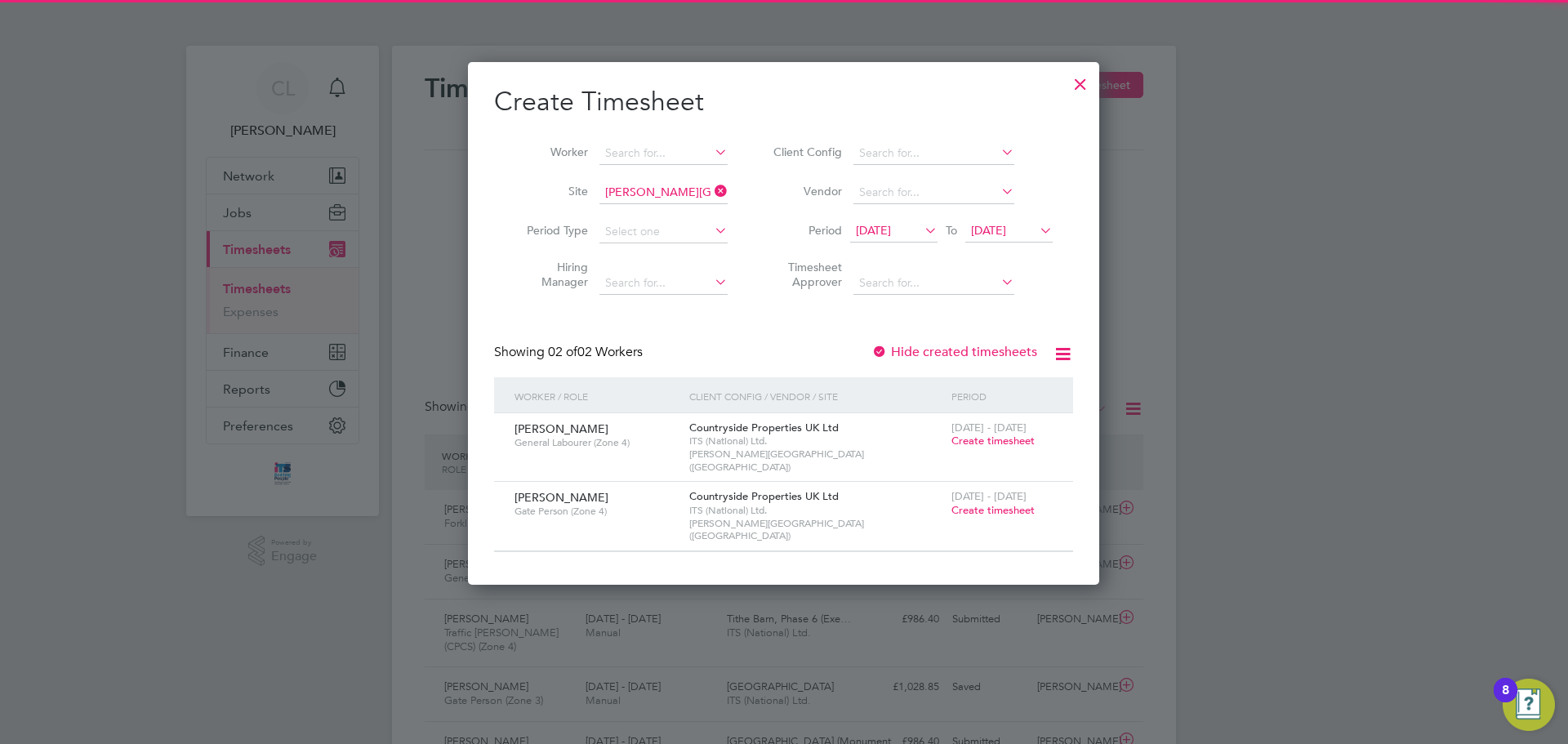
click at [1006, 233] on span "29 Sep 2025" at bounding box center [989, 230] width 36 height 14
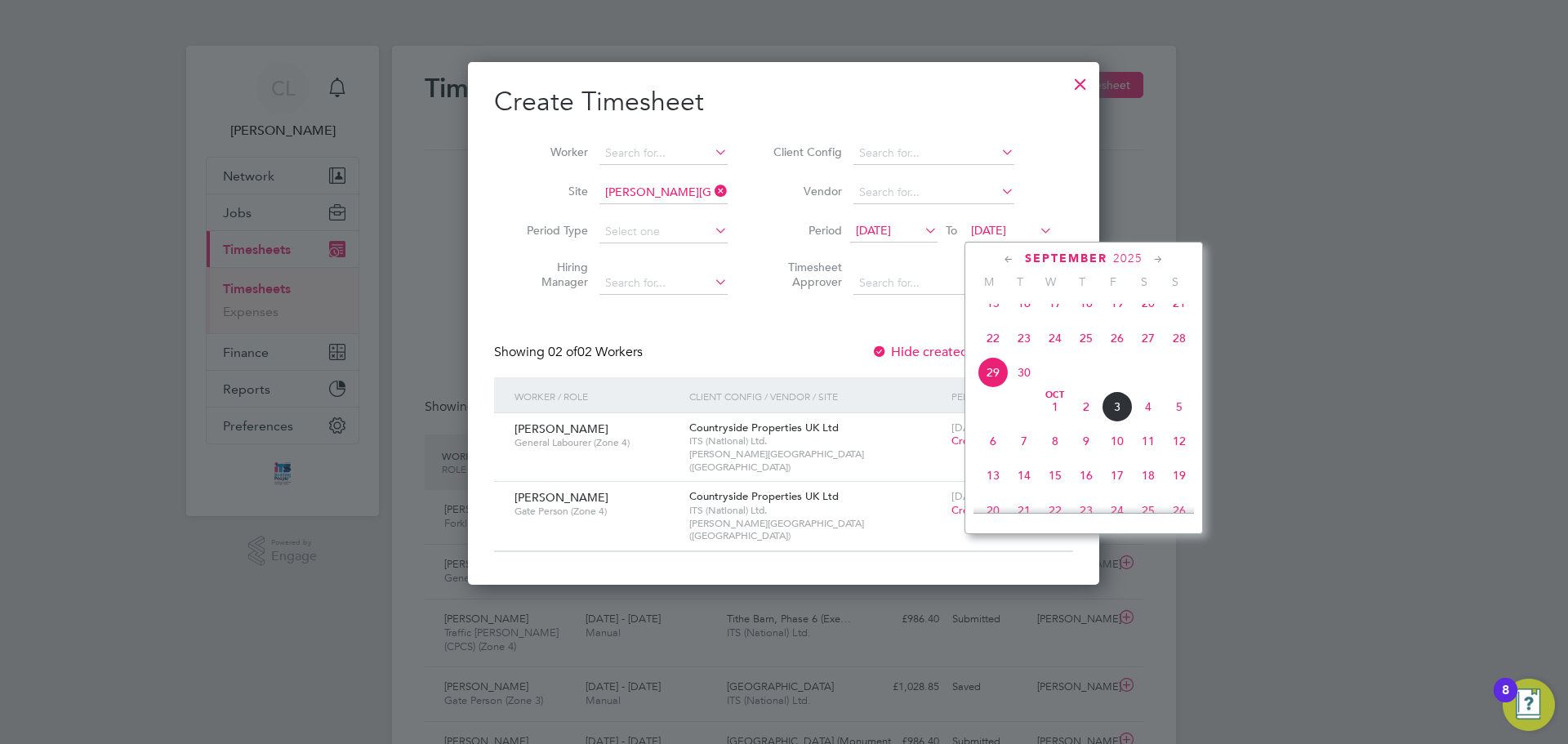
click at [1180, 421] on span "5" at bounding box center [1179, 407] width 31 height 31
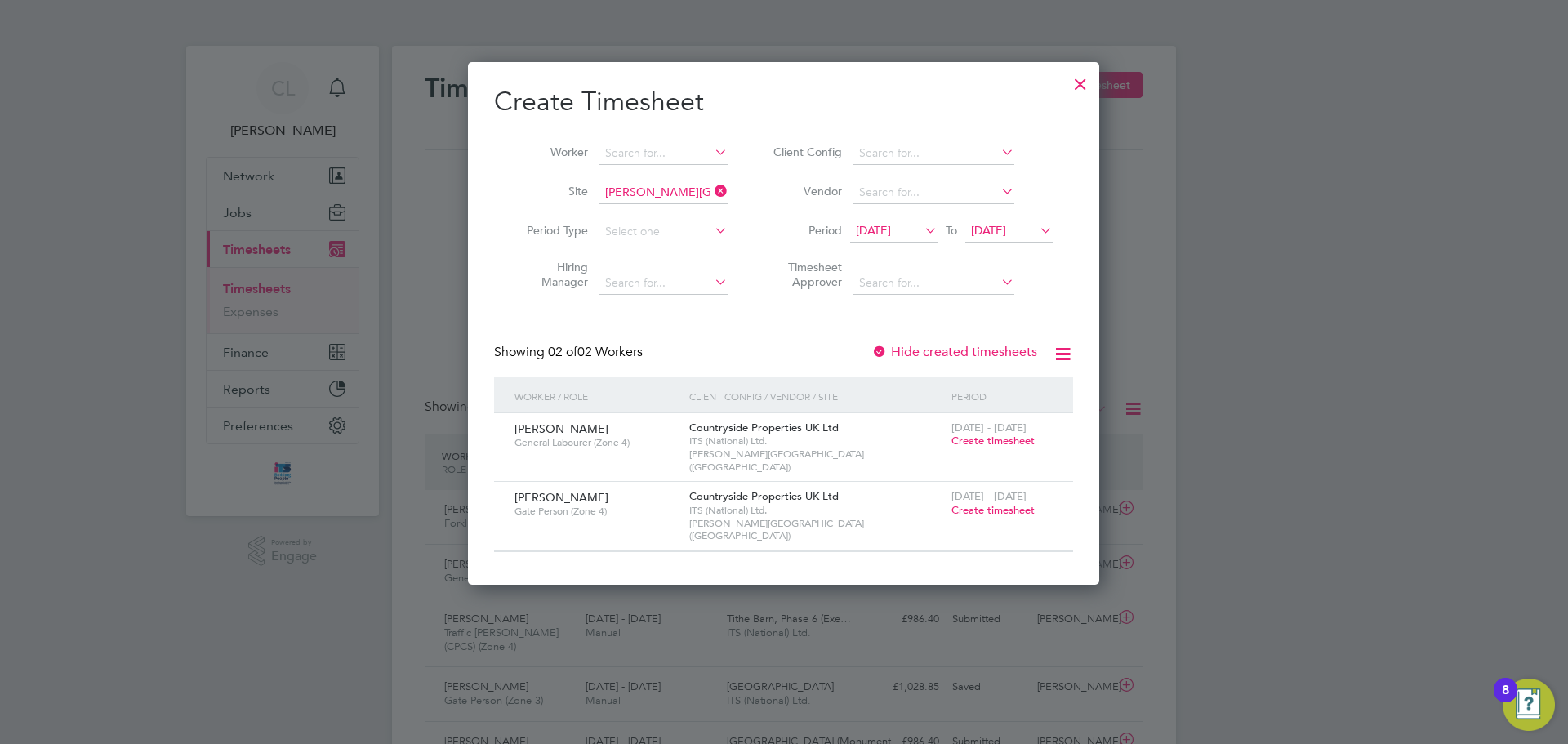
click at [1007, 503] on span "Create timesheet" at bounding box center [993, 510] width 84 height 14
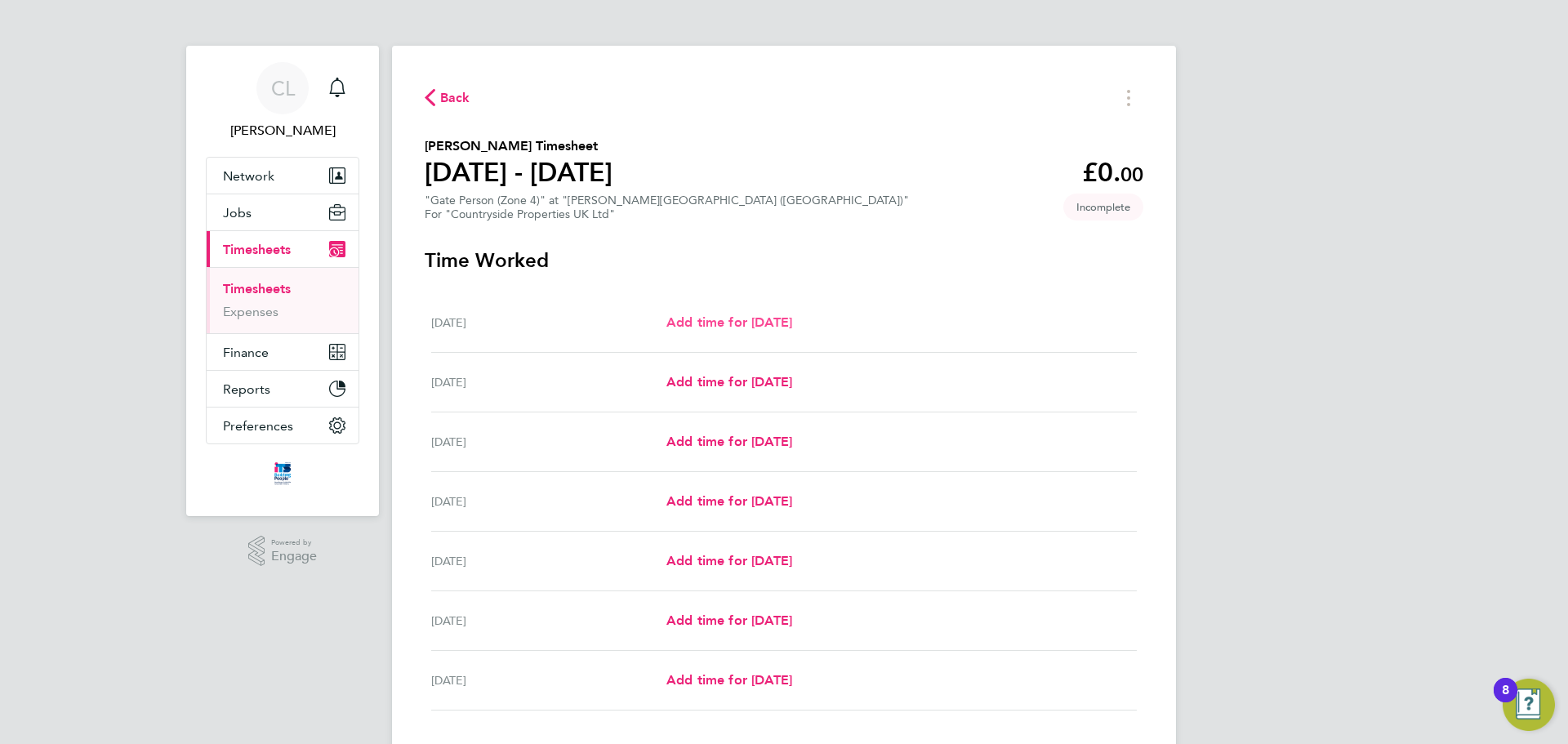
click at [721, 322] on span "Add time for Mon 29 Sep" at bounding box center [729, 322] width 126 height 15
select select "30"
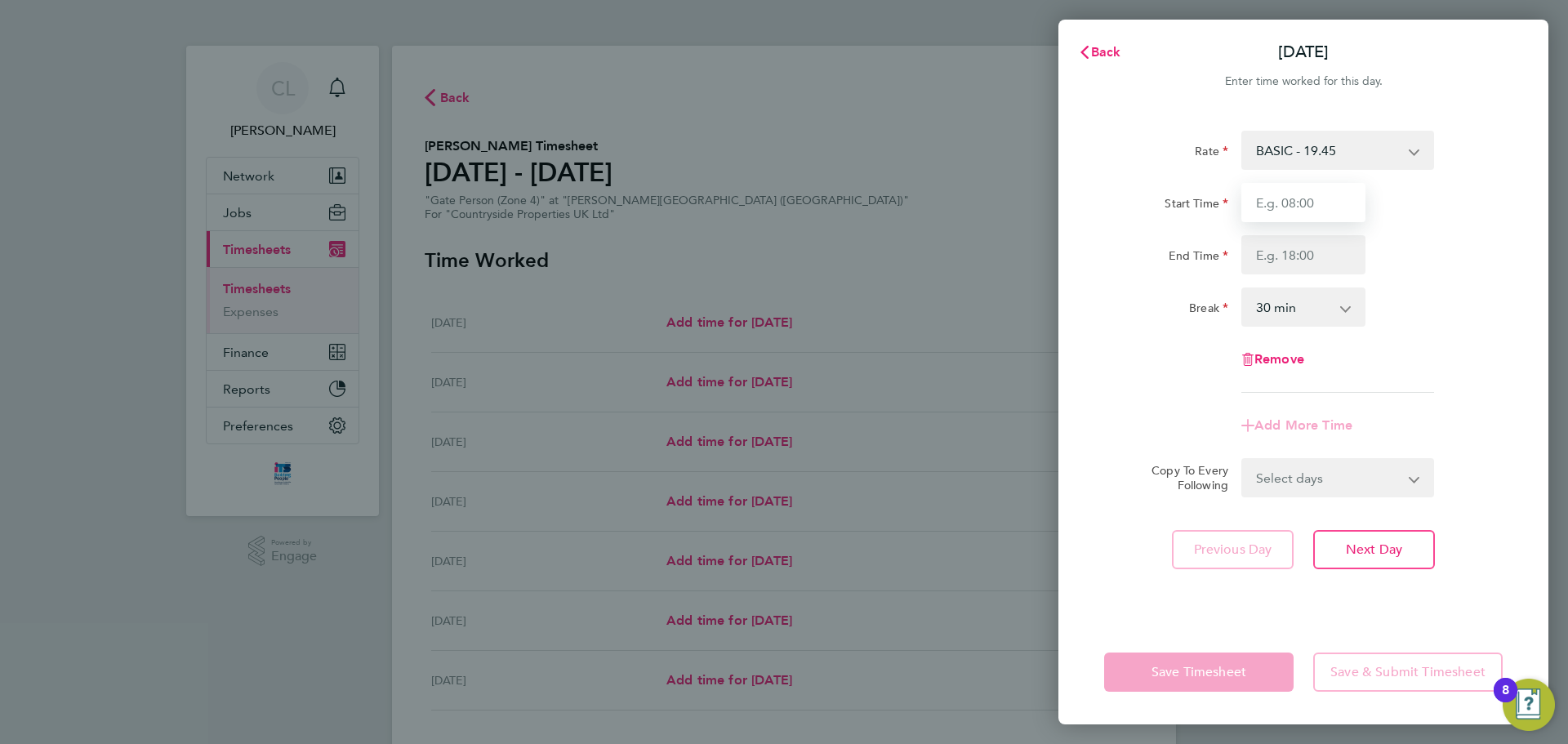
click at [1324, 215] on input "Start Time" at bounding box center [1303, 202] width 124 height 39
type input "07:30"
click at [1311, 252] on input "End Time" at bounding box center [1303, 254] width 124 height 39
type input "17:00"
click at [1395, 304] on div "Break 0 min 15 min 30 min 45 min 60 min 75 min 90 min" at bounding box center [1303, 307] width 412 height 39
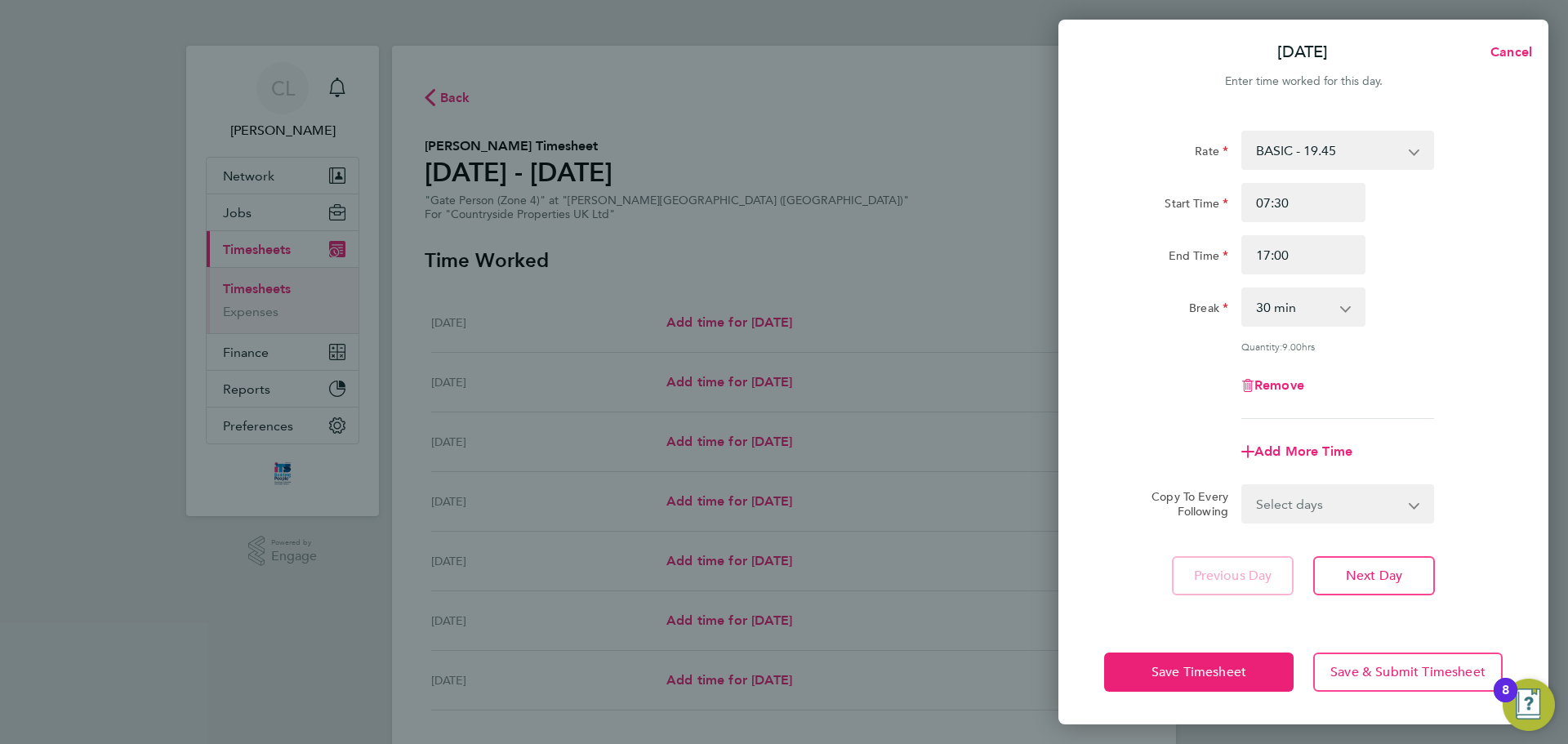
click at [1330, 487] on select "Select days Day Weekday (Mon-Fri) Weekend (Sat-Sun) Tuesday Wednesday Thursday …" at bounding box center [1329, 504] width 172 height 36
select select "WEEKDAY"
click at [1243, 486] on select "Select days Day Weekday (Mon-Fri) Weekend (Sat-Sun) Tuesday Wednesday Thursday …" at bounding box center [1329, 504] width 172 height 36
select select "2025-10-05"
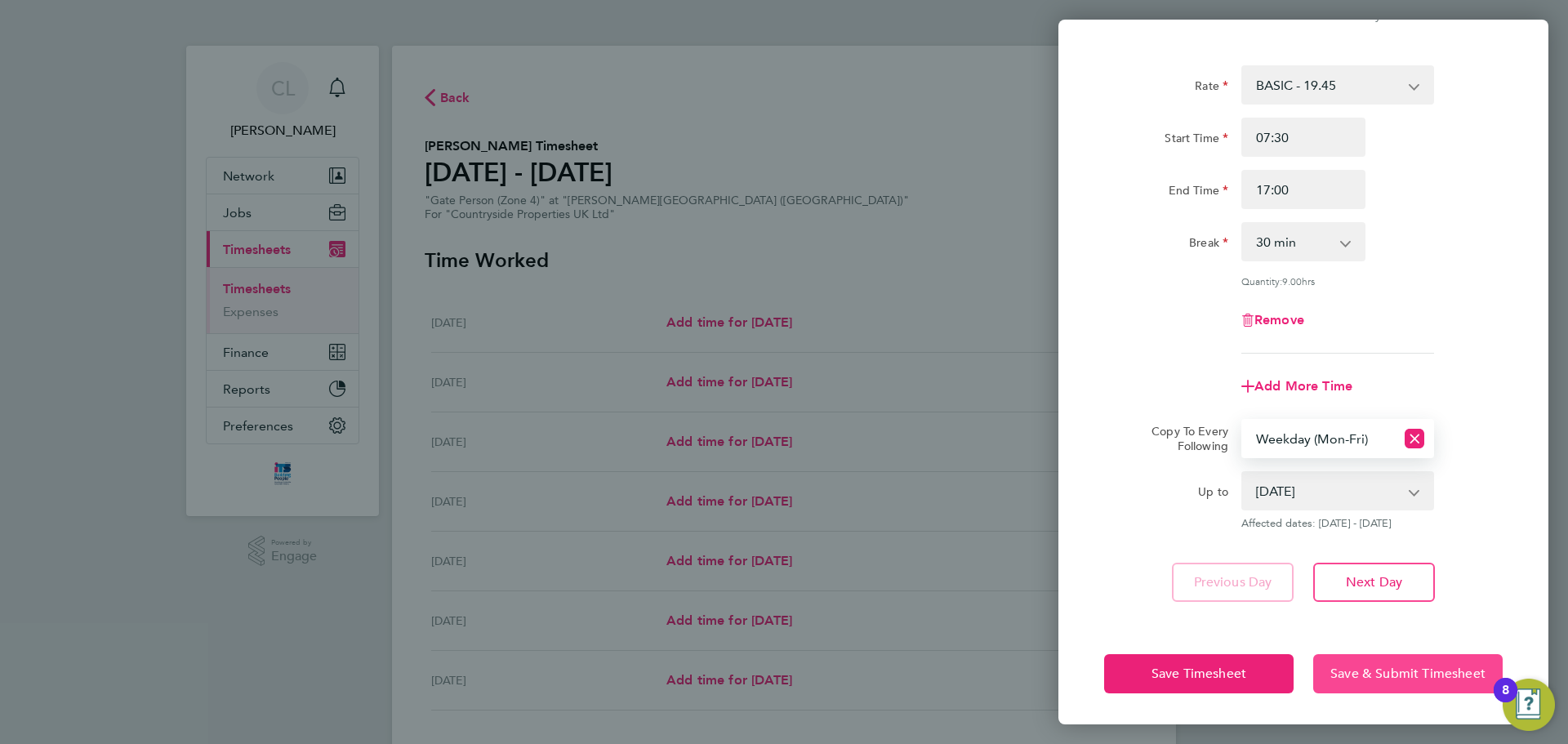
click at [1363, 666] on span "Save & Submit Timesheet" at bounding box center [1408, 674] width 156 height 16
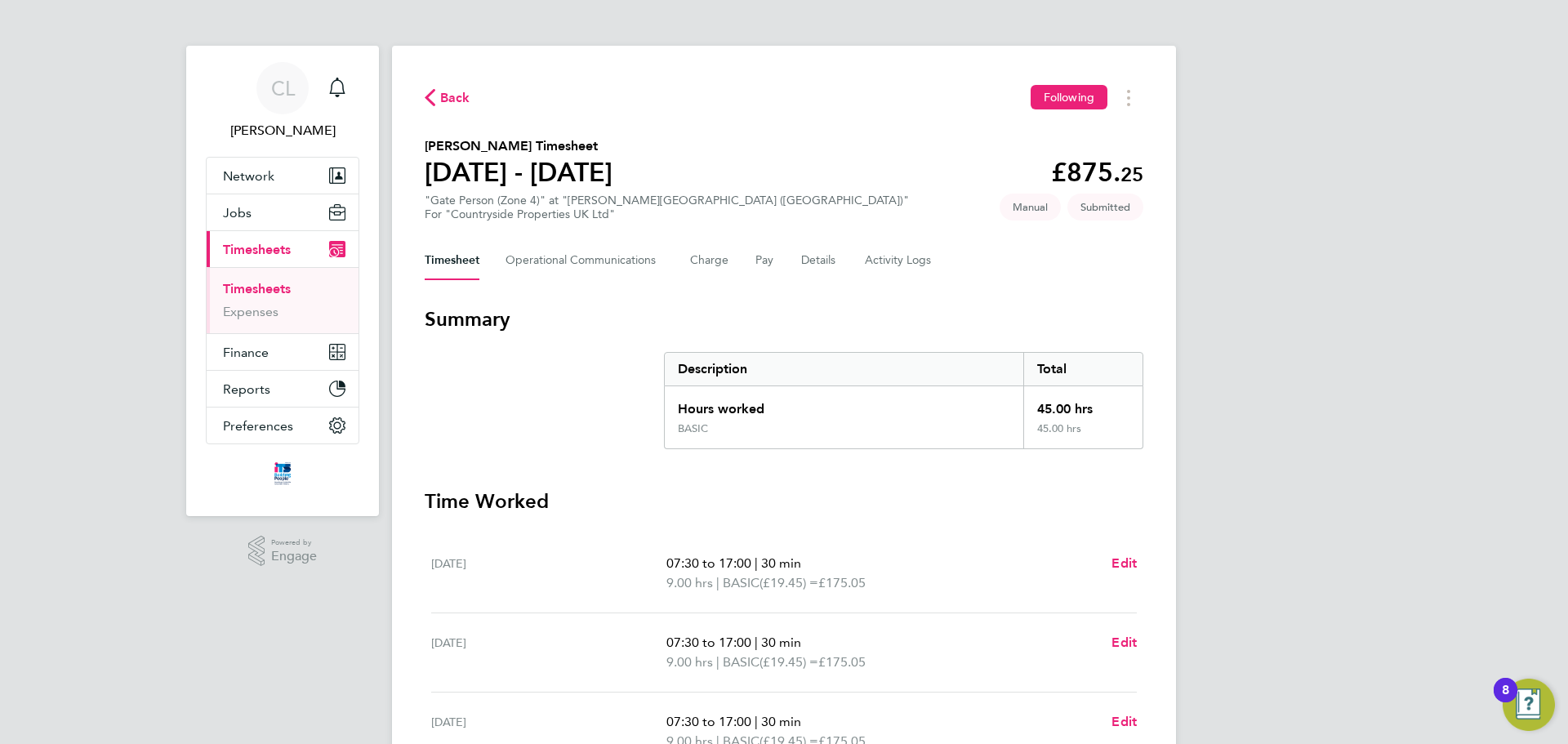
click at [278, 288] on link "Timesheets" at bounding box center [257, 288] width 68 height 15
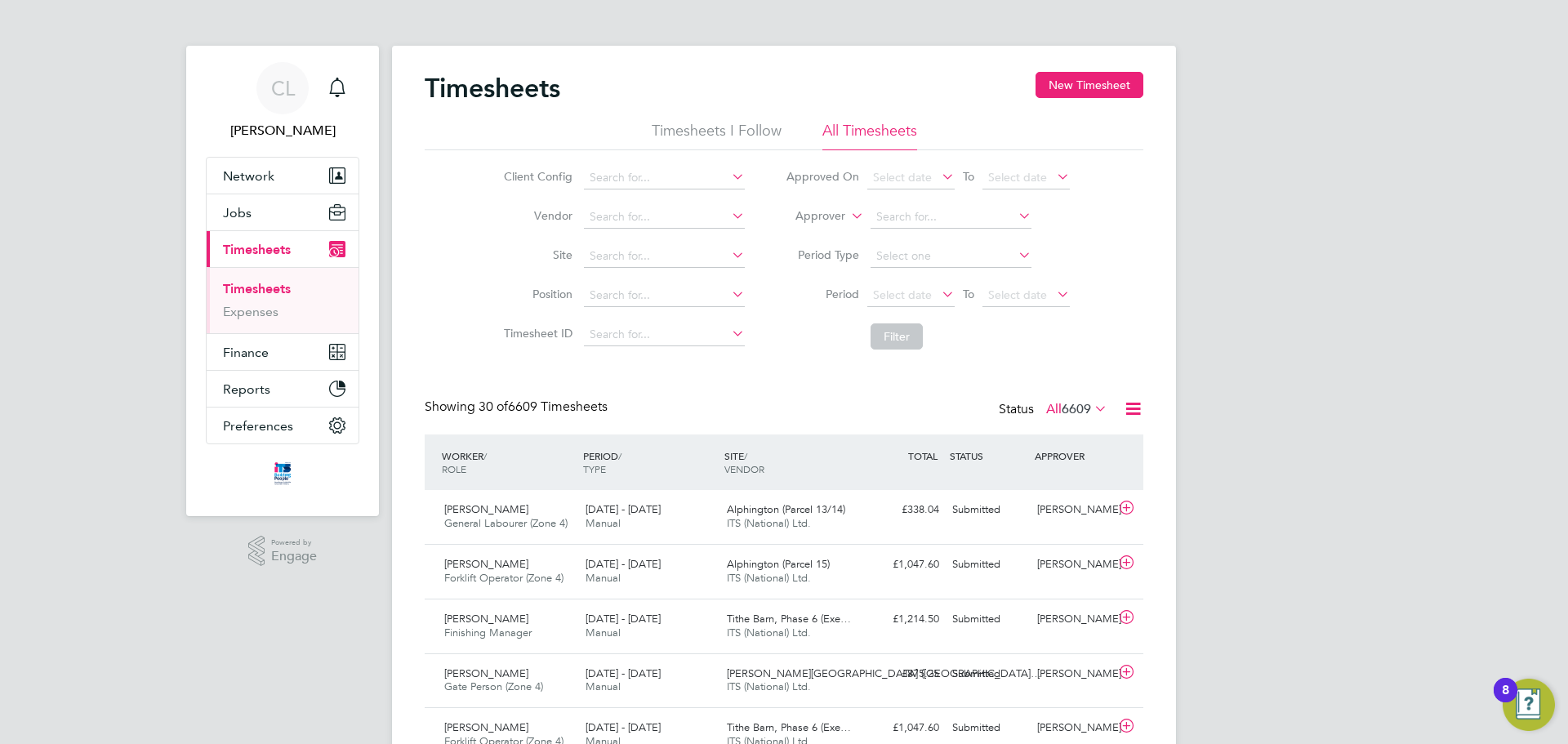
click at [687, 134] on li "Timesheets I Follow" at bounding box center [717, 135] width 130 height 30
click at [682, 569] on div "15 - 21 Sep 2025 Manual" at bounding box center [649, 572] width 141 height 41
click at [681, 569] on div "15 - 21 Sep 2025 Manual" at bounding box center [649, 572] width 141 height 41
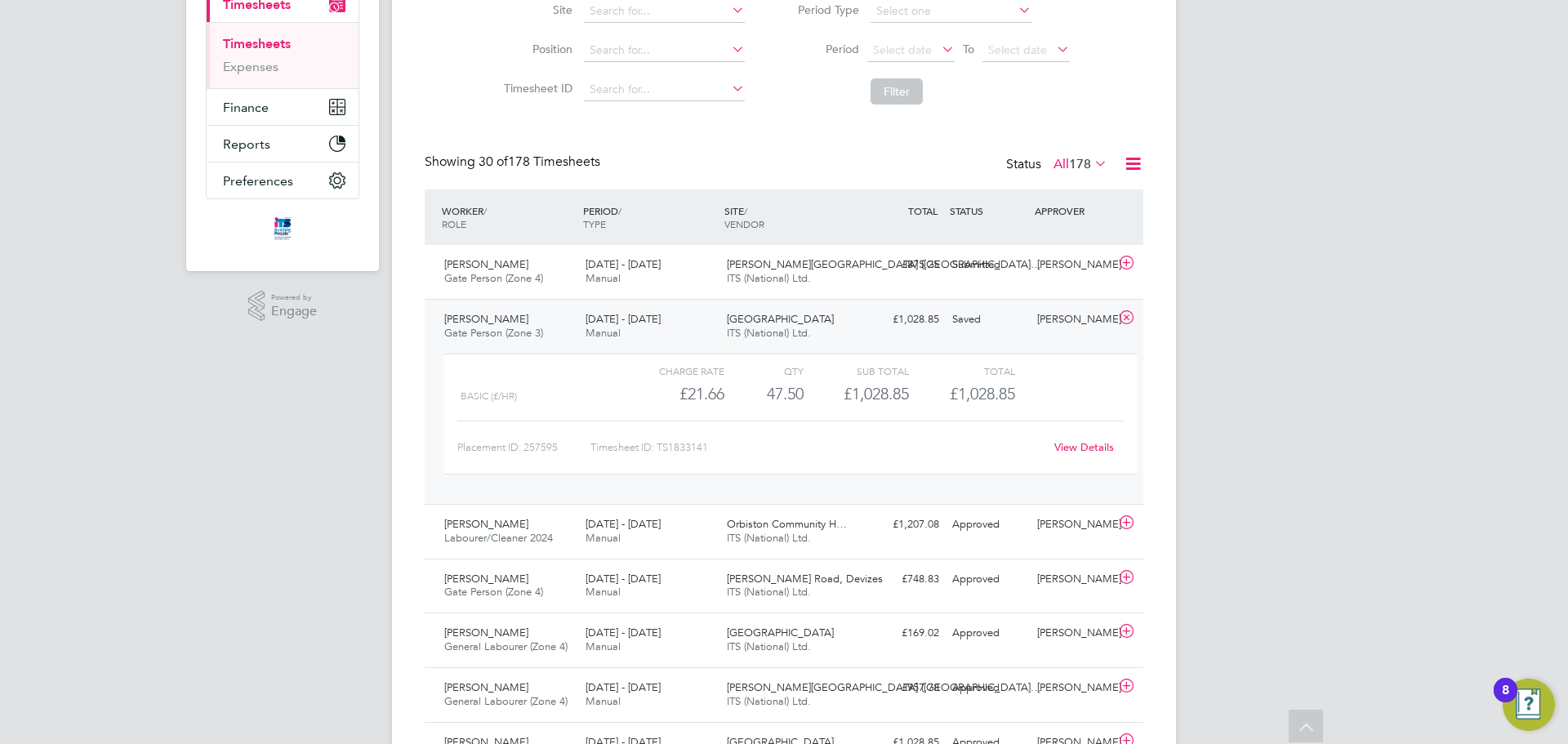
click at [1068, 448] on link "View Details" at bounding box center [1084, 447] width 60 height 14
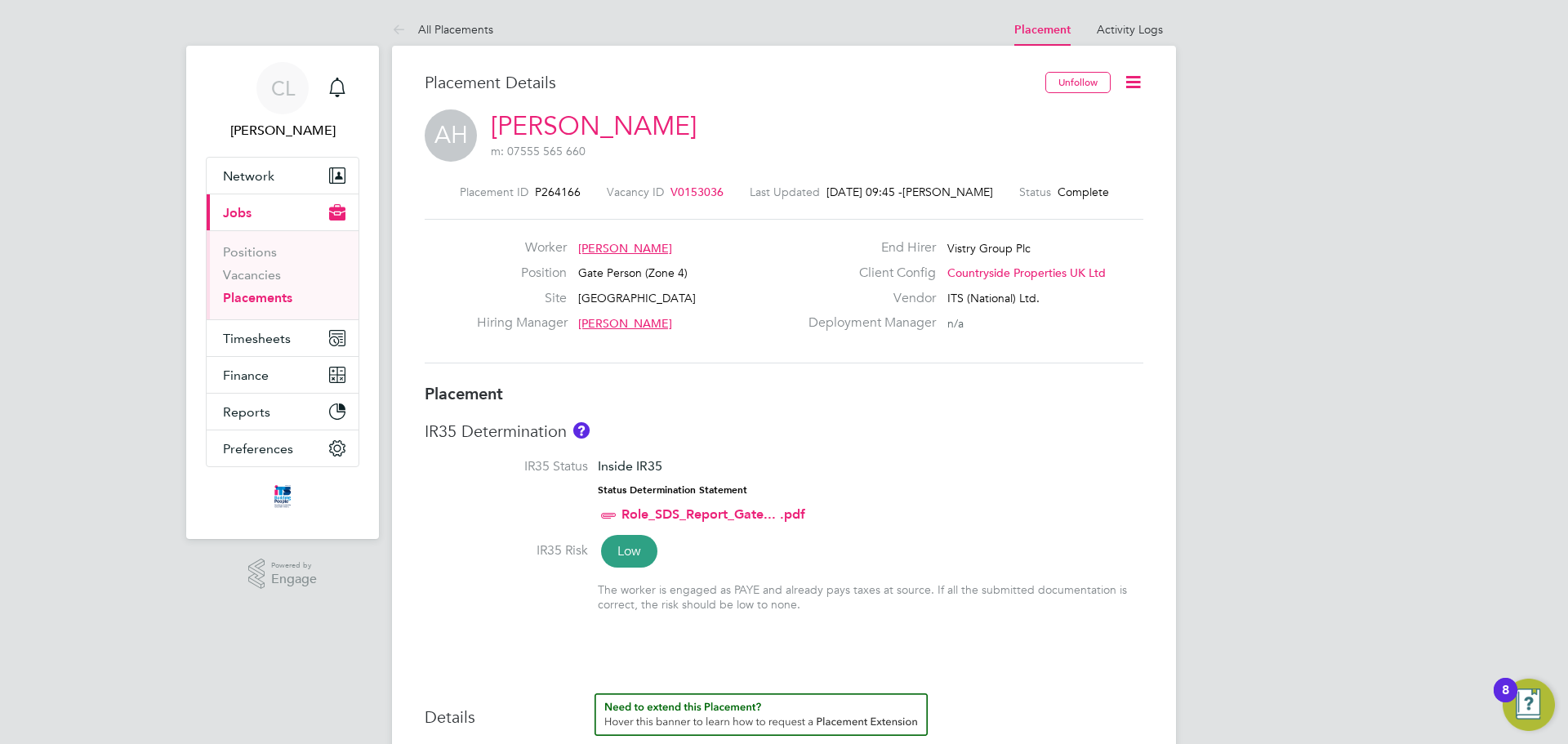
click at [432, 19] on li "All Placements" at bounding box center [443, 29] width 101 height 33
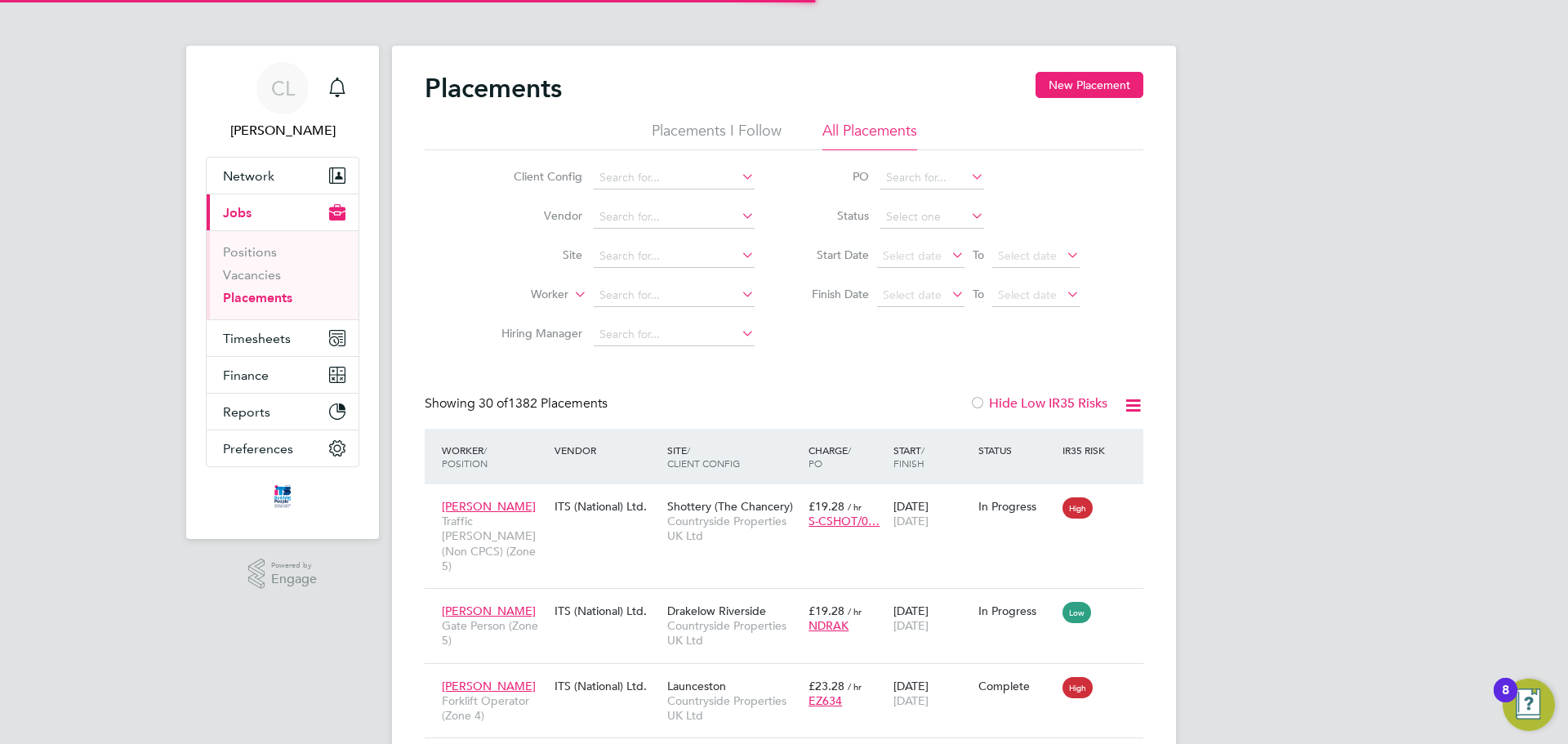
scroll to position [61, 142]
click at [638, 293] on input at bounding box center [674, 295] width 161 height 23
click at [670, 324] on li "Alqas im Hassan" at bounding box center [675, 317] width 162 height 22
type input "[PERSON_NAME]"
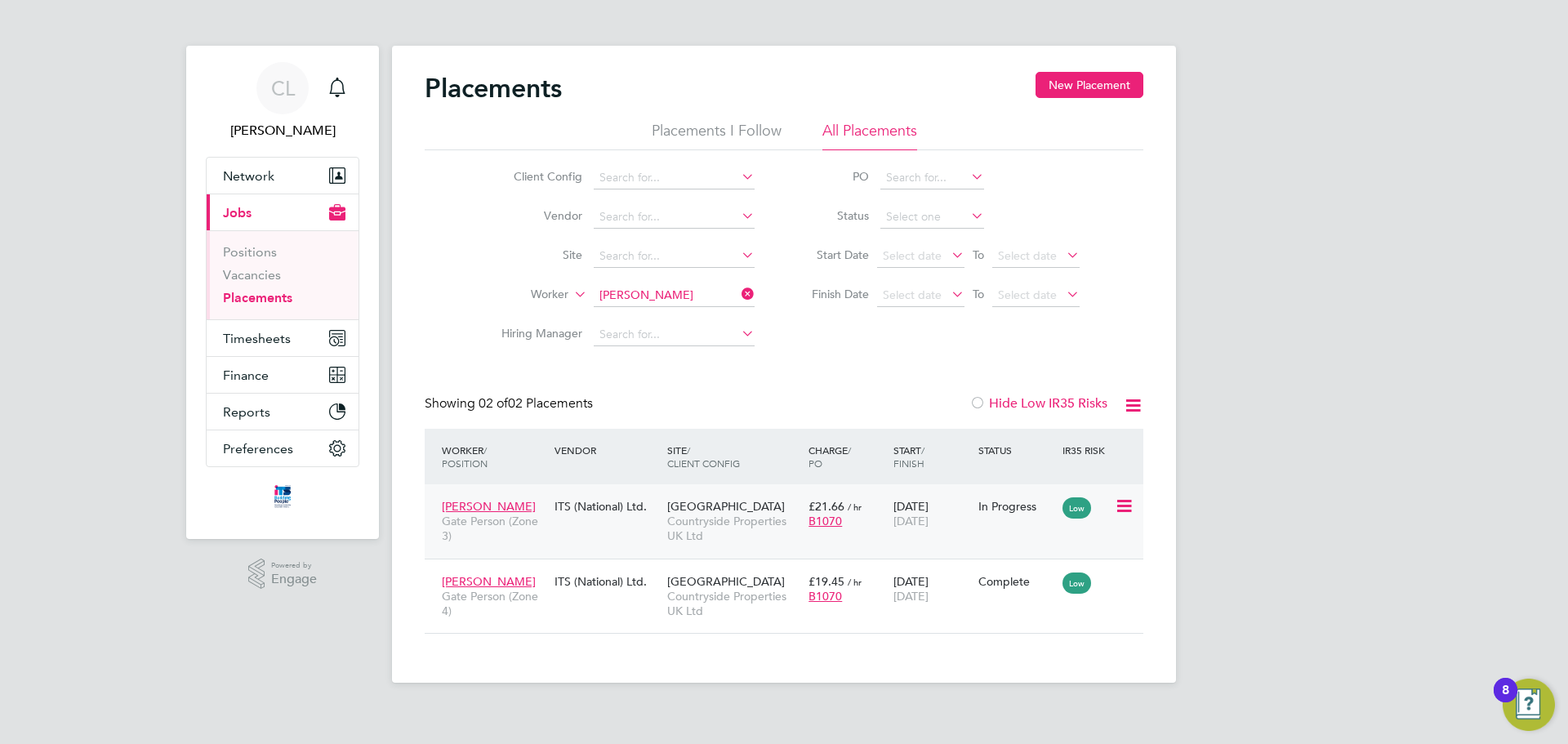
click at [884, 511] on div "£21.66 / hr B1070" at bounding box center [847, 514] width 85 height 46
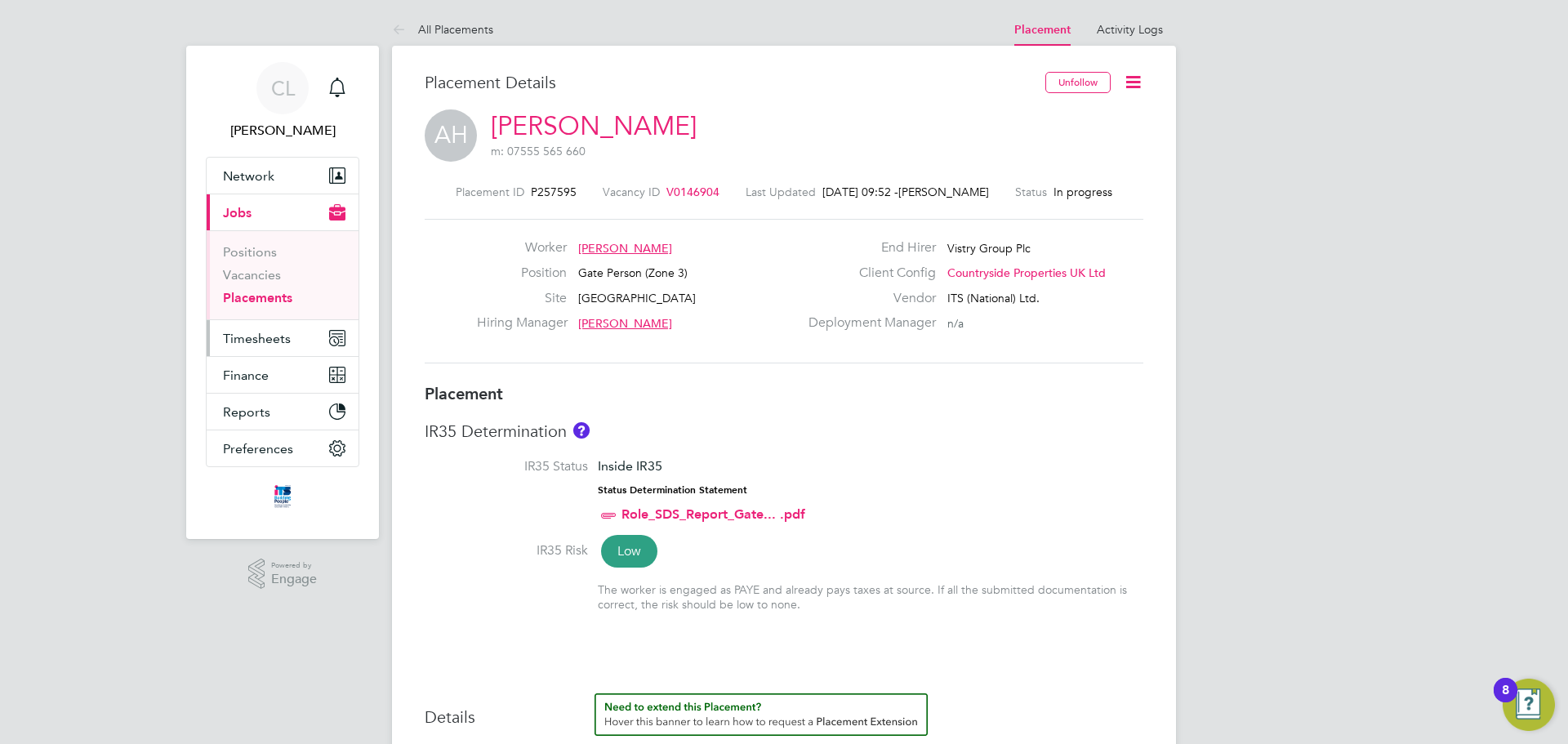
click at [275, 334] on span "Timesheets" at bounding box center [257, 338] width 68 height 15
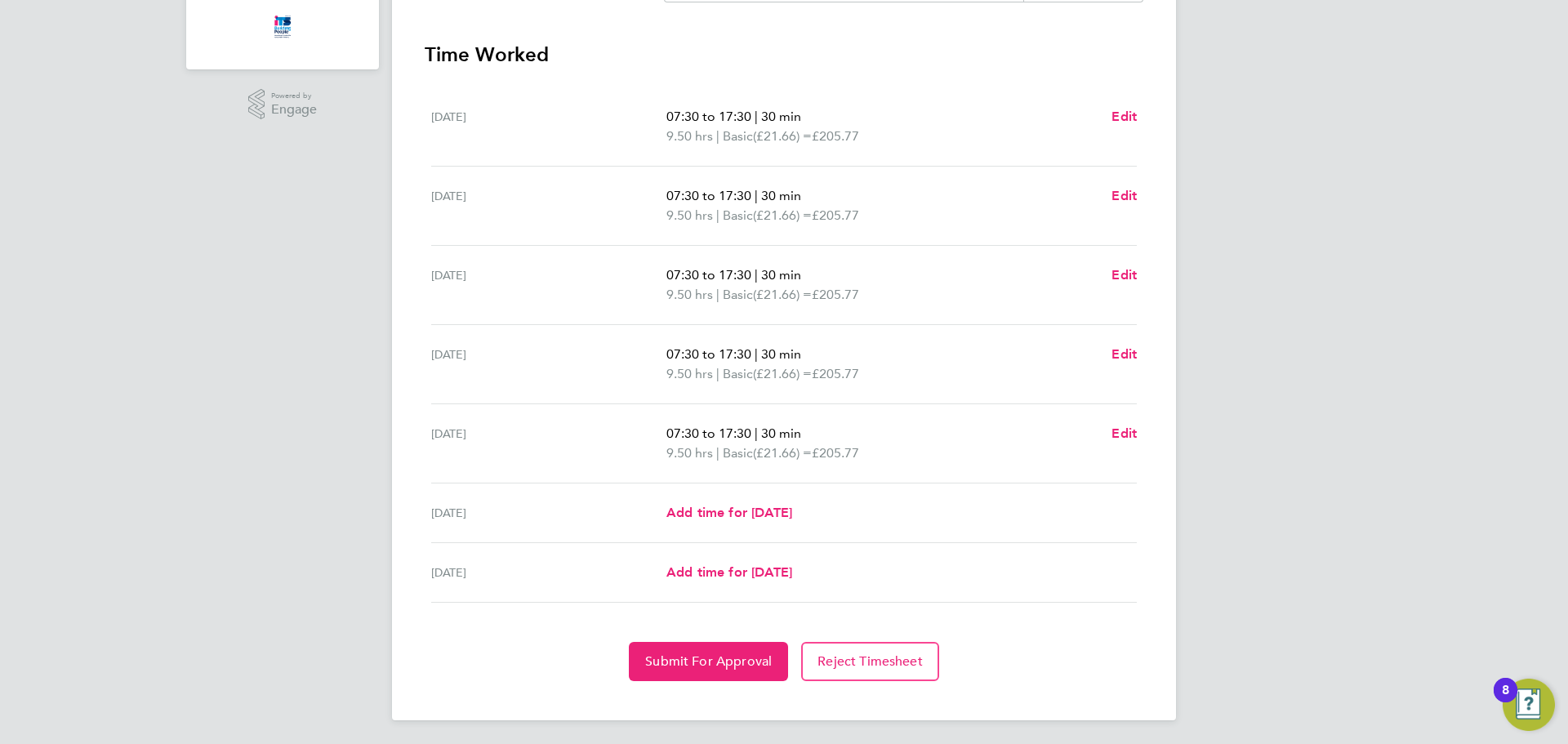
scroll to position [449, 0]
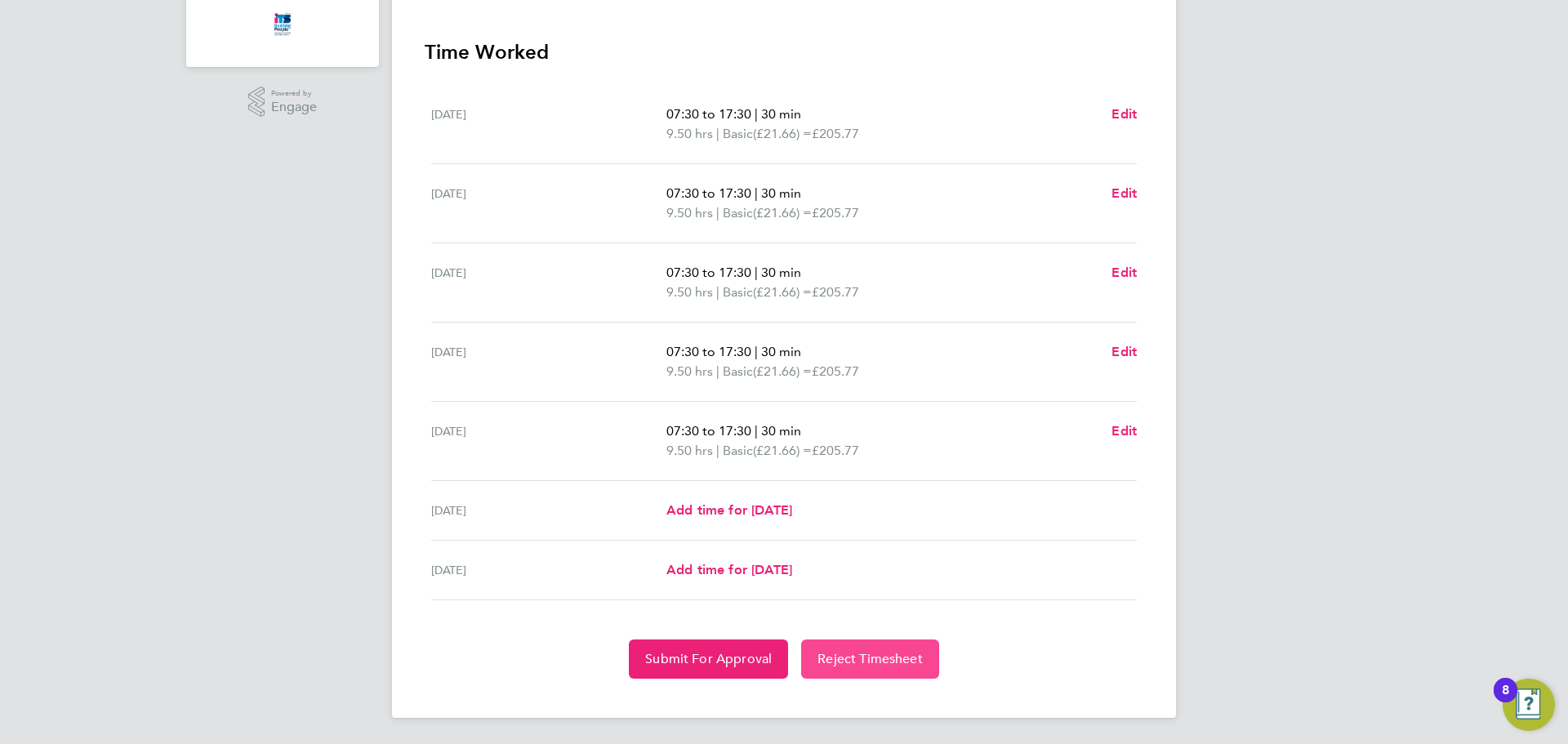
click at [914, 643] on button "Reject Timesheet" at bounding box center [870, 659] width 138 height 39
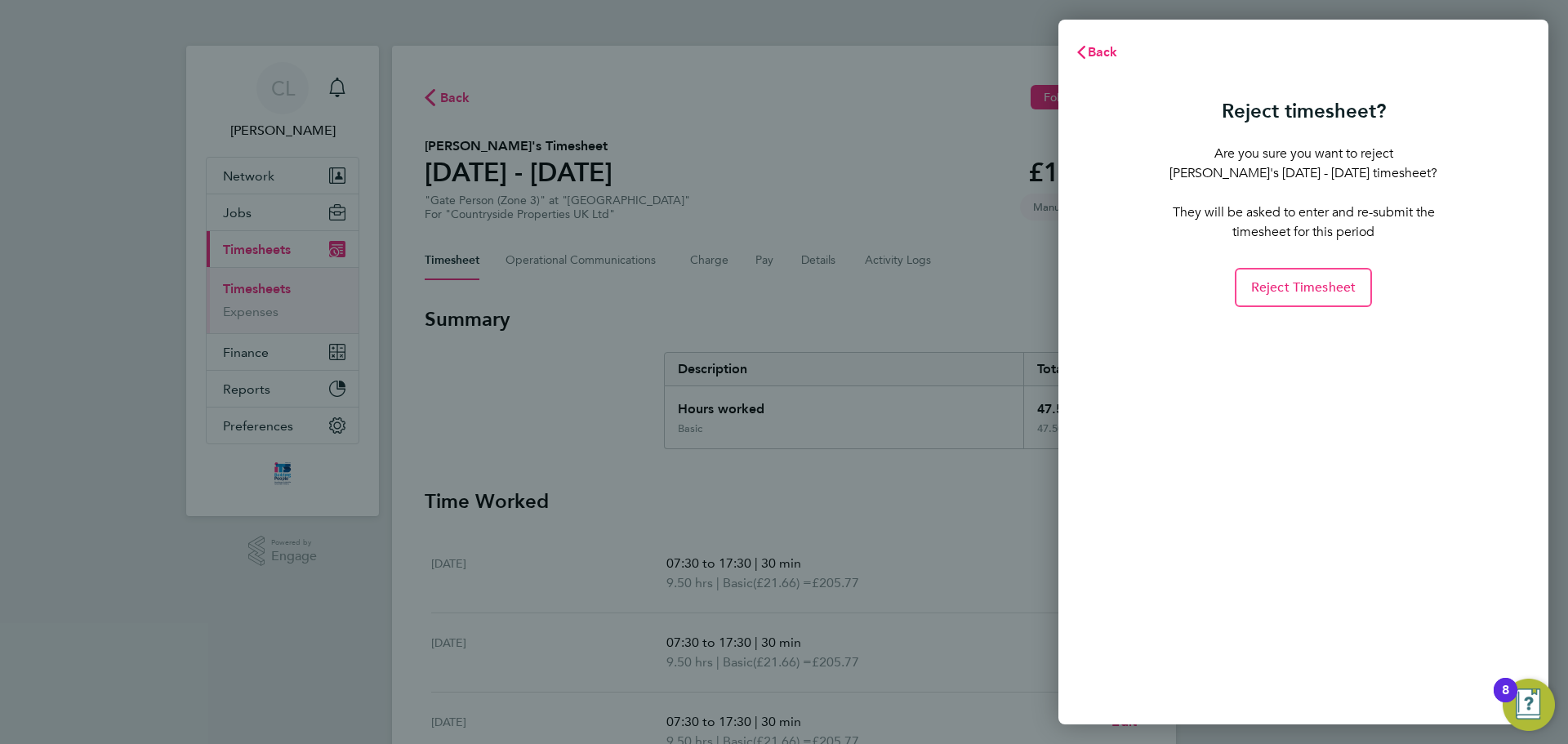
click at [1225, 306] on app-form-button "Reject Timesheet" at bounding box center [1303, 287] width 287 height 39
click at [1252, 295] on span "Reject Timesheet" at bounding box center [1303, 287] width 106 height 16
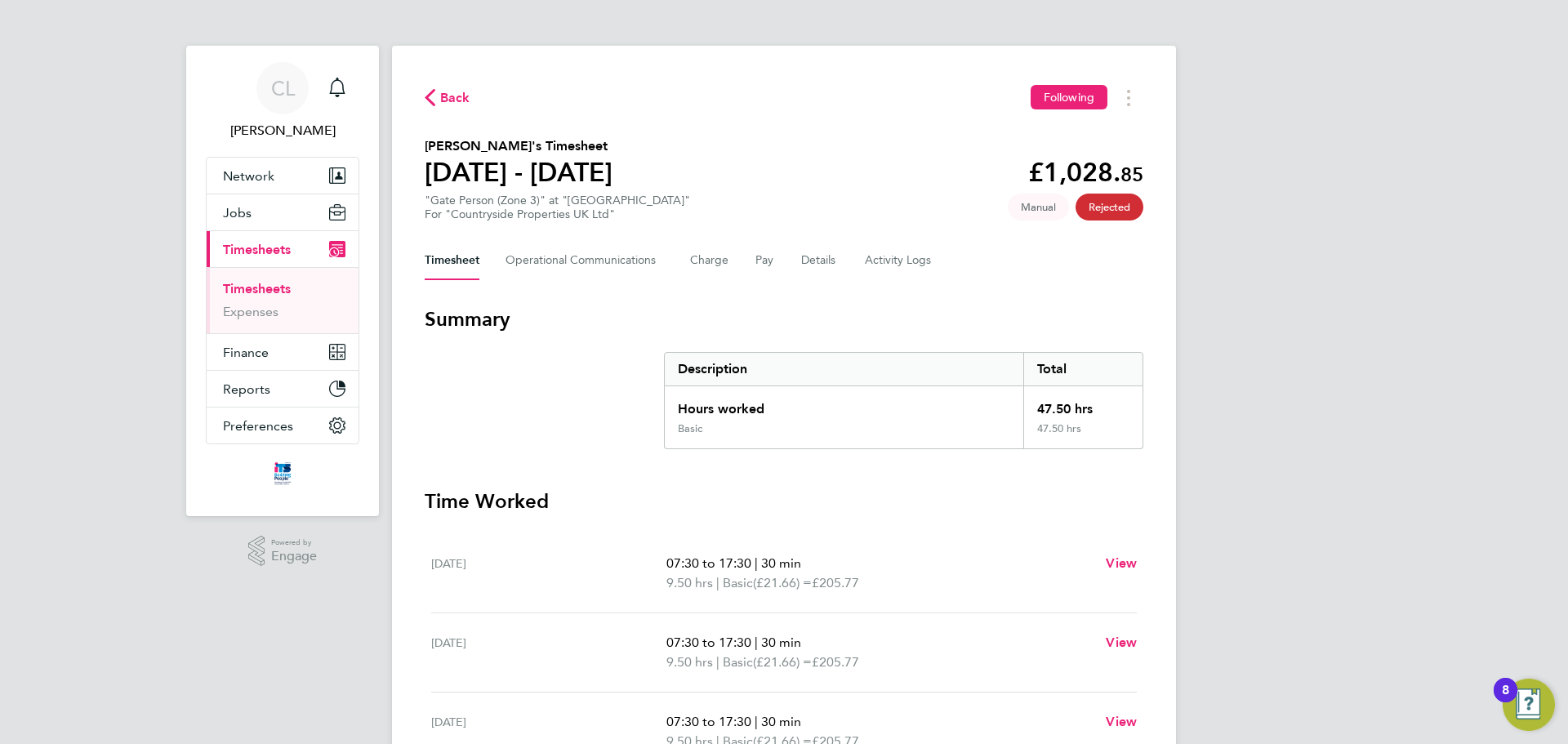
click at [433, 91] on icon "button" at bounding box center [429, 97] width 11 height 17
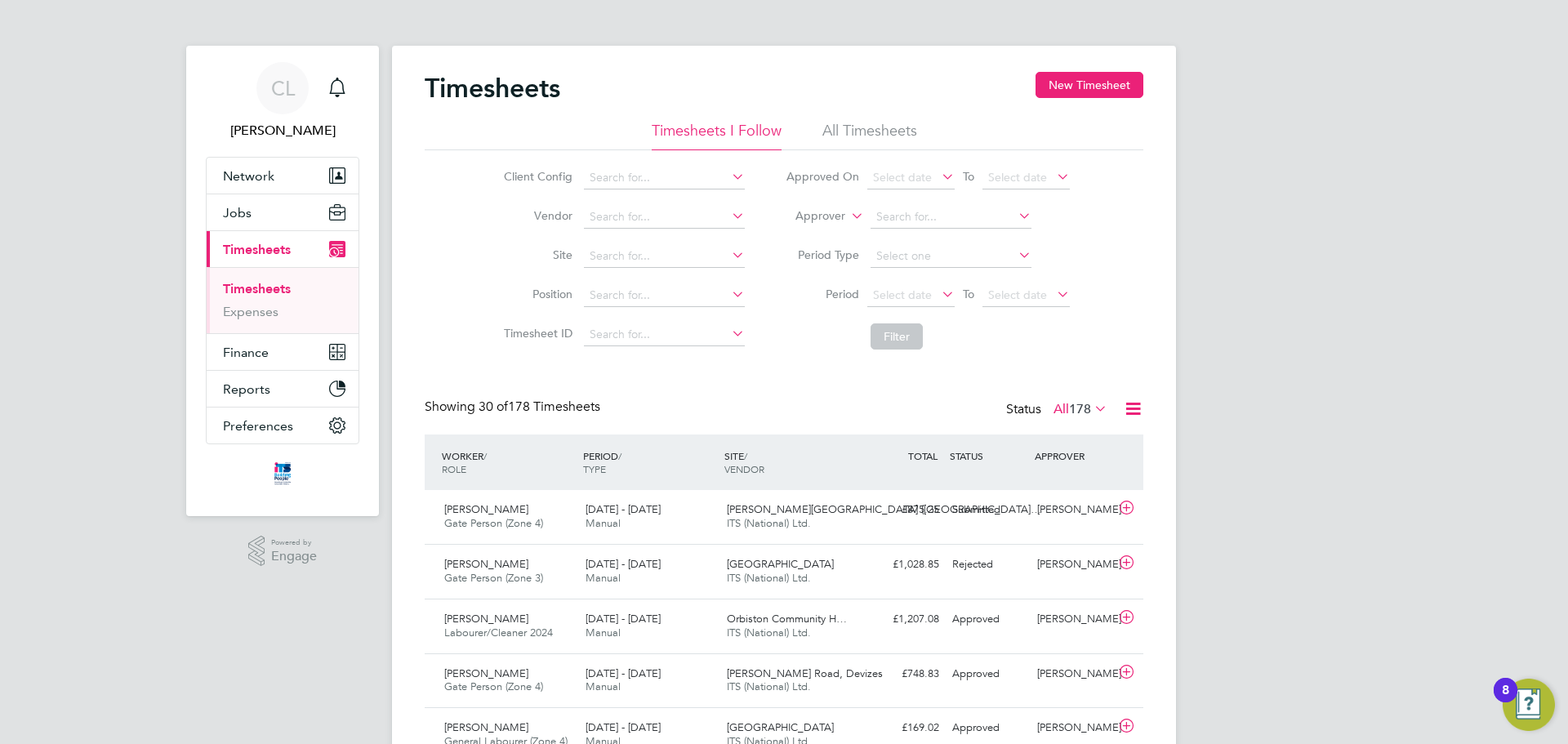
click at [822, 139] on li "All Timesheets" at bounding box center [870, 135] width 95 height 30
click at [636, 259] on input at bounding box center [664, 256] width 161 height 23
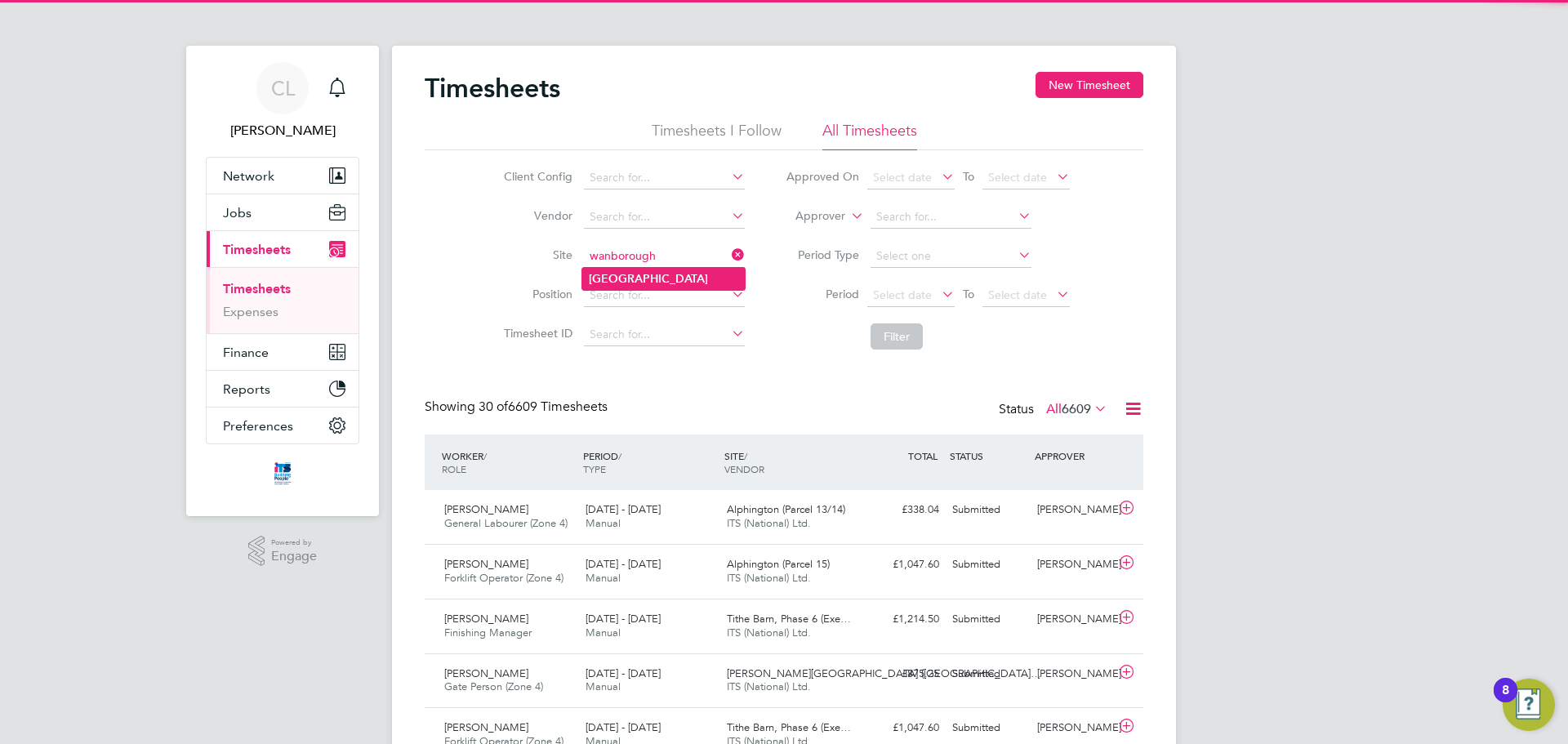
click at [653, 272] on b "[GEOGRAPHIC_DATA]" at bounding box center [648, 279] width 119 height 14
type input "[GEOGRAPHIC_DATA]"
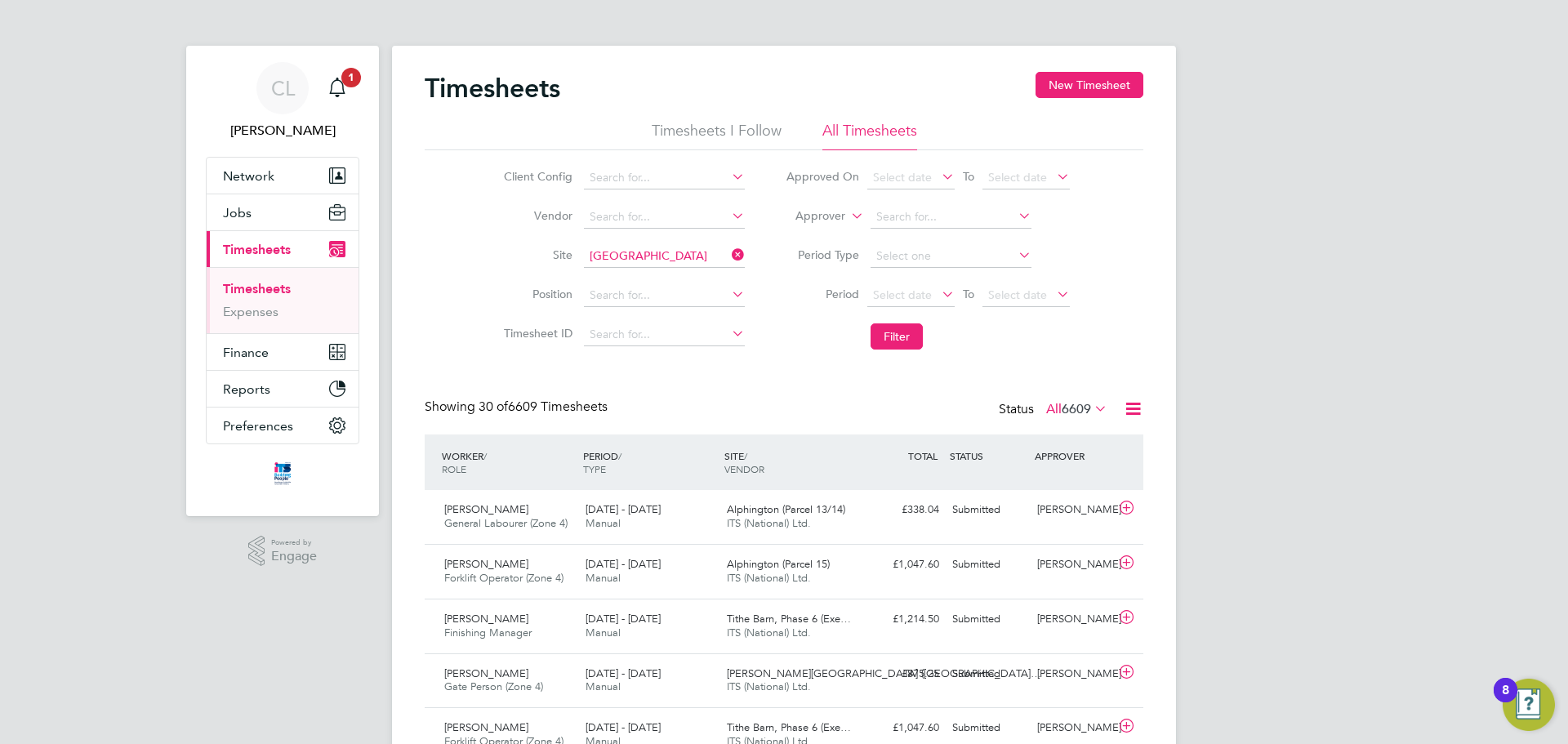
drag, startPoint x: 876, startPoint y: 332, endPoint x: 865, endPoint y: 335, distance: 11.4
click at [873, 334] on button "Filter" at bounding box center [897, 336] width 52 height 26
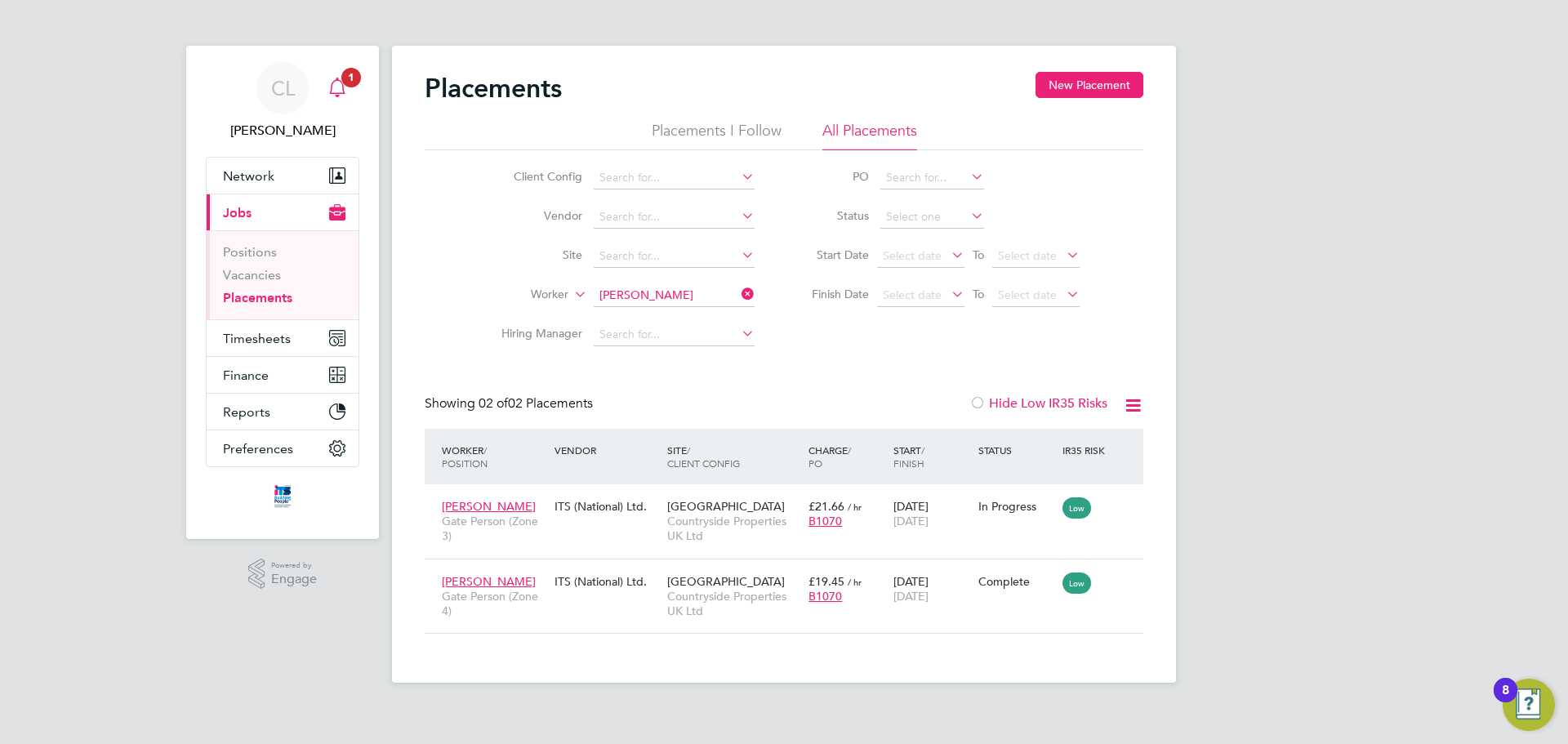
click at [344, 86] on icon "Main navigation" at bounding box center [336, 87] width 19 height 19
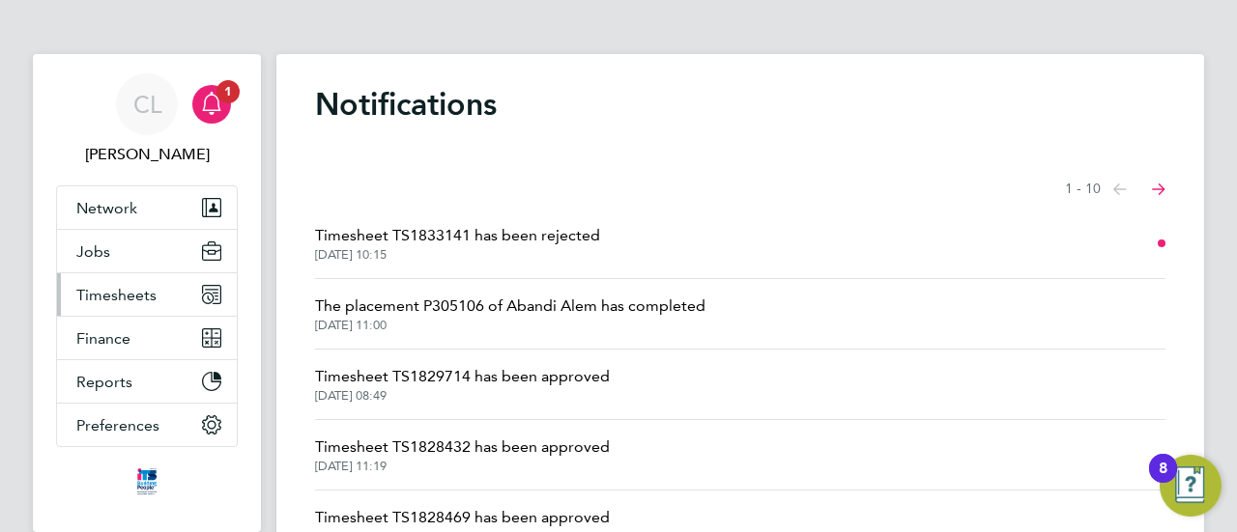
click at [160, 301] on button "Timesheets" at bounding box center [147, 294] width 180 height 43
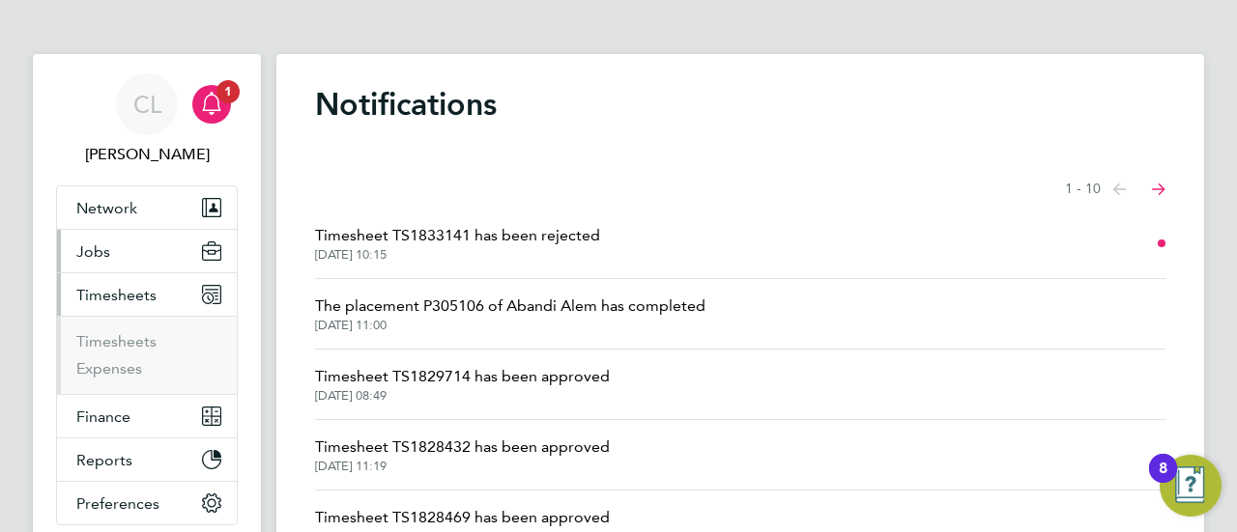
click at [126, 266] on button "Jobs" at bounding box center [147, 251] width 180 height 43
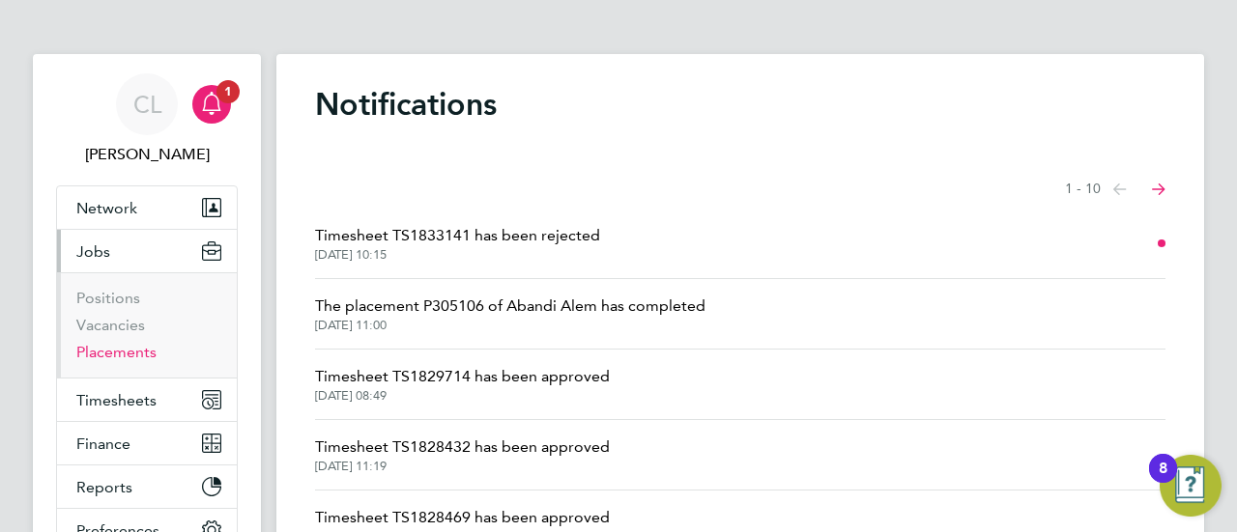
click at [131, 349] on link "Placements" at bounding box center [116, 352] width 80 height 18
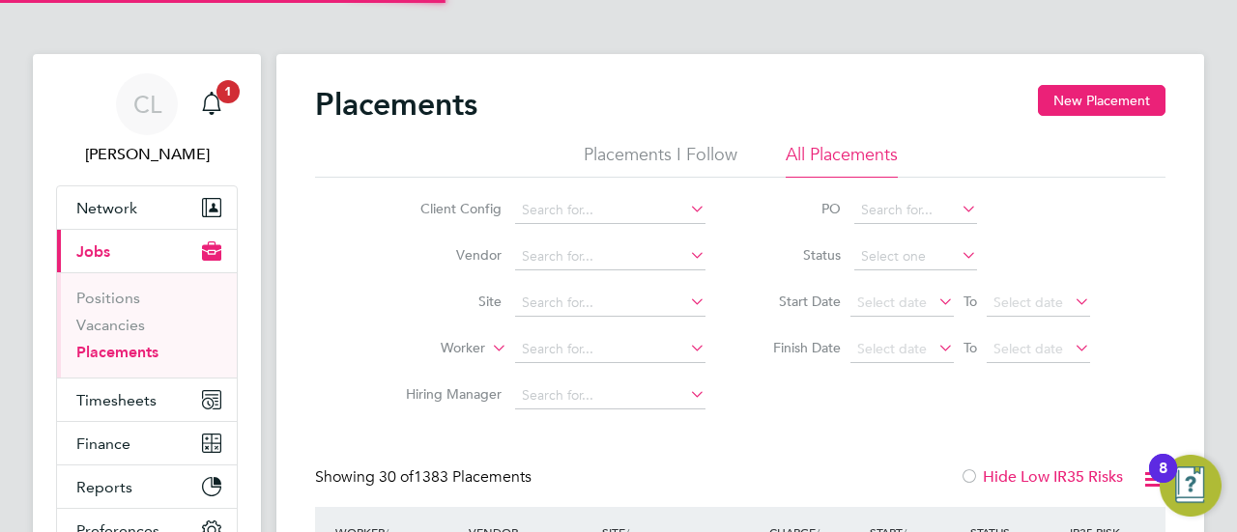
scroll to position [73, 167]
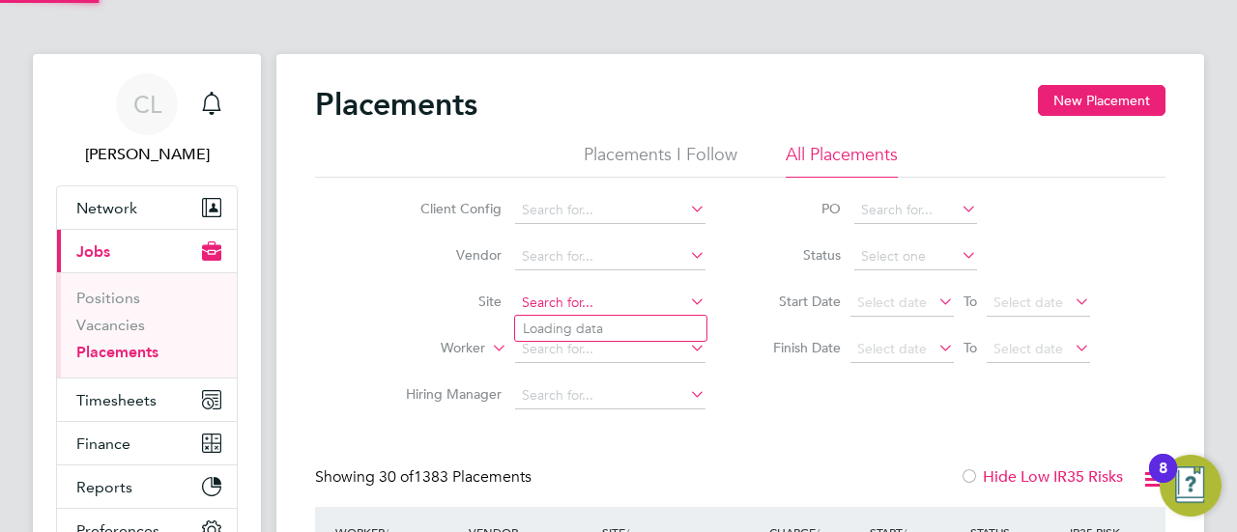
click at [618, 302] on input at bounding box center [610, 303] width 190 height 27
type input "wanboroug"
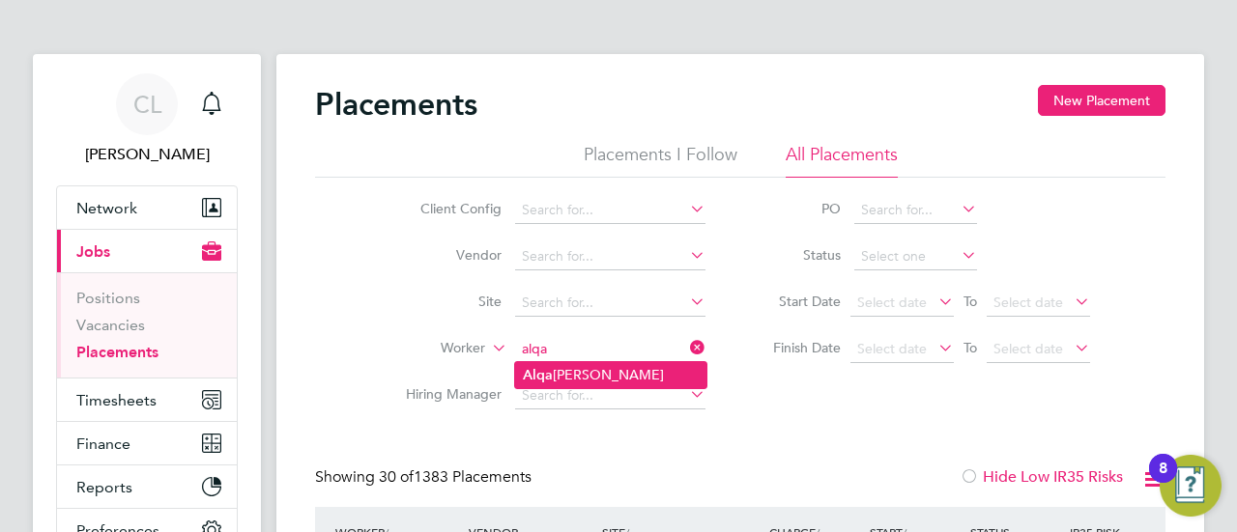
click at [539, 373] on b "Alqa" at bounding box center [538, 375] width 30 height 16
type input "[PERSON_NAME]"
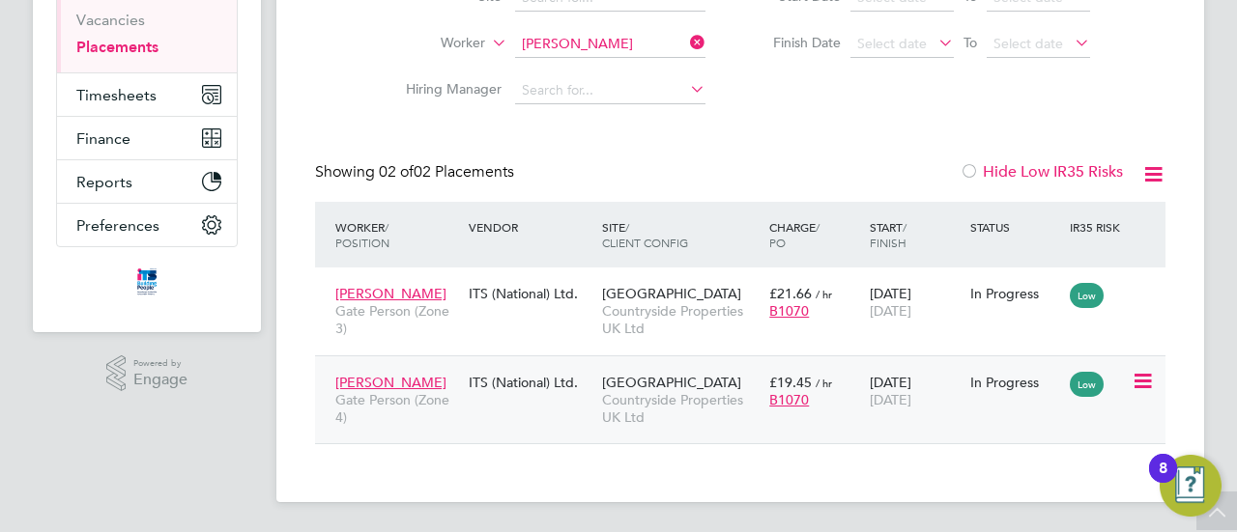
click at [858, 416] on div "£19.45 / hr B1070" at bounding box center [814, 391] width 100 height 54
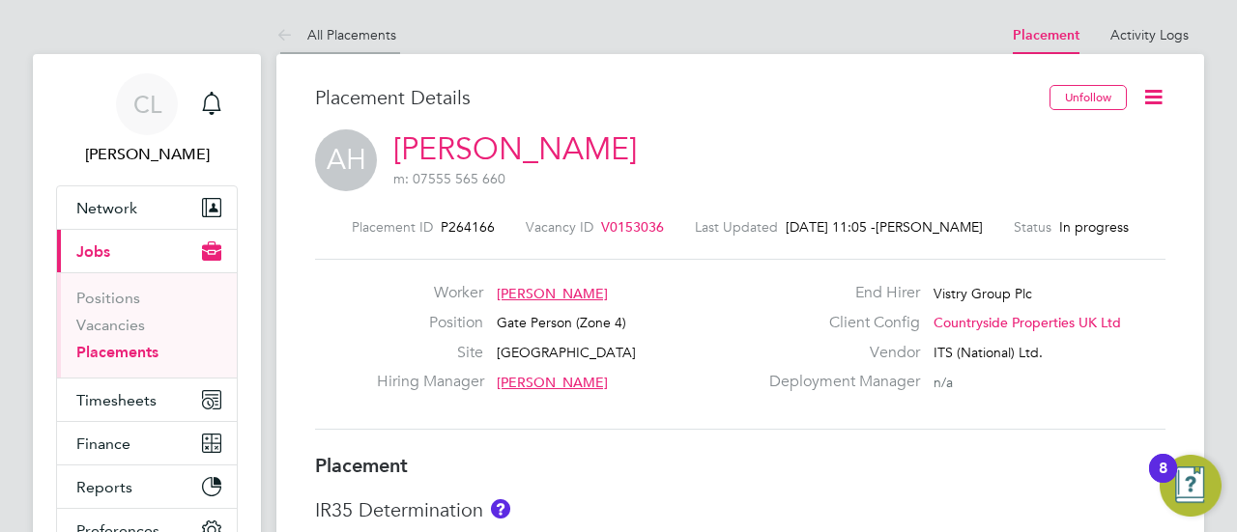
click at [322, 30] on link "All Placements" at bounding box center [336, 34] width 120 height 17
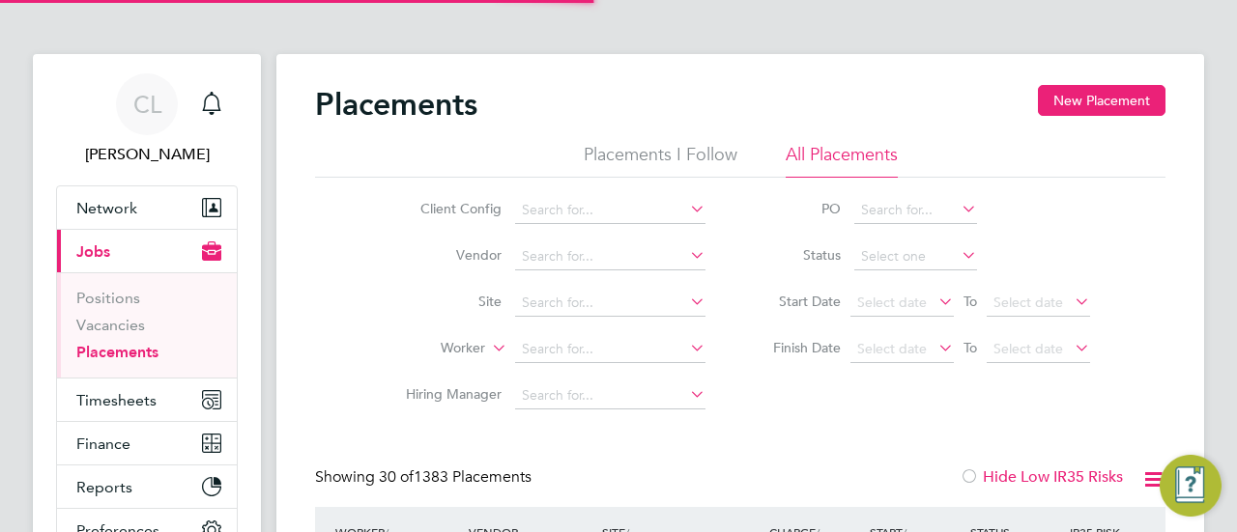
scroll to position [387, 0]
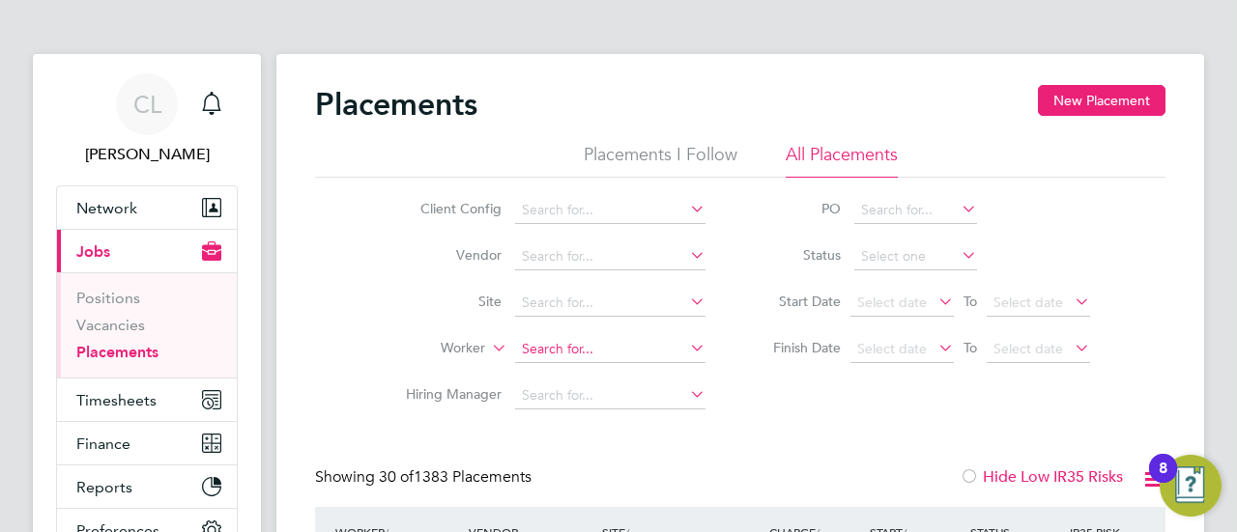
drag, startPoint x: 563, startPoint y: 341, endPoint x: 561, endPoint y: 355, distance: 13.7
click at [561, 351] on input at bounding box center [610, 349] width 190 height 27
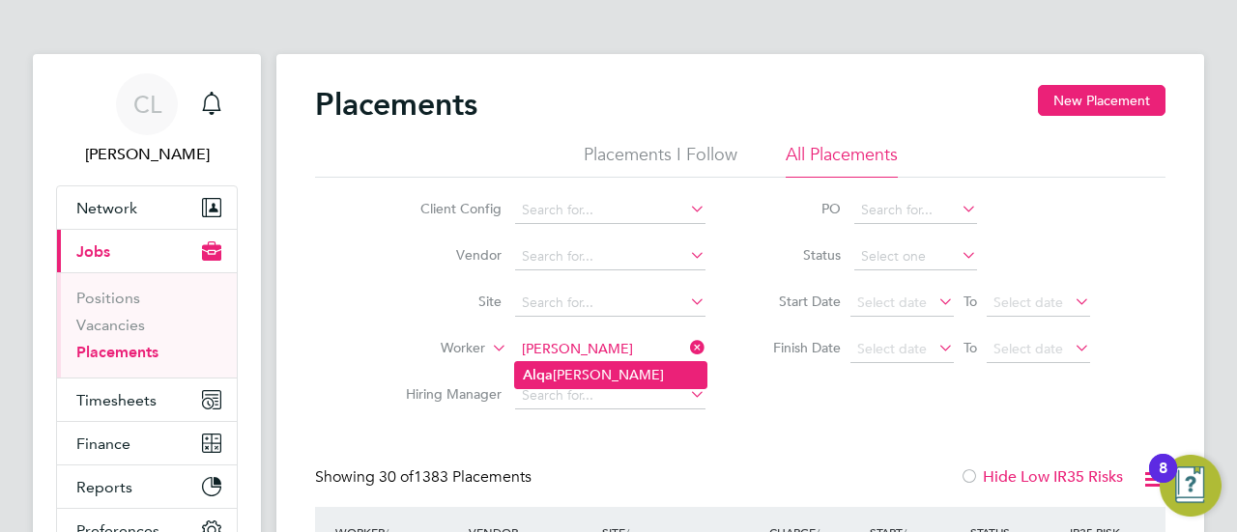
click at [583, 379] on li "Alqa sim Hassan" at bounding box center [610, 375] width 191 height 26
type input "[PERSON_NAME]"
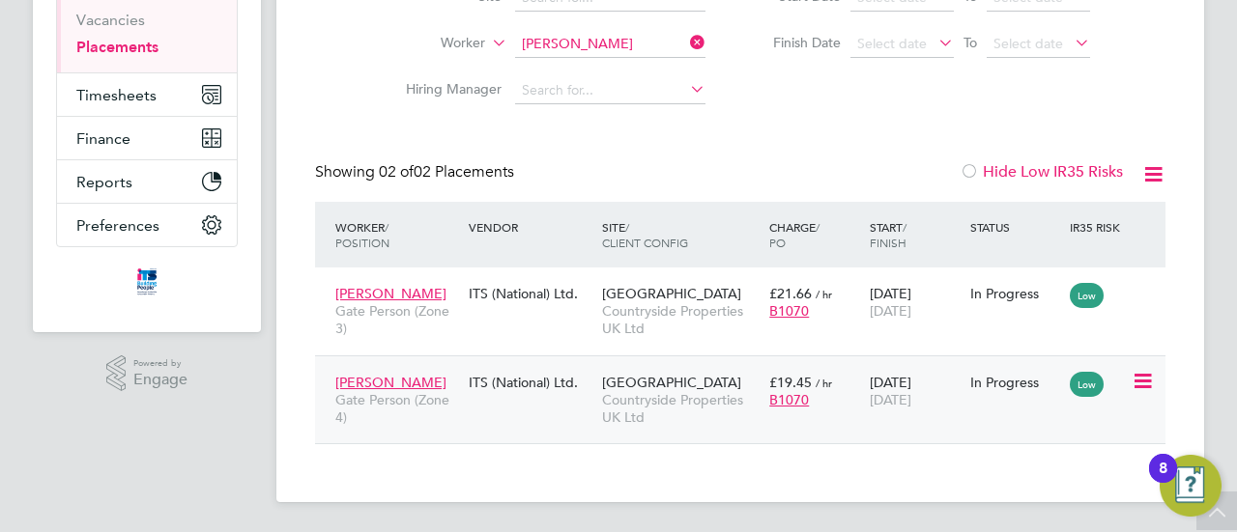
click at [731, 406] on span "Countryside Properties UK Ltd" at bounding box center [681, 408] width 158 height 35
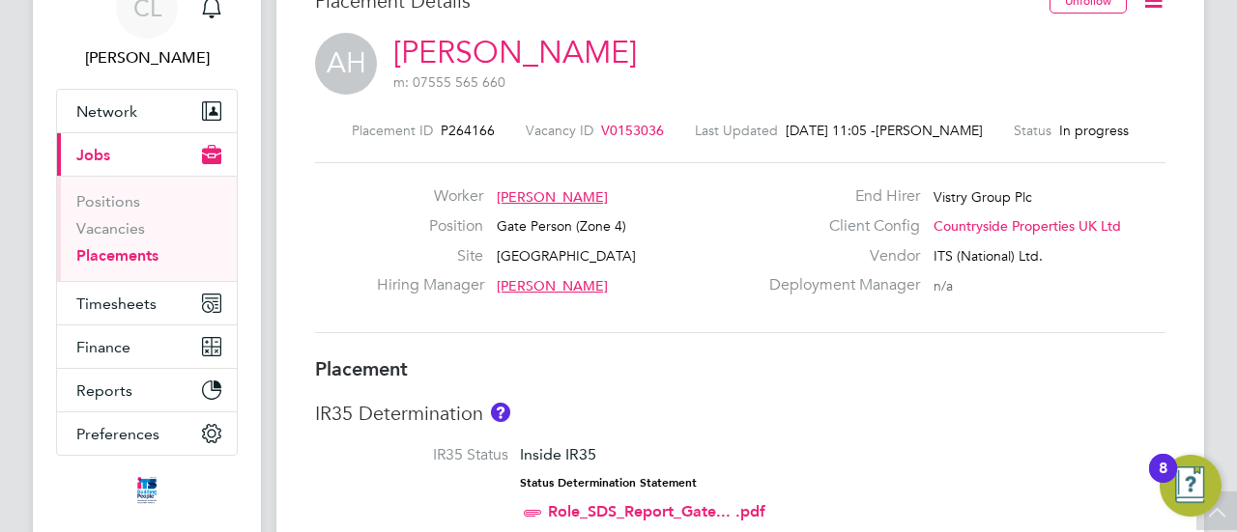
scroll to position [97, 0]
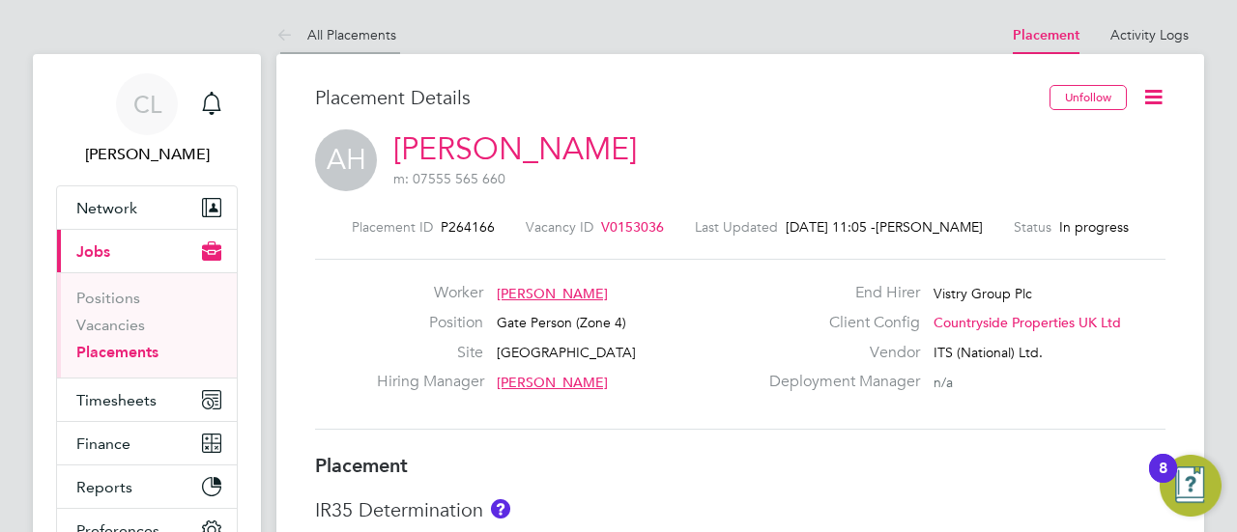
click at [292, 31] on icon at bounding box center [288, 36] width 24 height 24
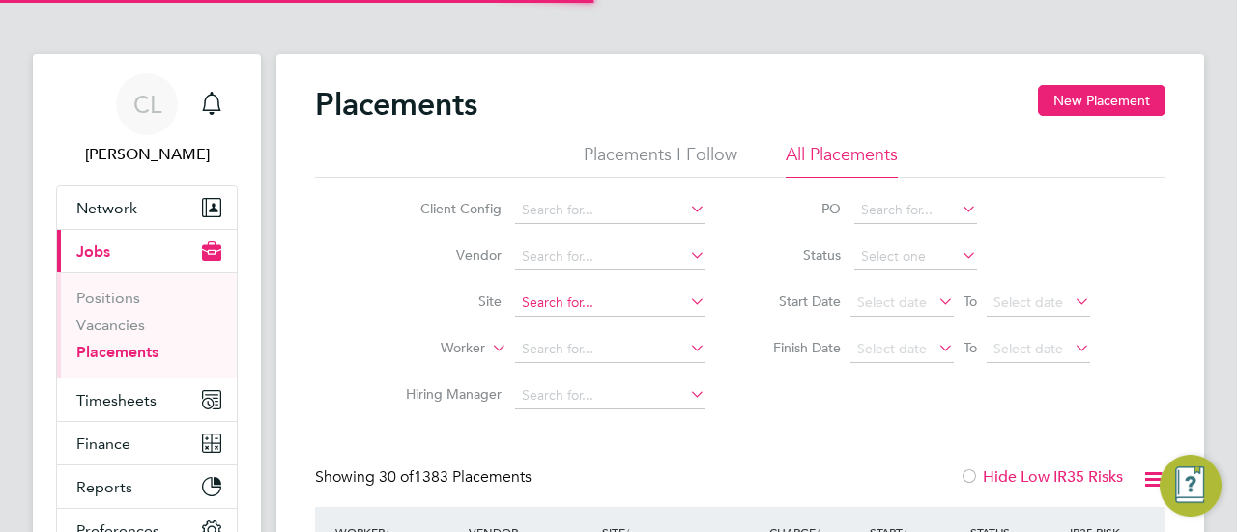
click at [541, 307] on input at bounding box center [610, 303] width 190 height 27
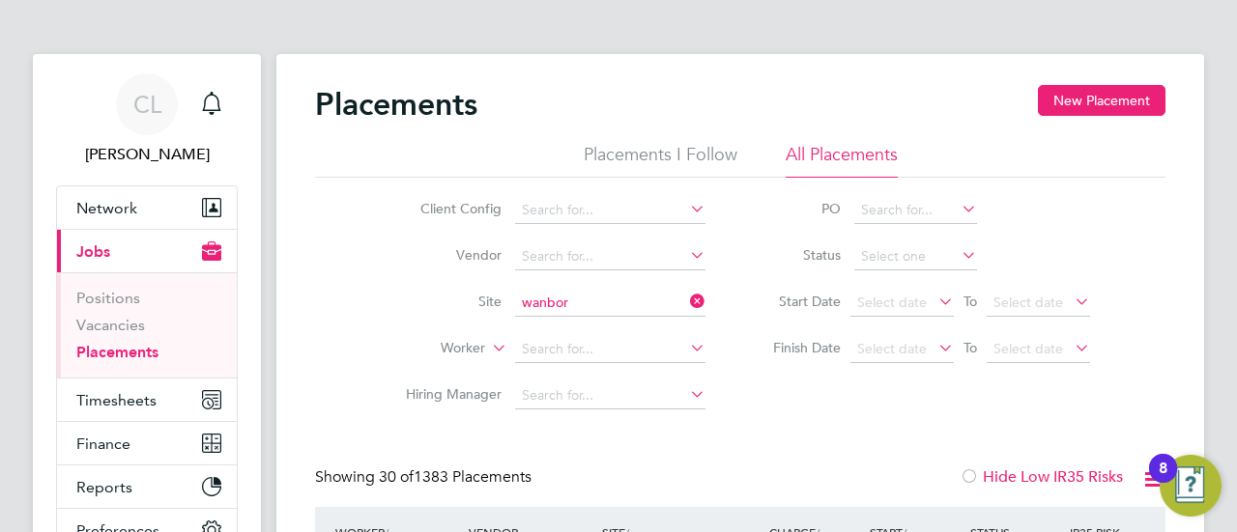
click at [550, 329] on b "Wanbor" at bounding box center [548, 329] width 51 height 16
type input "[GEOGRAPHIC_DATA]"
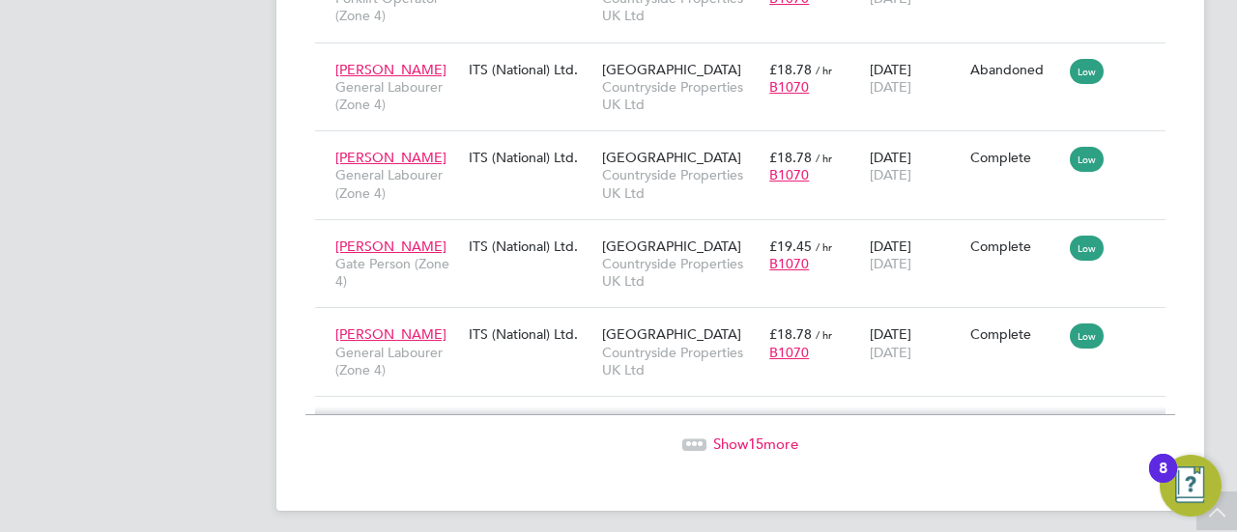
click at [759, 423] on div "Show 15 more" at bounding box center [740, 430] width 870 height 47
click at [757, 435] on span "15" at bounding box center [755, 444] width 15 height 18
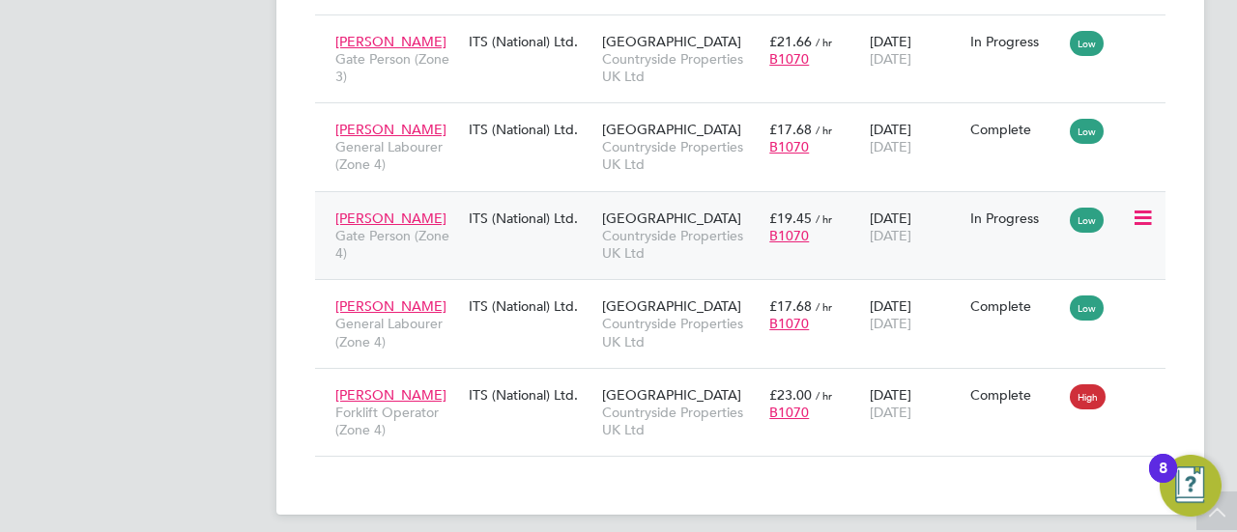
click at [537, 204] on div "ITS (National) Ltd." at bounding box center [530, 218] width 133 height 37
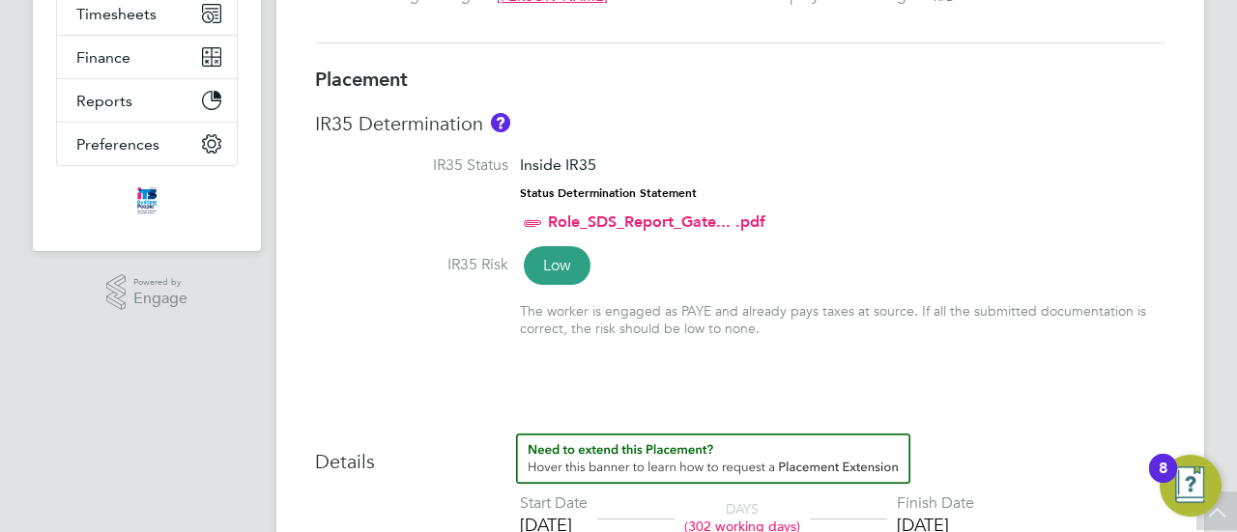
scroll to position [97, 0]
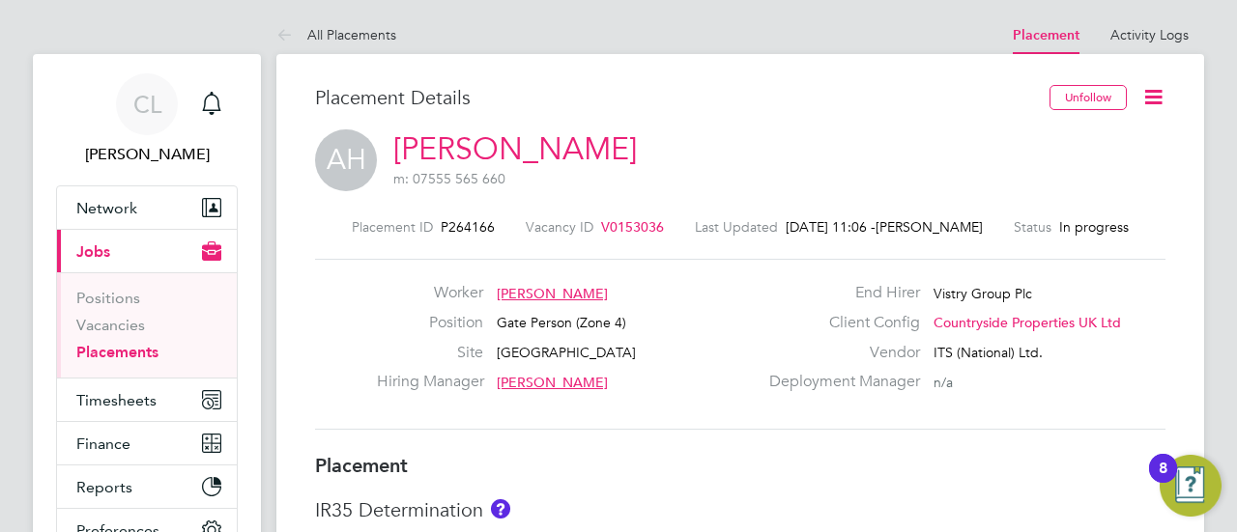
drag, startPoint x: 350, startPoint y: 39, endPoint x: 370, endPoint y: 45, distance: 21.4
click at [350, 38] on link "All Placements" at bounding box center [336, 34] width 120 height 17
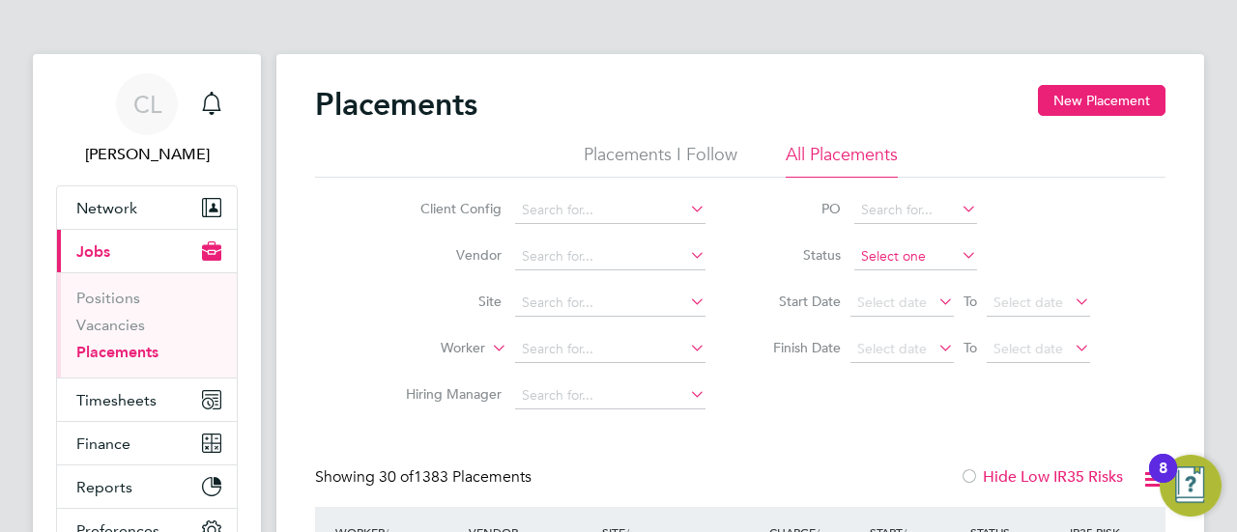
click at [891, 264] on input at bounding box center [915, 257] width 123 height 27
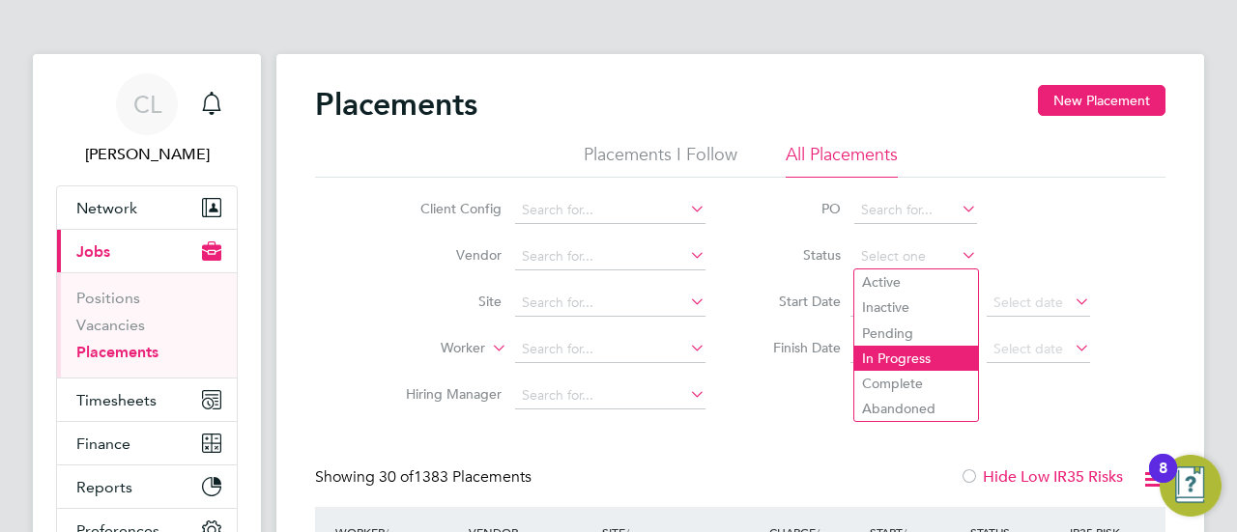
click at [923, 358] on li "In Progress" at bounding box center [916, 358] width 124 height 25
type input "In Progress"
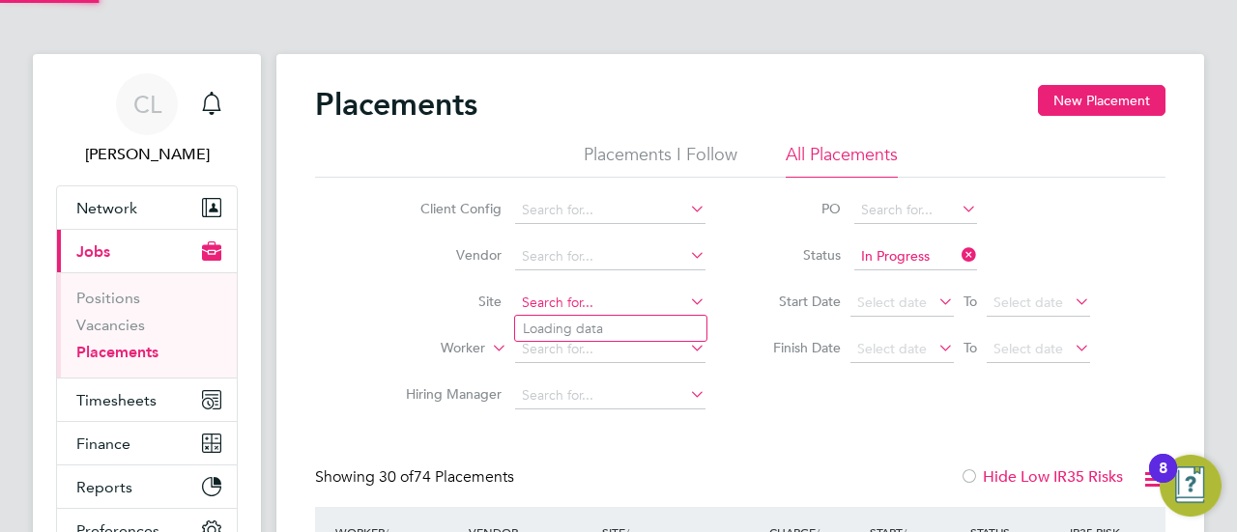
click at [613, 303] on input at bounding box center [610, 303] width 190 height 27
click at [616, 328] on li "Wanb orough" at bounding box center [610, 329] width 191 height 26
type input "[GEOGRAPHIC_DATA]"
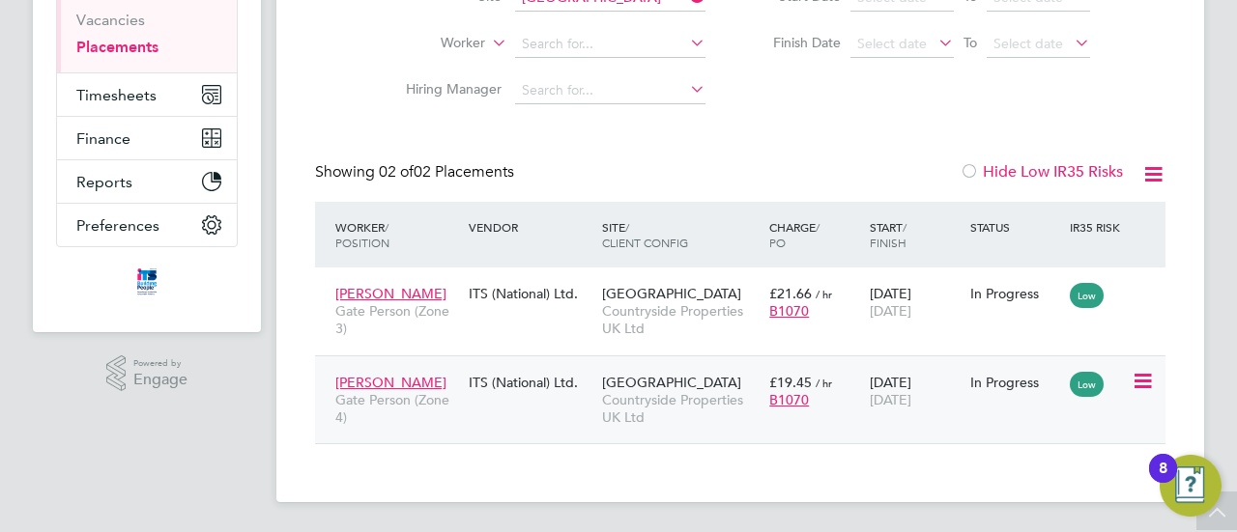
click at [473, 386] on div "ITS (National) Ltd." at bounding box center [530, 382] width 133 height 37
click at [502, 300] on div "ITS (National) Ltd." at bounding box center [530, 293] width 133 height 37
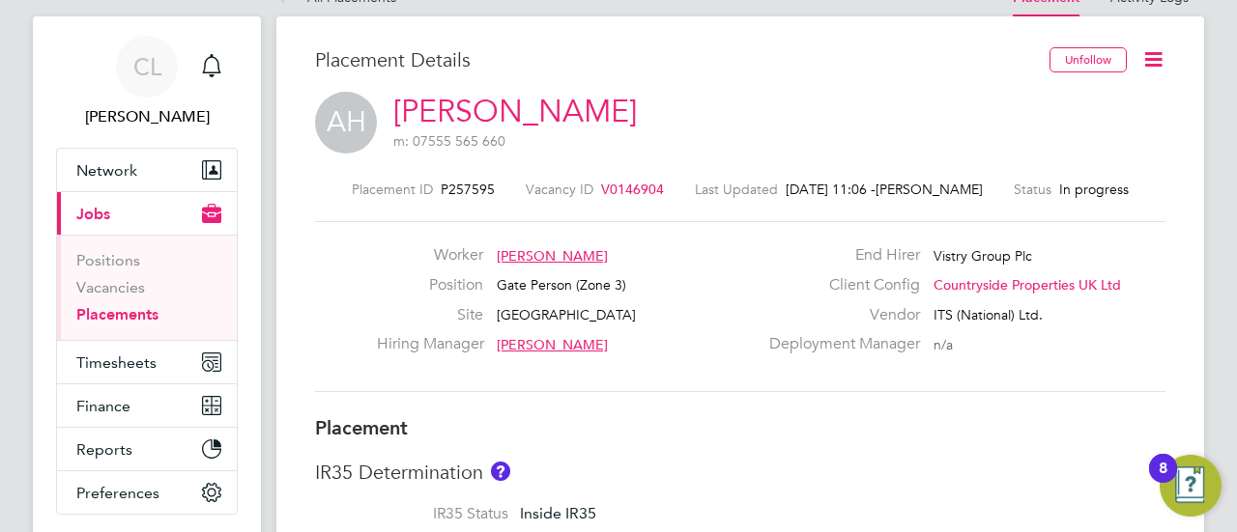
scroll to position [97, 0]
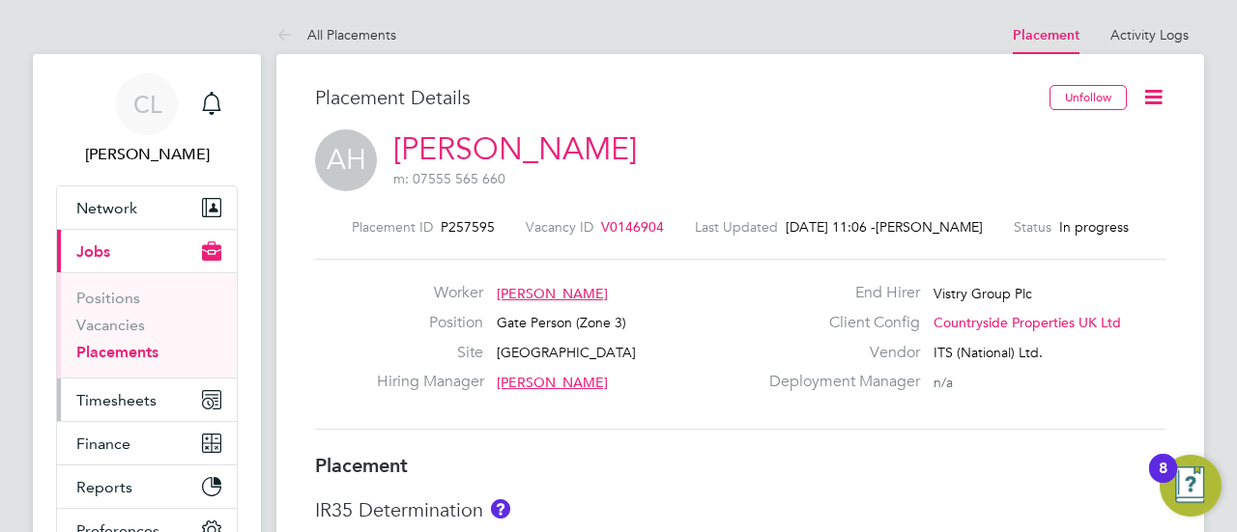
click at [157, 393] on button "Timesheets" at bounding box center [147, 400] width 180 height 43
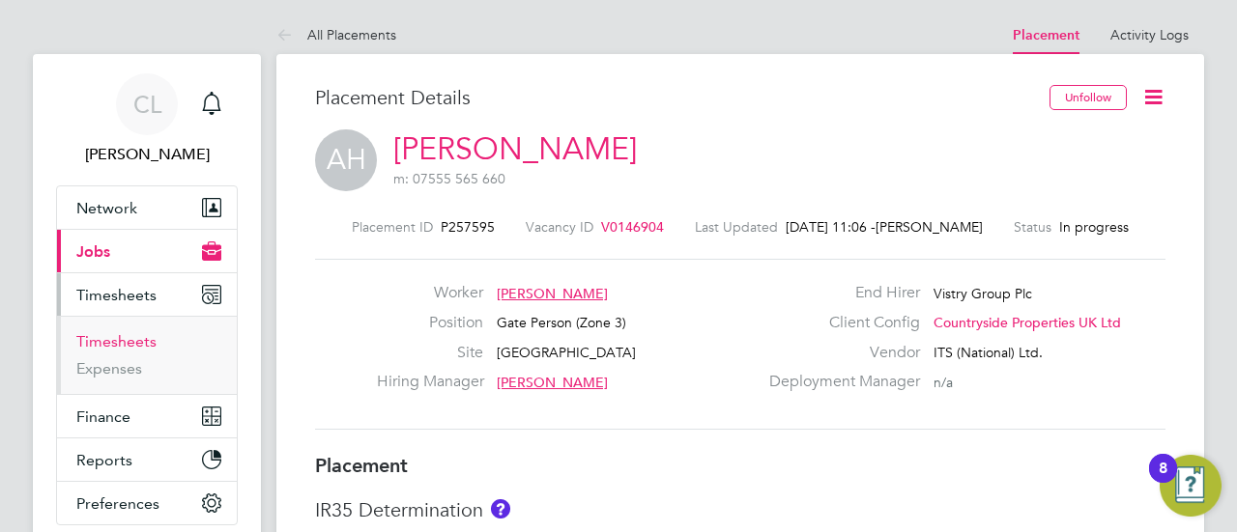
click at [131, 345] on link "Timesheets" at bounding box center [116, 341] width 80 height 18
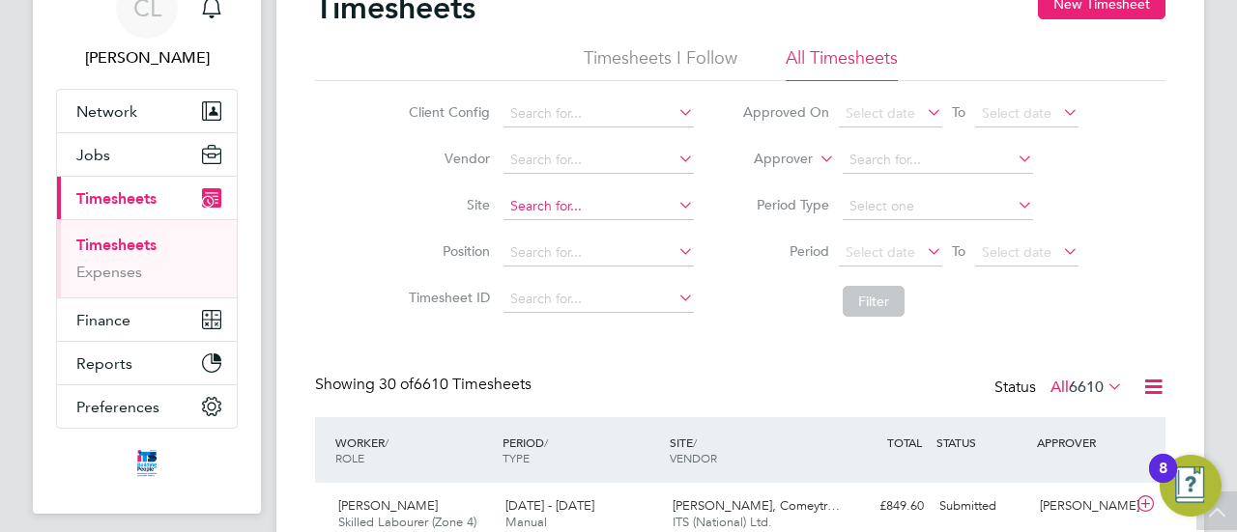
click at [537, 206] on input at bounding box center [598, 206] width 190 height 27
click at [563, 226] on b "[GEOGRAPHIC_DATA]" at bounding box center [580, 232] width 141 height 16
type input "[GEOGRAPHIC_DATA]"
click at [877, 295] on button "Filter" at bounding box center [874, 301] width 62 height 31
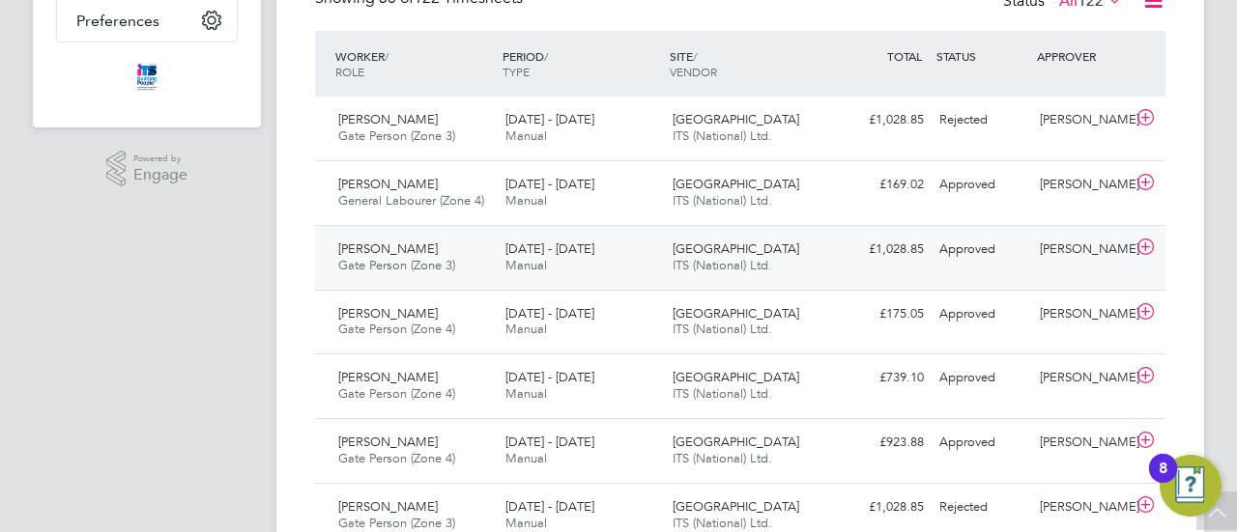
click at [858, 257] on div "£1,028.85 Approved" at bounding box center [881, 250] width 100 height 32
